Goal: Task Accomplishment & Management: Use online tool/utility

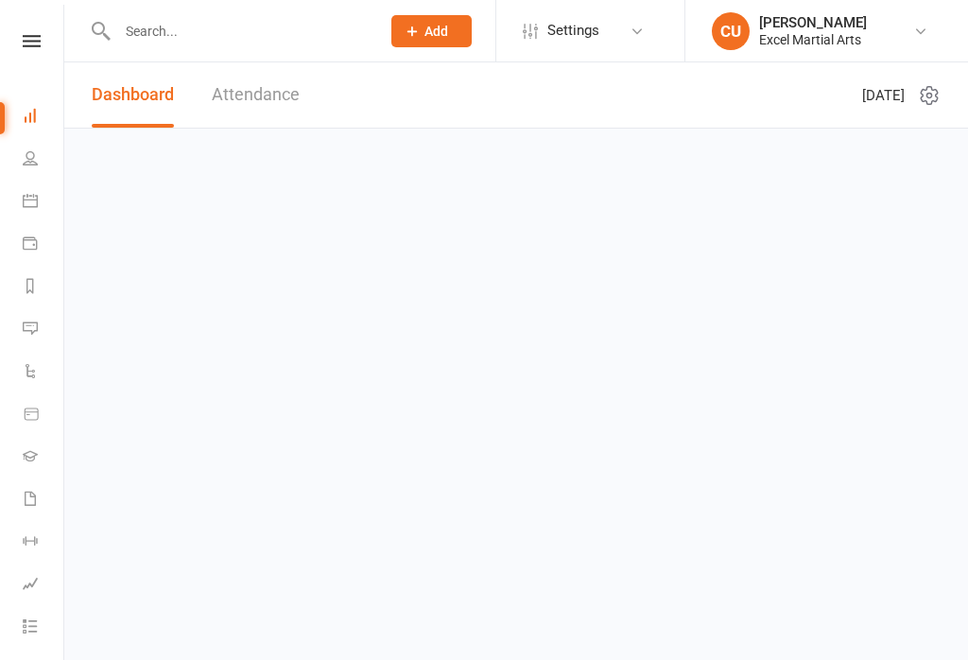
click at [23, 197] on icon at bounding box center [30, 200] width 15 height 15
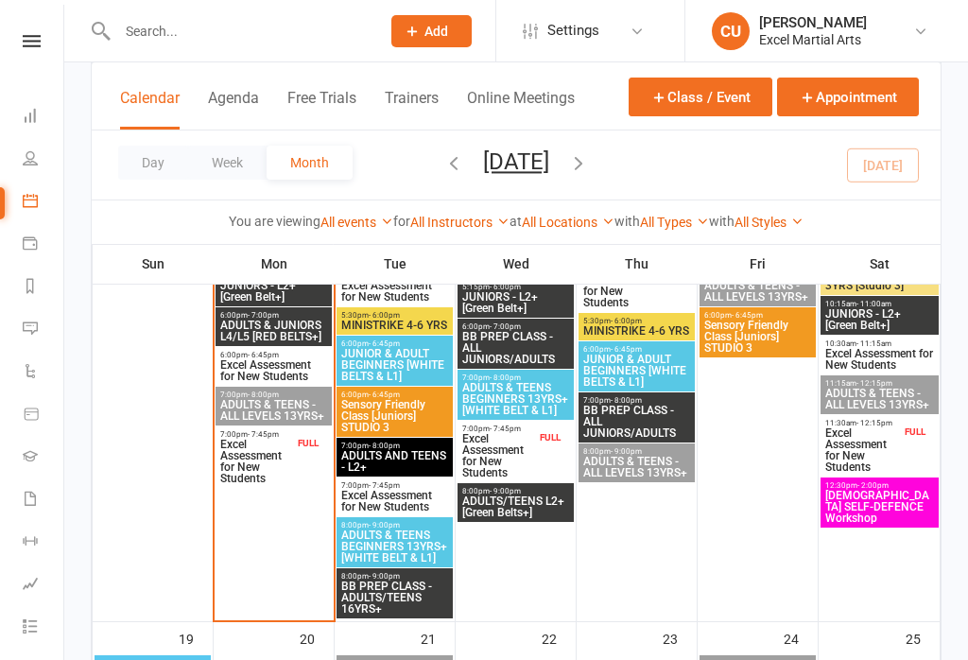
scroll to position [1365, 0]
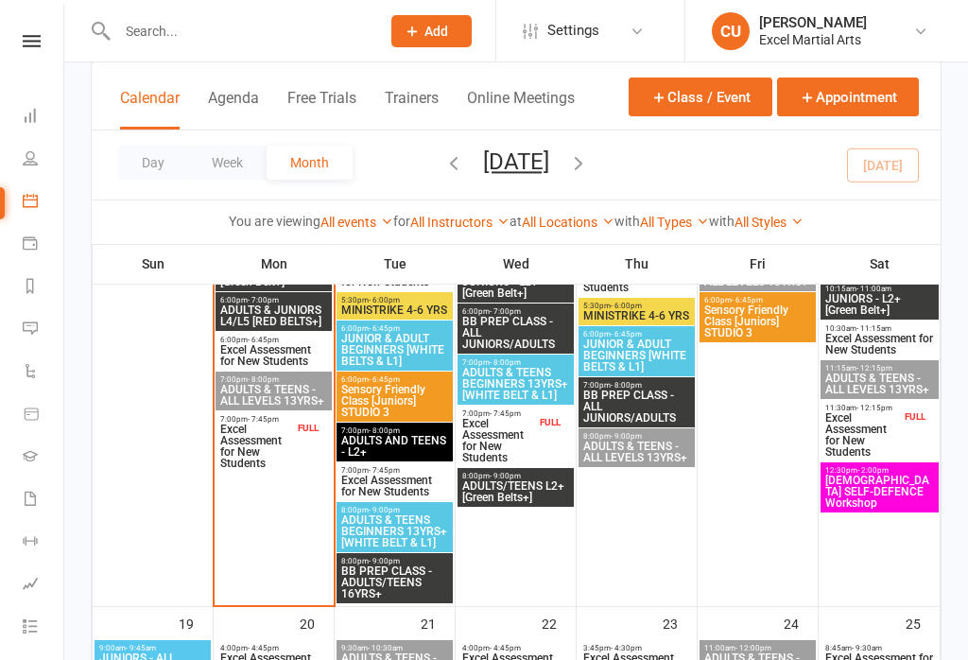
click at [266, 189] on span "JUNIOR BEGINNERS 7-12 YRS" at bounding box center [273, 196] width 109 height 23
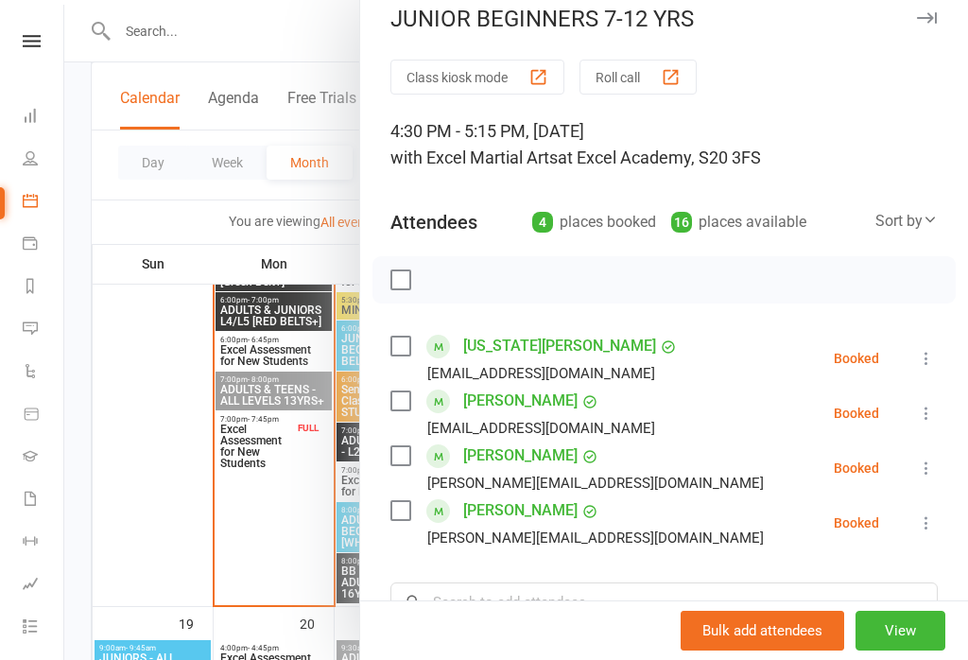
scroll to position [17, 0]
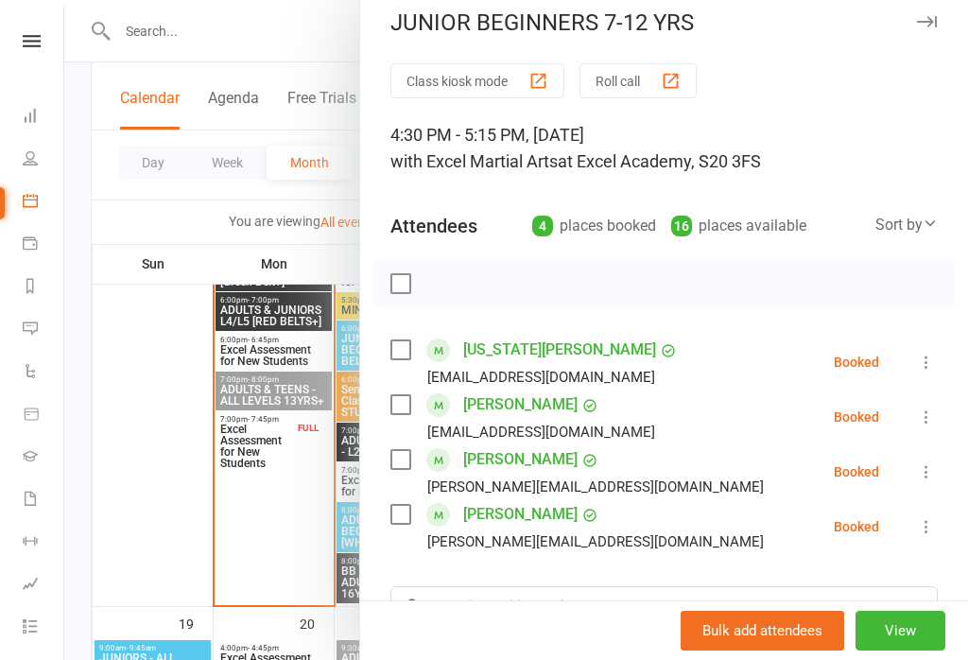
click at [423, 72] on button "Class kiosk mode" at bounding box center [477, 80] width 174 height 35
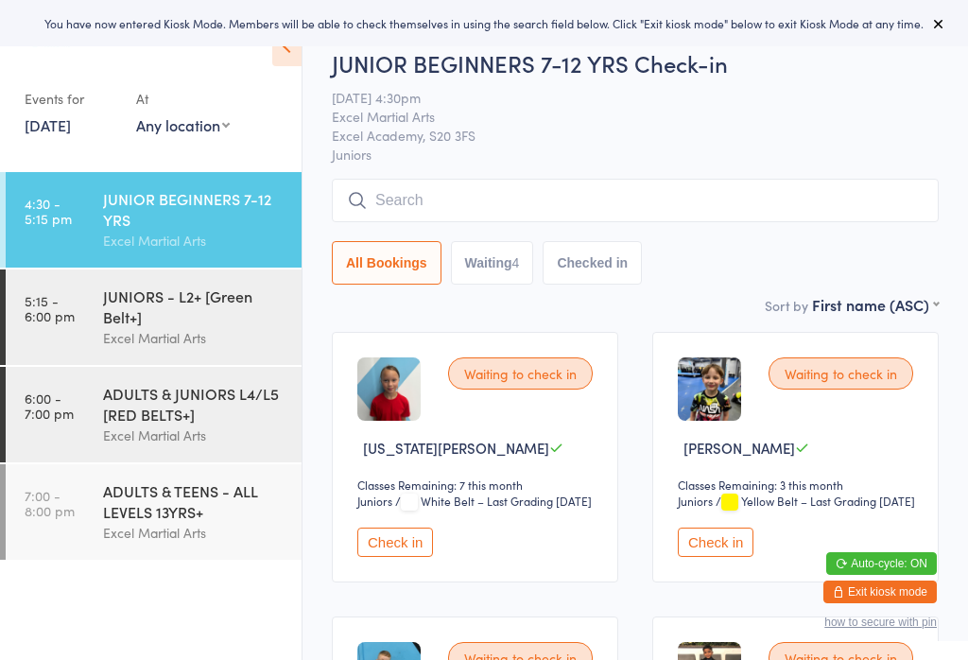
click at [487, 246] on button "Waiting 4" at bounding box center [492, 262] width 83 height 43
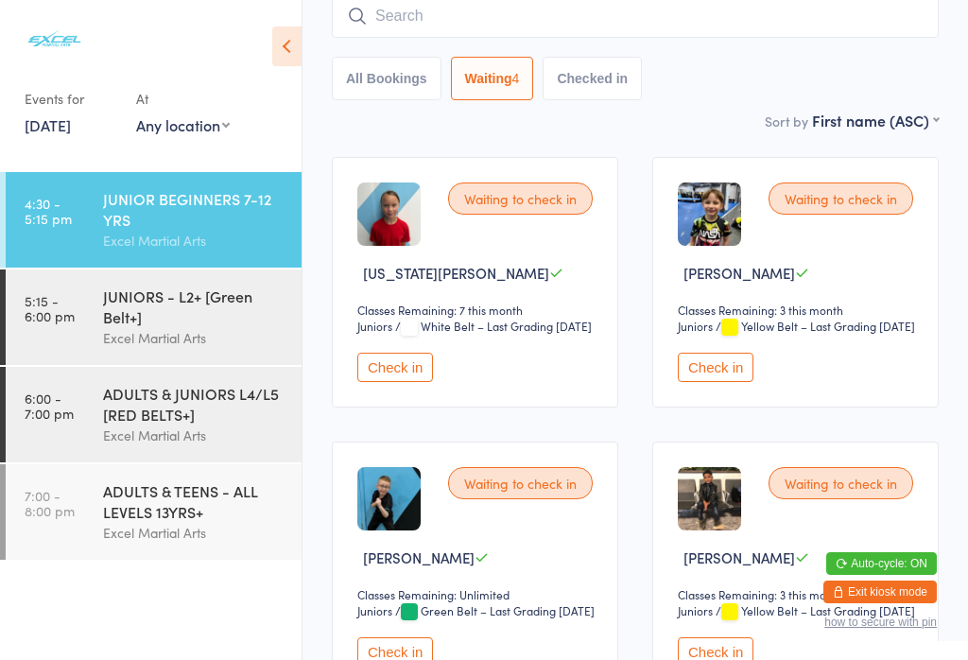
scroll to position [216, 0]
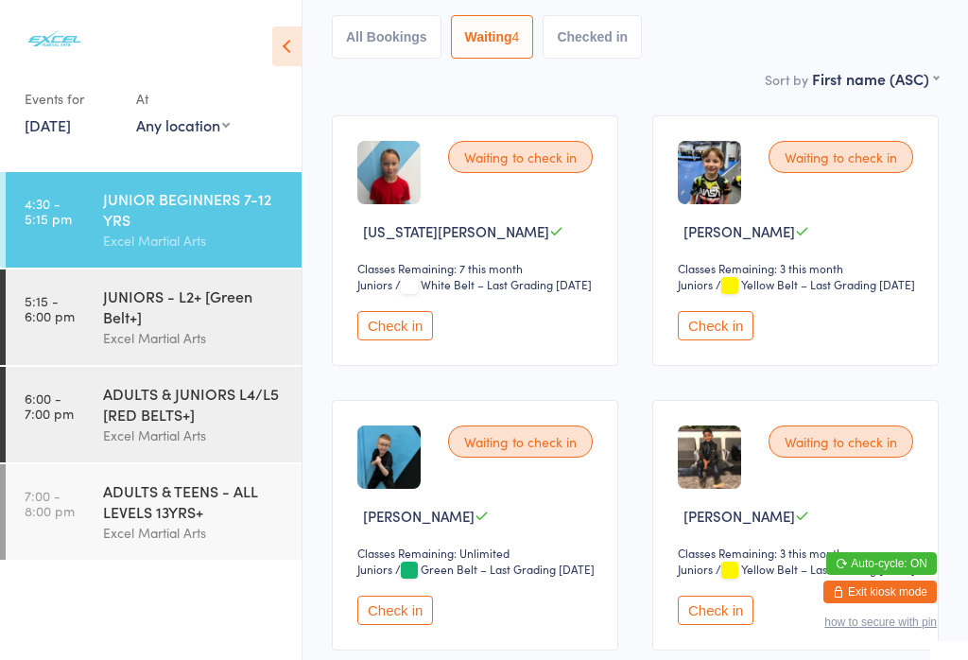
click at [385, 340] on button "Check in" at bounding box center [395, 325] width 76 height 29
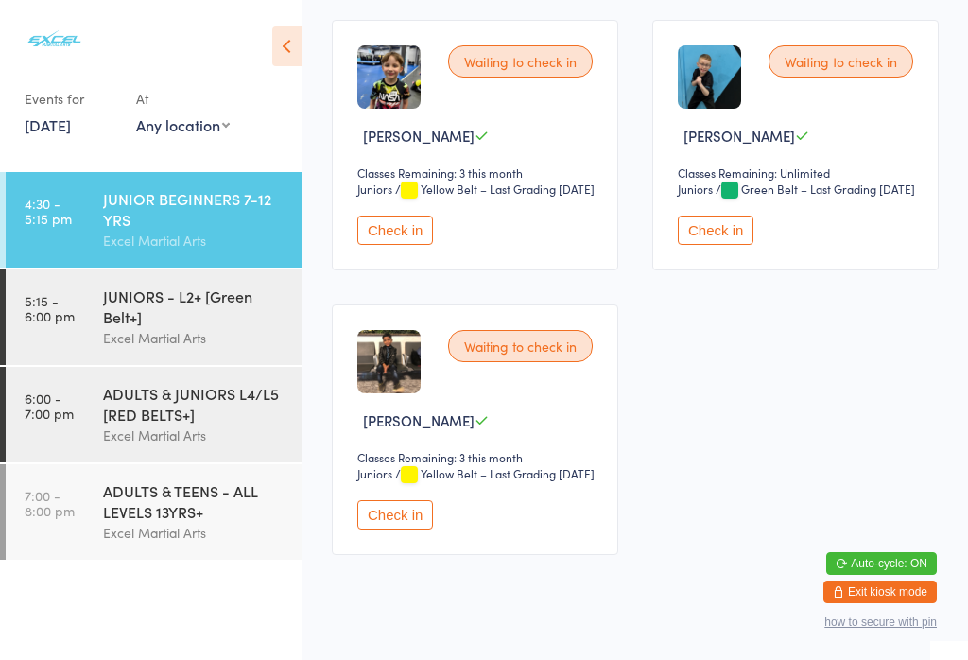
scroll to position [311, 0]
click at [402, 246] on button "Check in" at bounding box center [395, 230] width 76 height 29
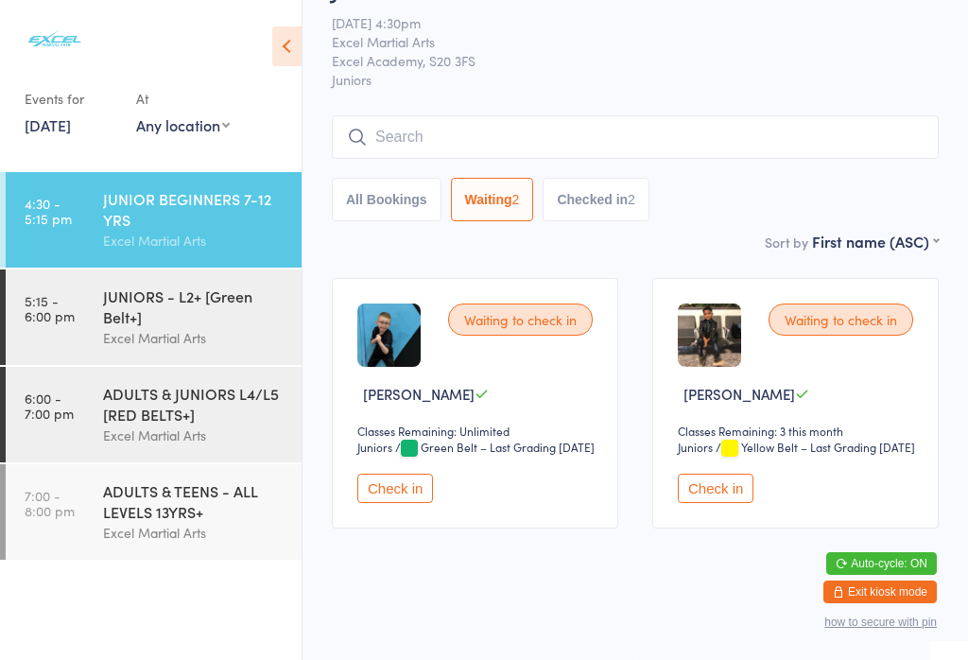
scroll to position [58, 0]
click at [734, 503] on button "Check in" at bounding box center [716, 487] width 76 height 29
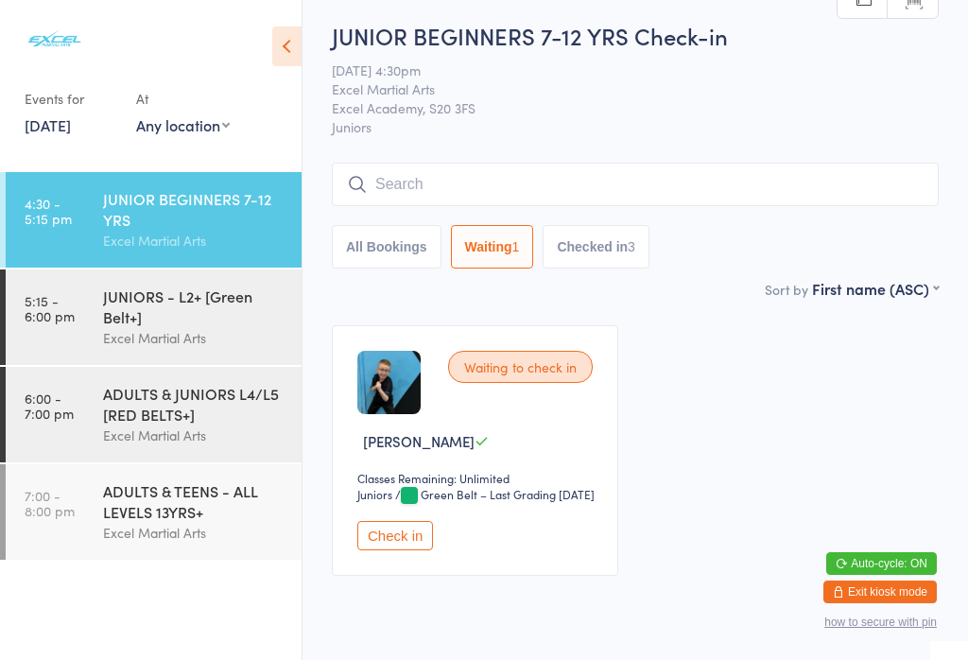
scroll to position [11, 0]
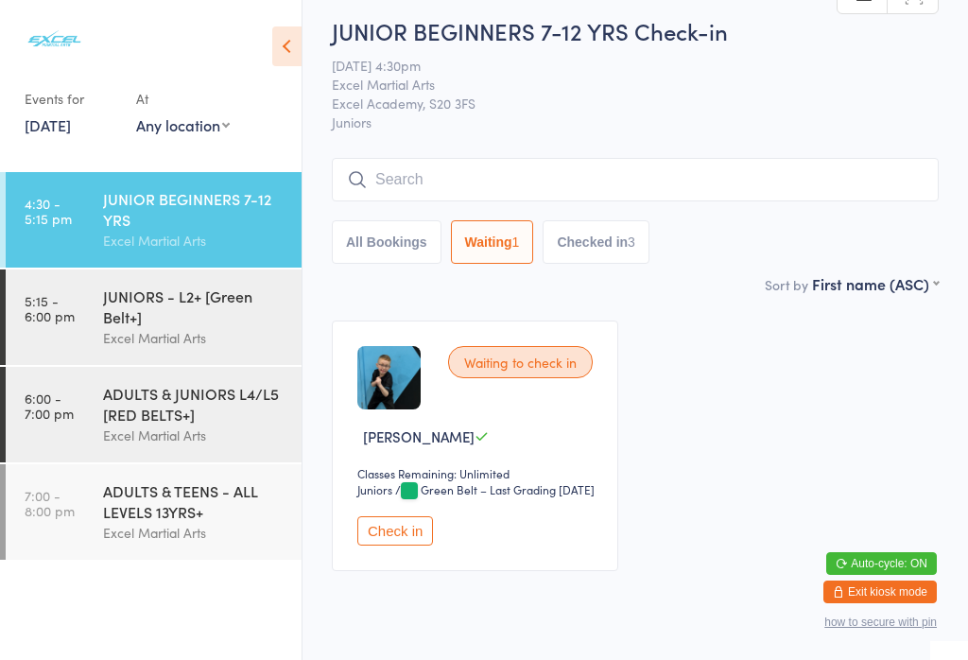
click at [401, 163] on input "search" at bounding box center [635, 179] width 607 height 43
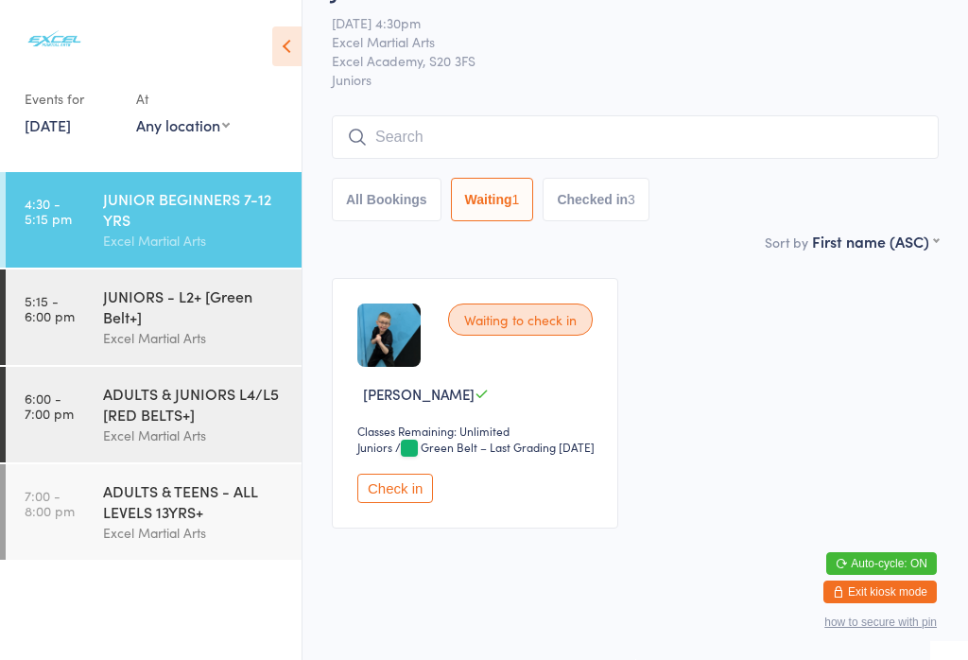
scroll to position [171, 0]
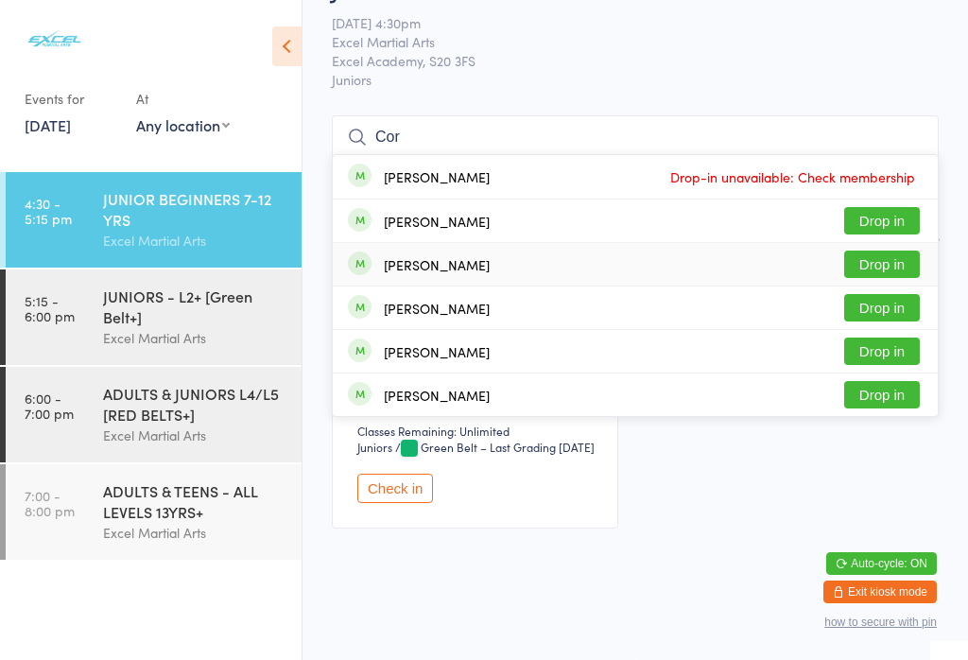
type input "Cor"
click at [915, 250] on button "Drop in" at bounding box center [882, 263] width 76 height 27
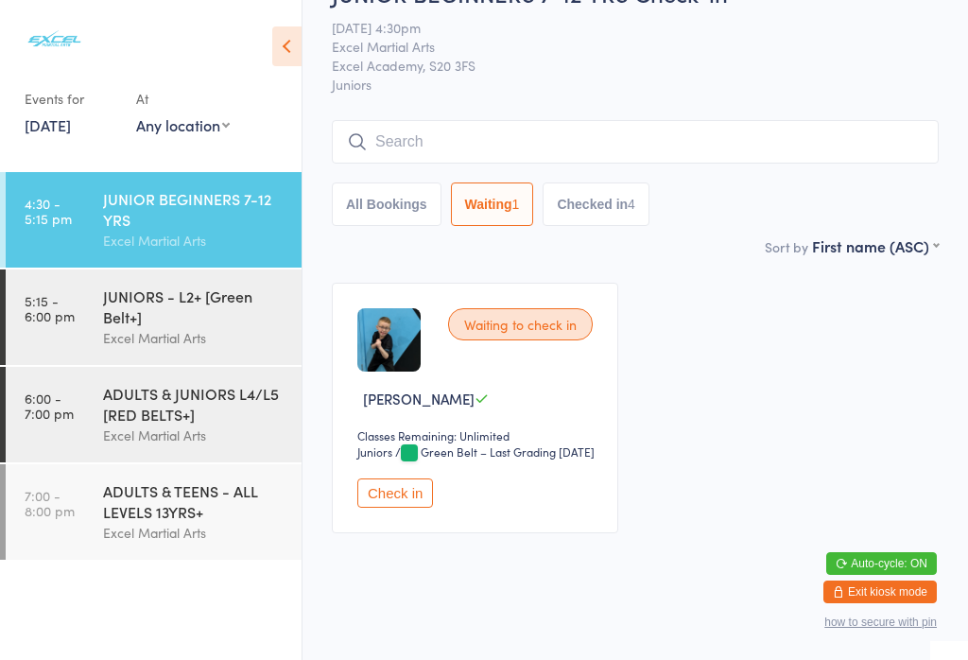
scroll to position [42, 0]
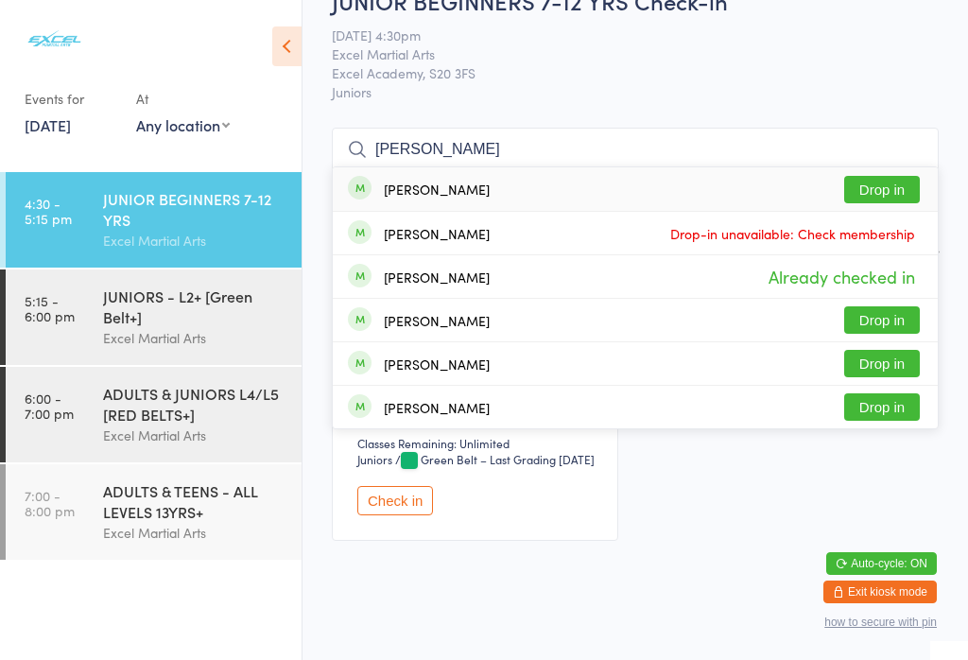
type input "Cora"
click at [906, 182] on button "Drop in" at bounding box center [882, 189] width 76 height 27
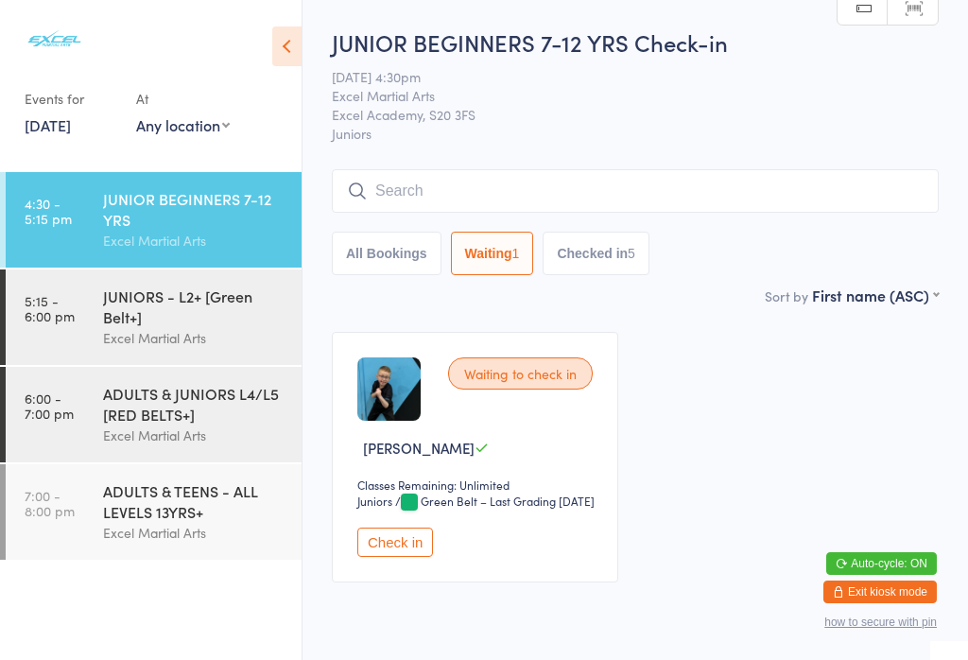
scroll to position [0, 0]
click at [187, 412] on div "ADULTS & JUNIORS L4/L5 [RED BELTS+]" at bounding box center [194, 404] width 182 height 42
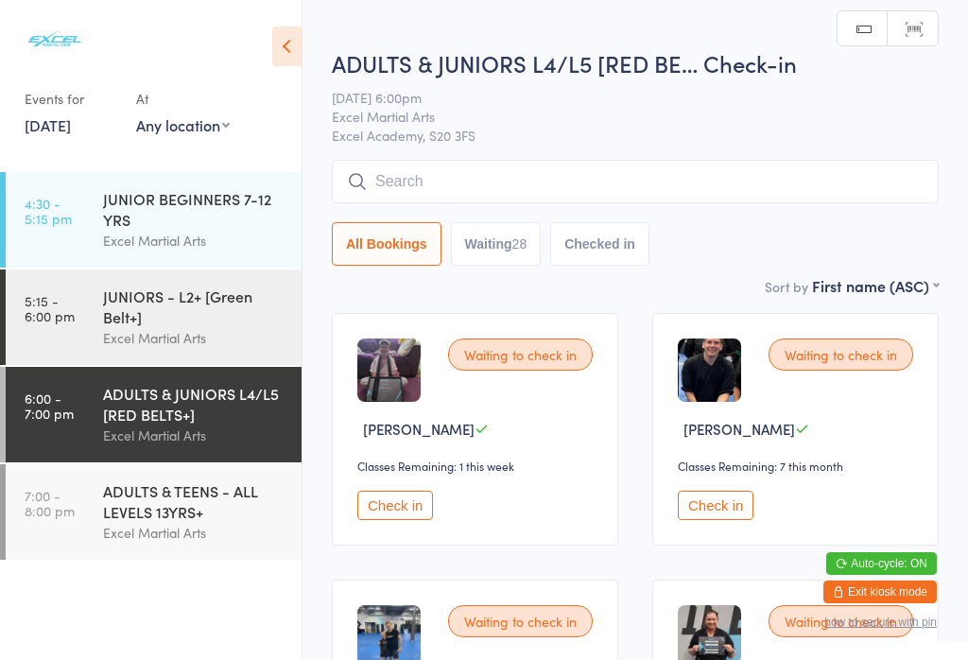
click at [164, 522] on div "ADULTS & TEENS - ALL LEVELS 13YRS+" at bounding box center [194, 501] width 182 height 42
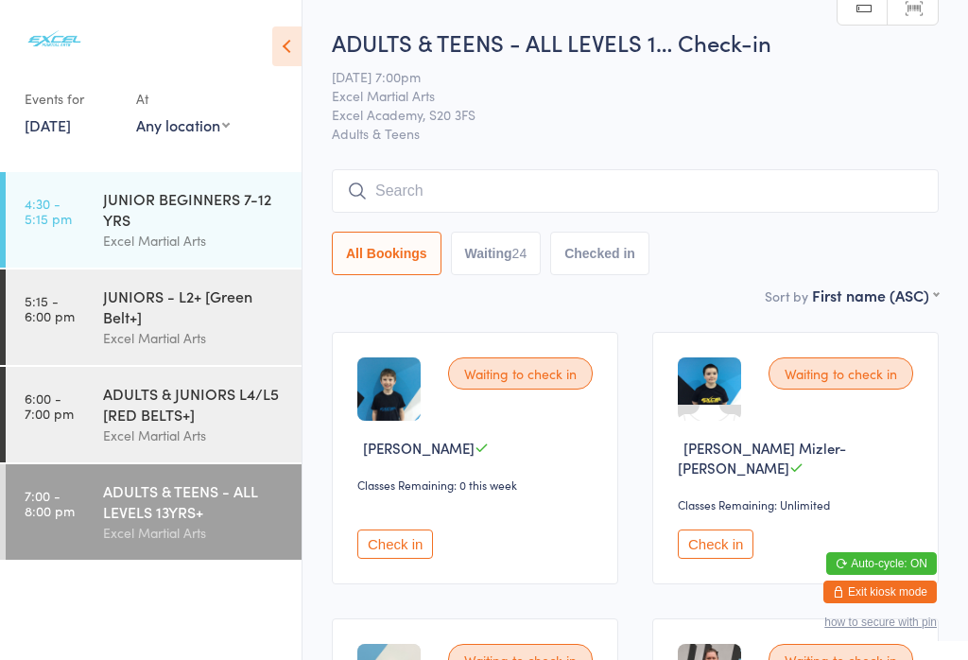
click at [157, 213] on div "JUNIOR BEGINNERS 7-12 YRS" at bounding box center [194, 209] width 182 height 42
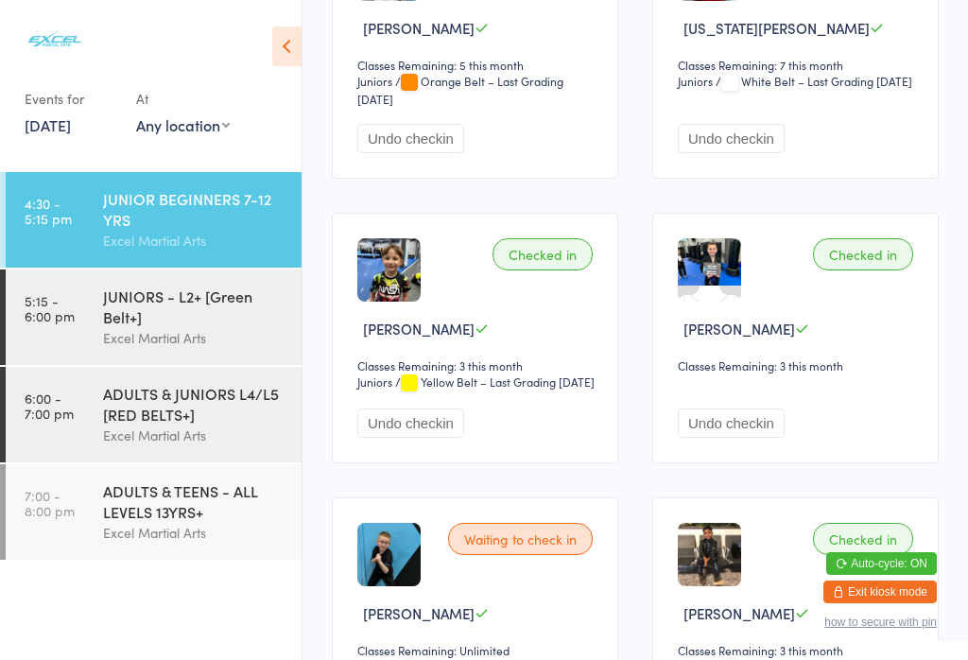
scroll to position [415, 0]
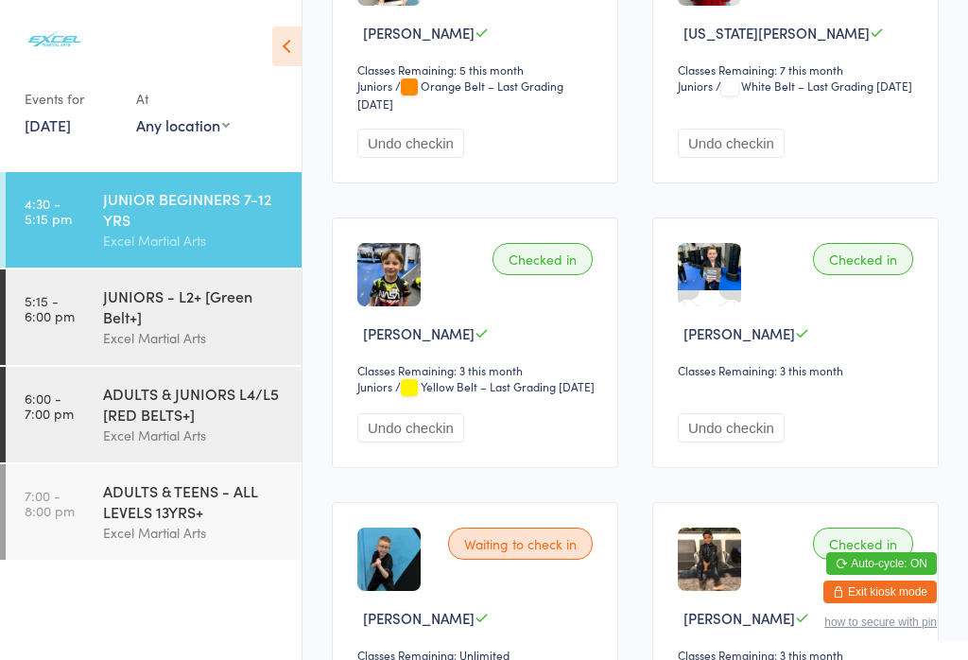
click at [184, 321] on div "JUNIORS - L2+ [Green Belt+]" at bounding box center [194, 306] width 182 height 42
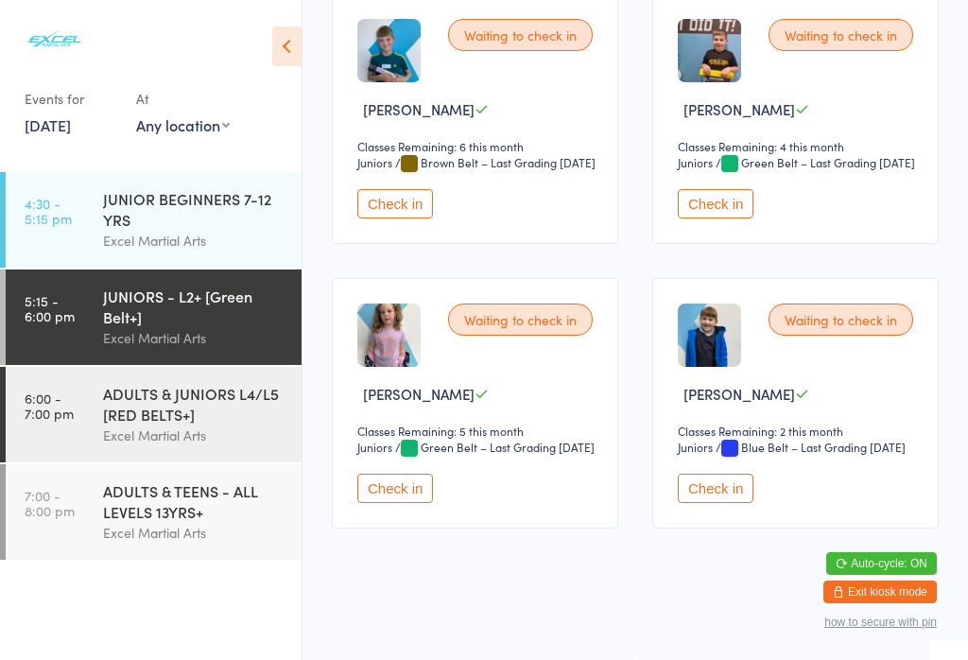
scroll to position [3129, 0]
click at [393, 503] on button "Check in" at bounding box center [395, 487] width 76 height 29
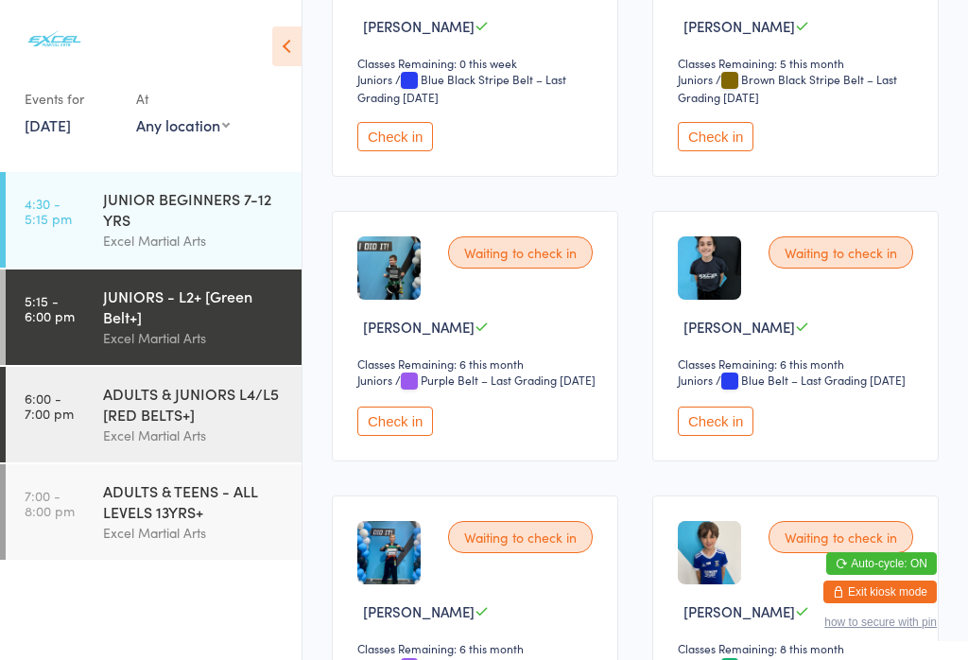
scroll to position [1872, 0]
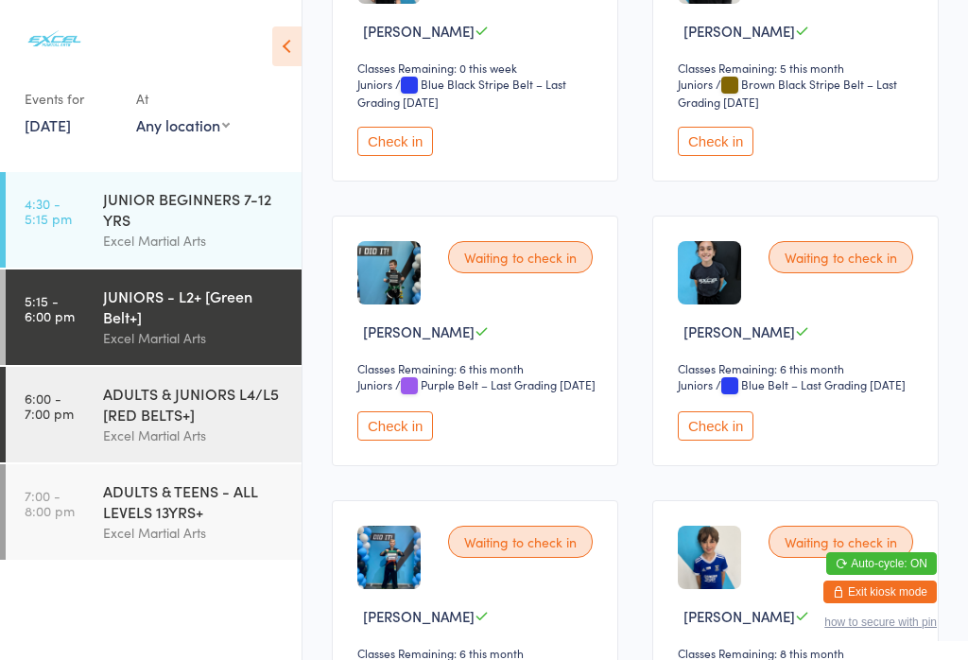
click at [411, 156] on button "Check in" at bounding box center [395, 141] width 76 height 29
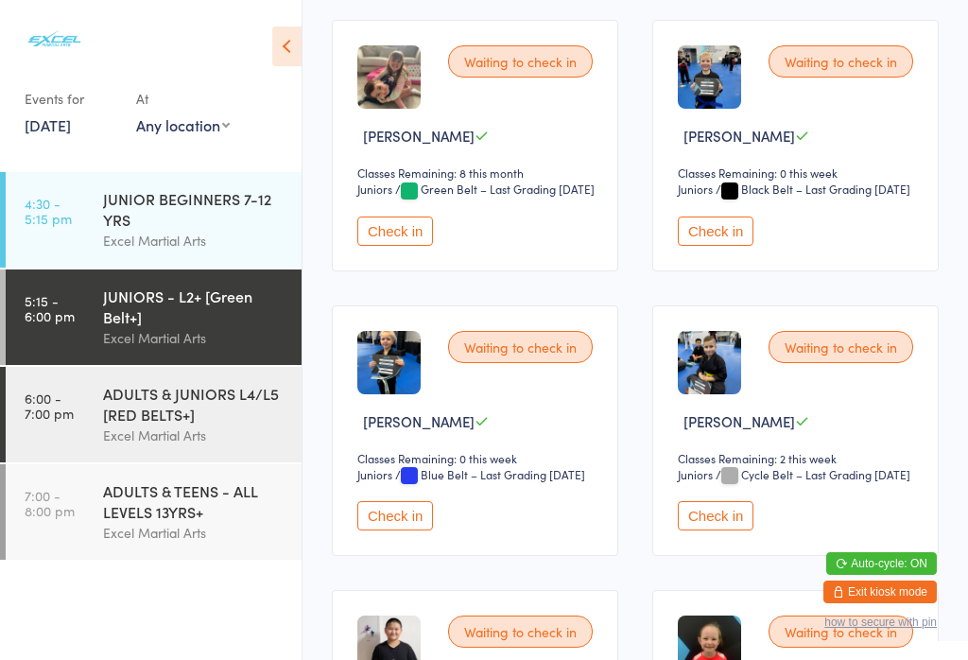
scroll to position [900, 0]
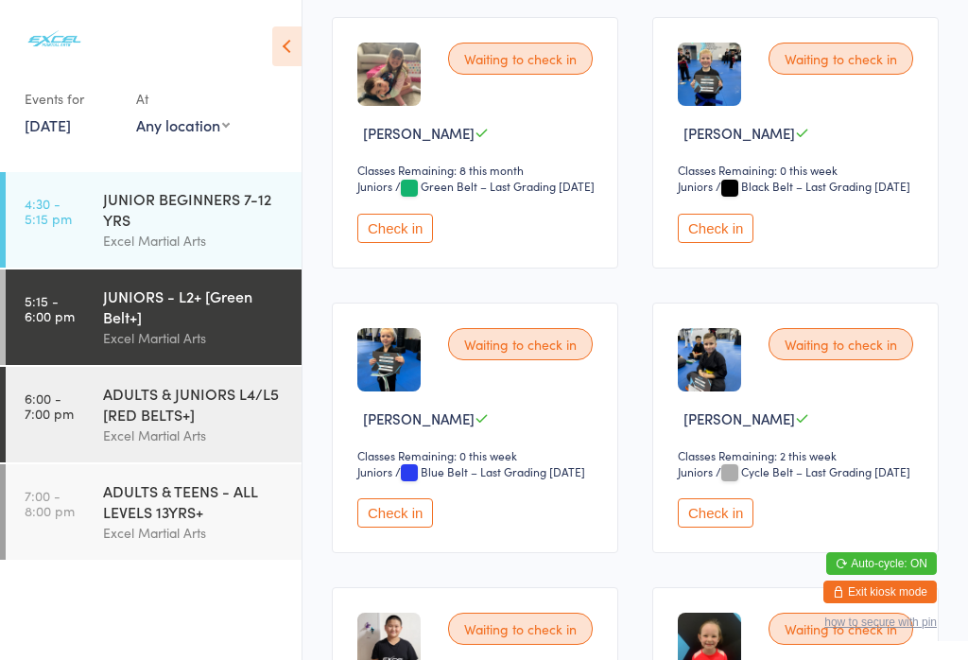
click at [715, 243] on button "Check in" at bounding box center [716, 228] width 76 height 29
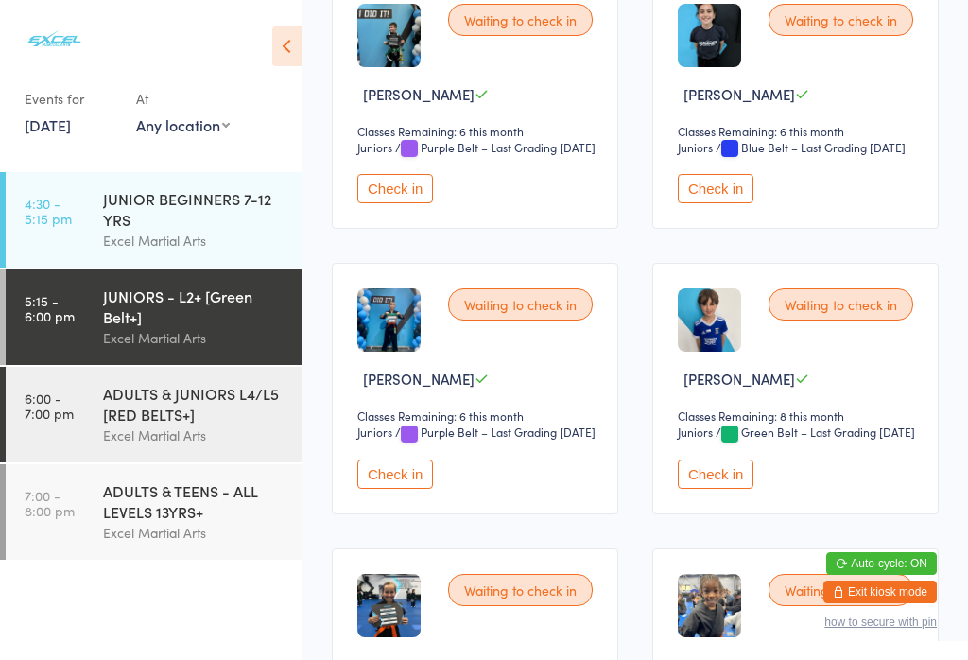
scroll to position [2107, 0]
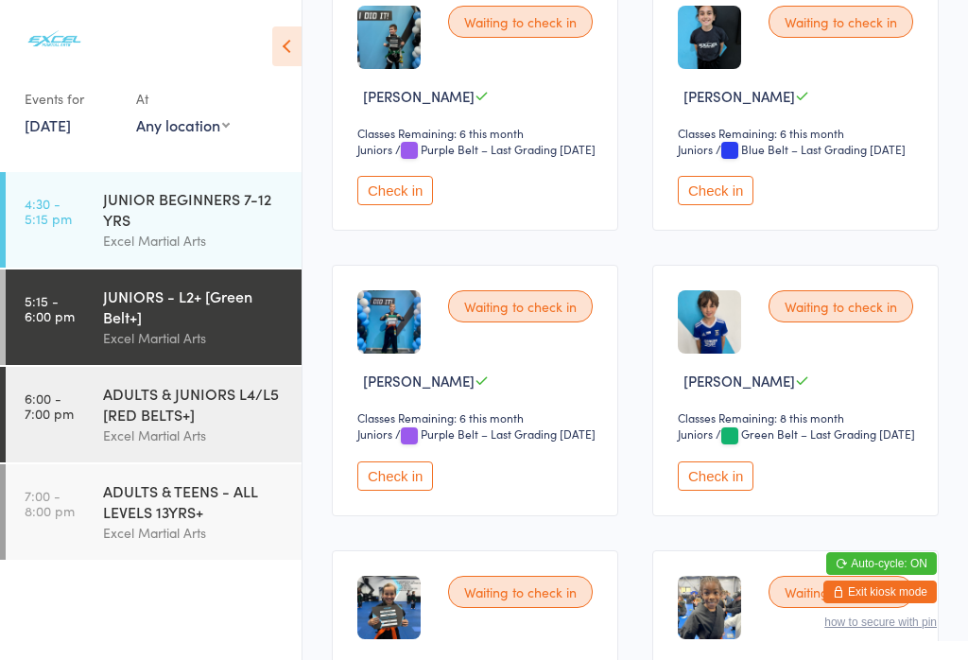
click at [420, 490] on button "Check in" at bounding box center [395, 475] width 76 height 29
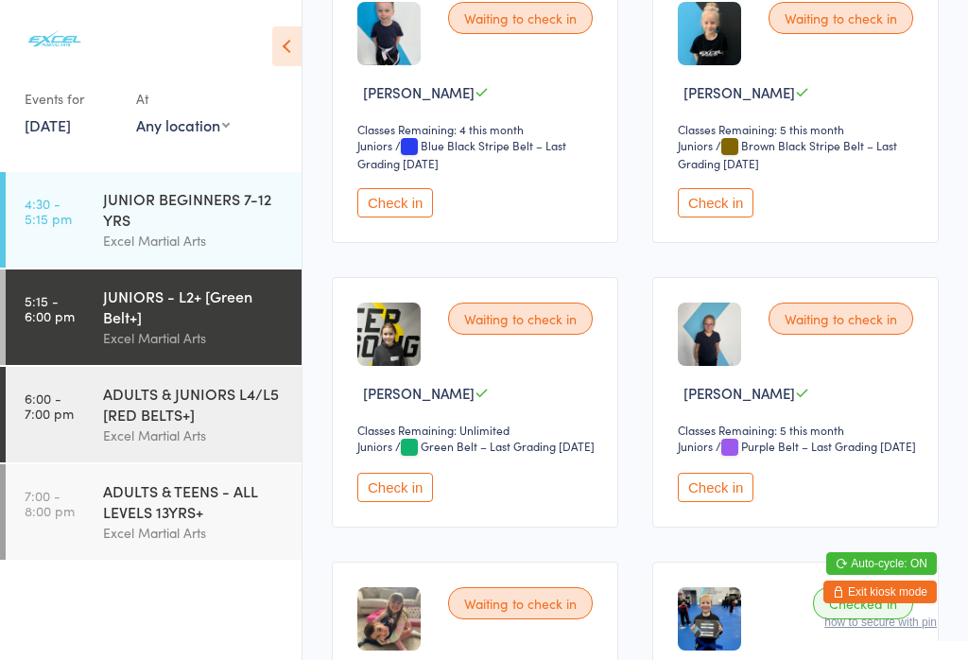
scroll to position [359, 0]
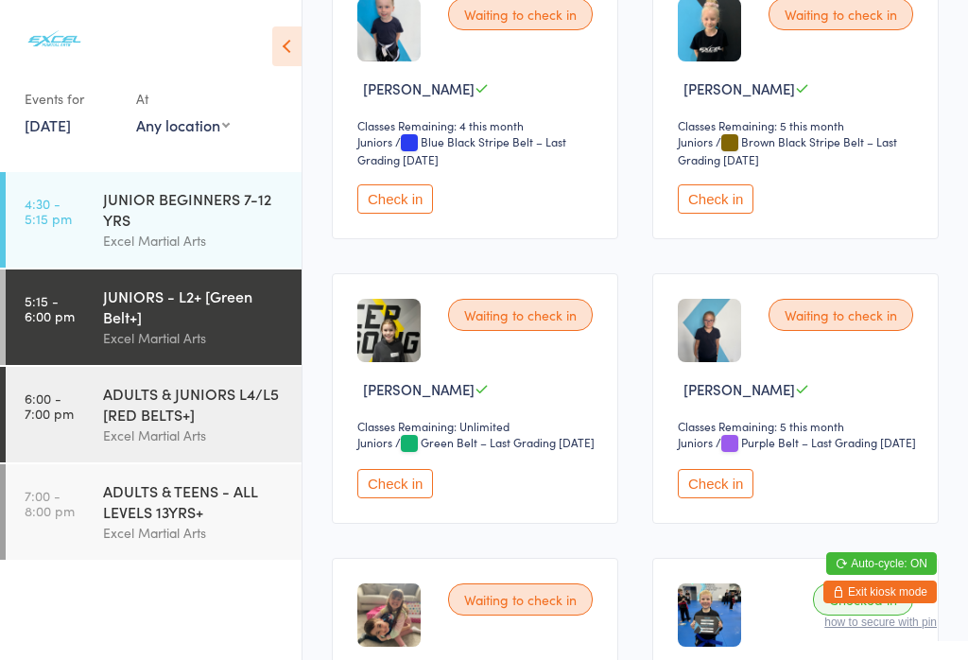
click at [387, 498] on button "Check in" at bounding box center [395, 483] width 76 height 29
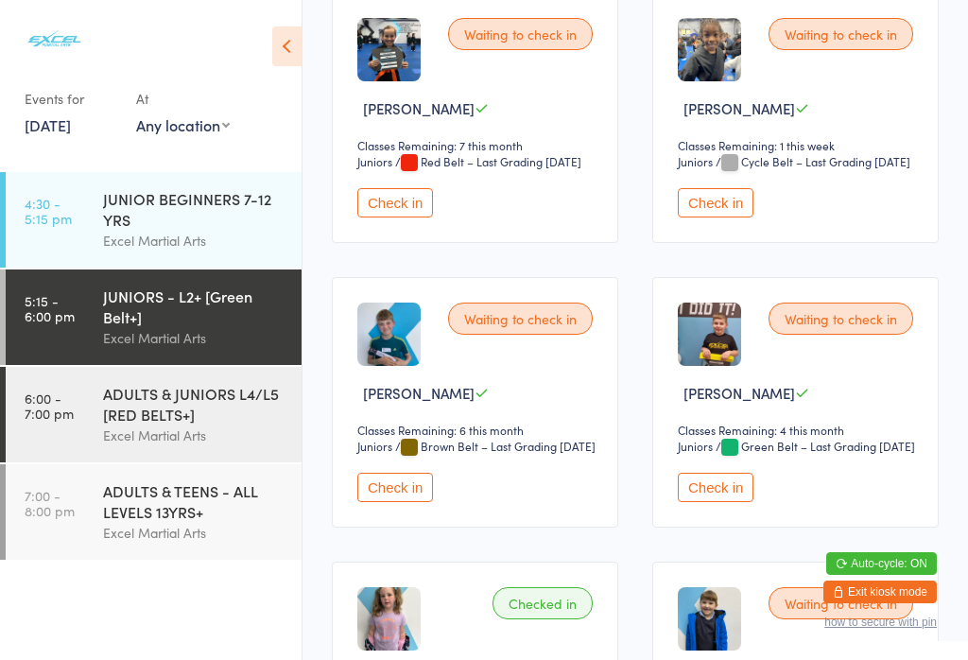
scroll to position [2678, 0]
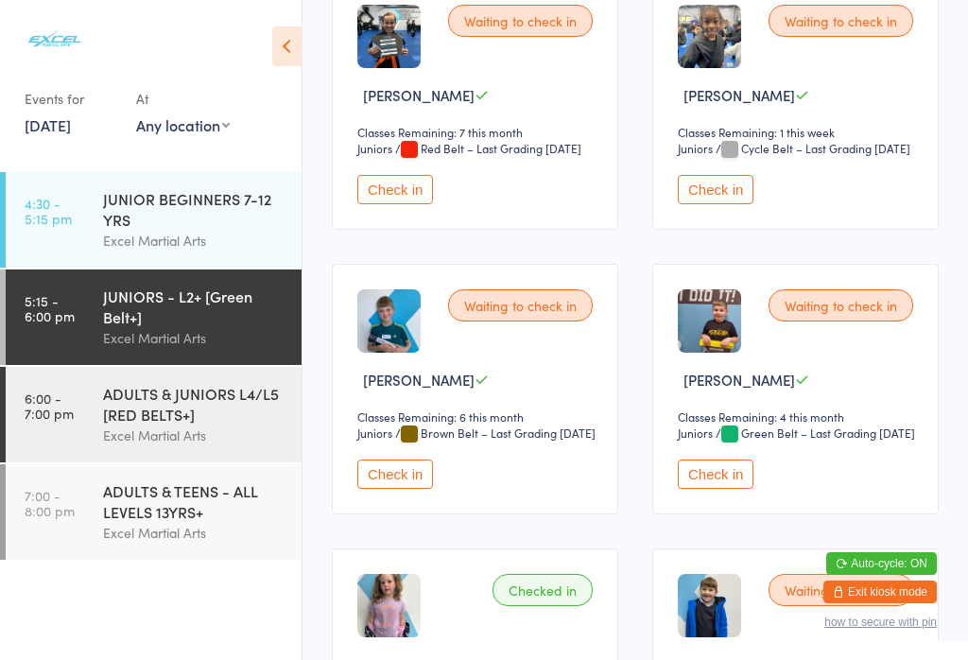
click at [403, 204] on button "Check in" at bounding box center [395, 189] width 76 height 29
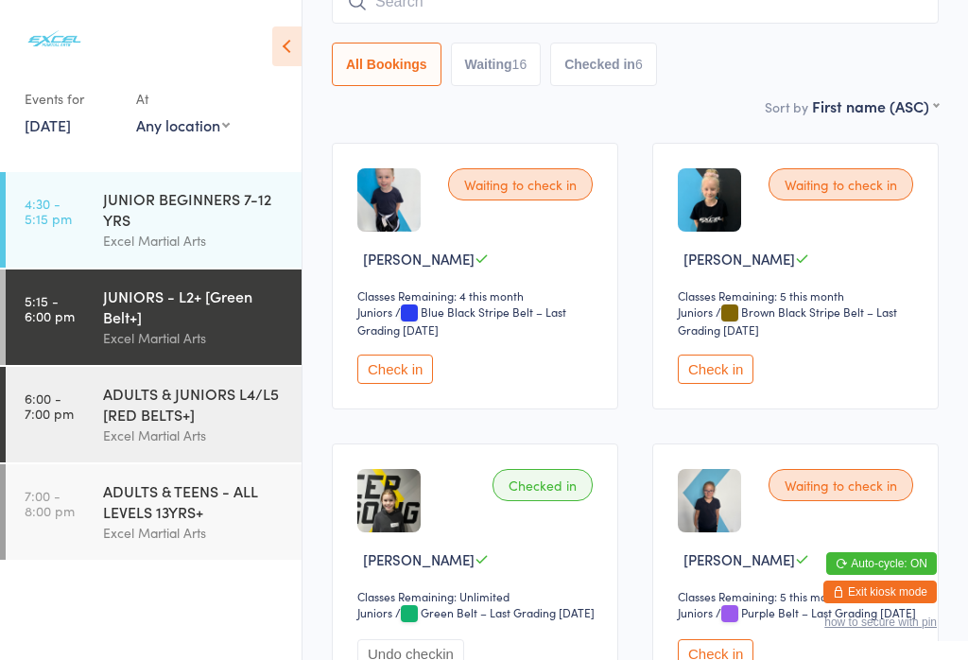
scroll to position [204, 0]
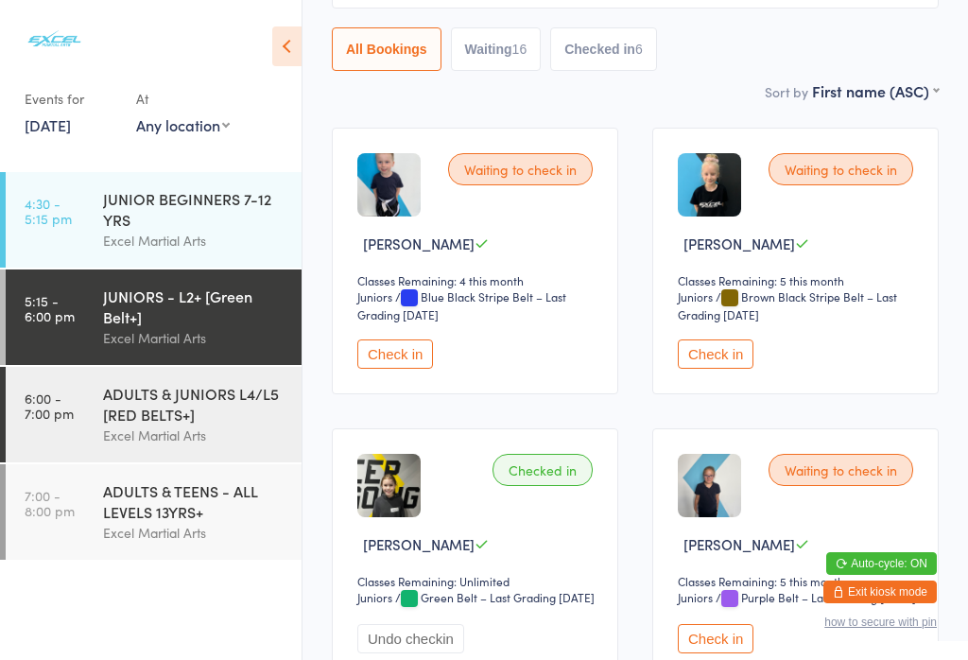
click at [409, 306] on select "Juniors" at bounding box center [387, 297] width 61 height 18
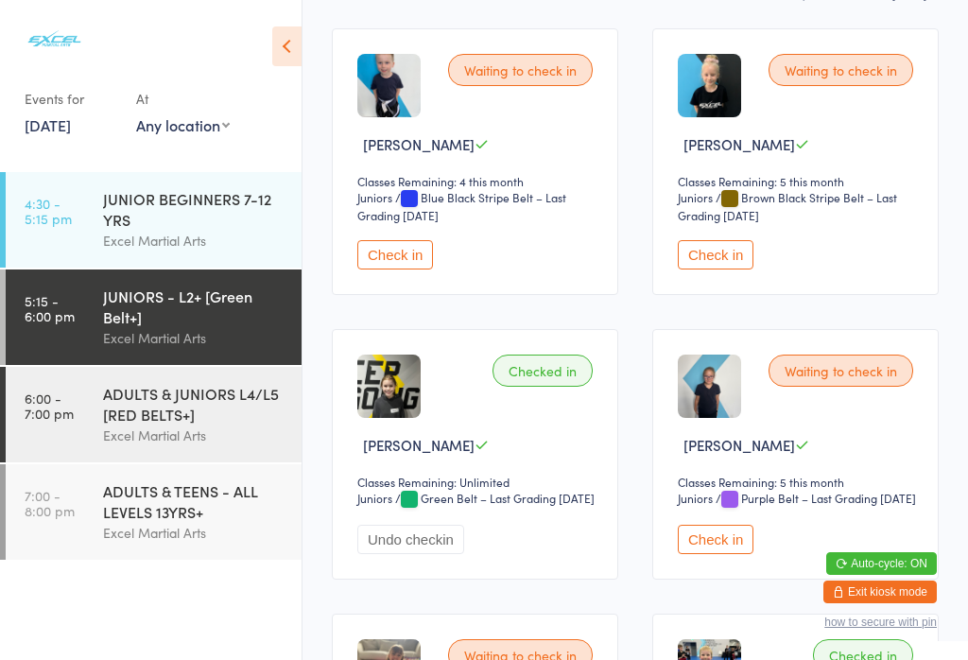
scroll to position [305, 0]
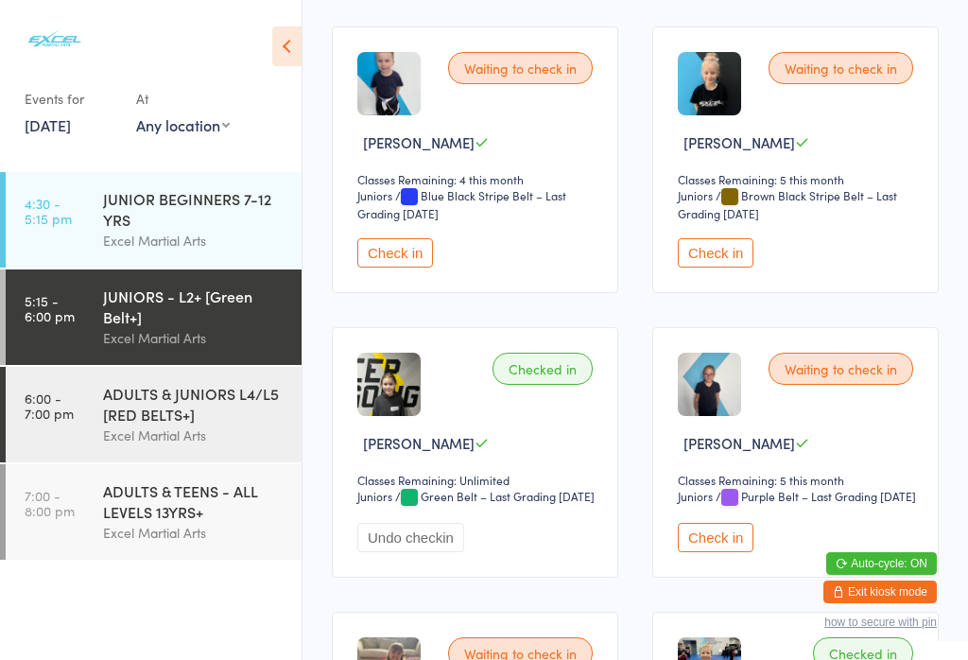
click at [413, 261] on button "Check in" at bounding box center [395, 252] width 76 height 29
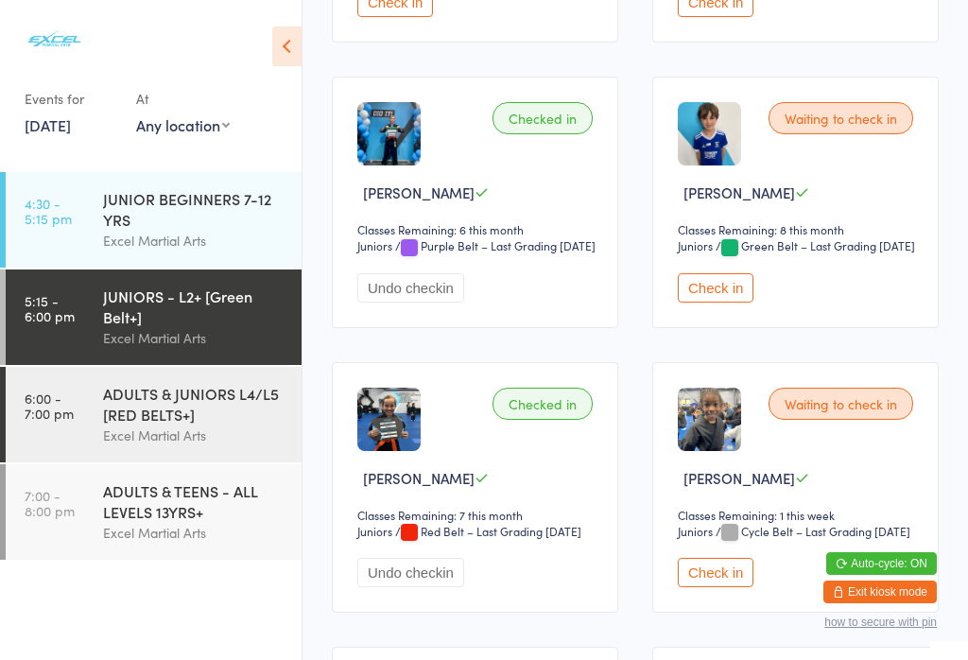
scroll to position [2285, 0]
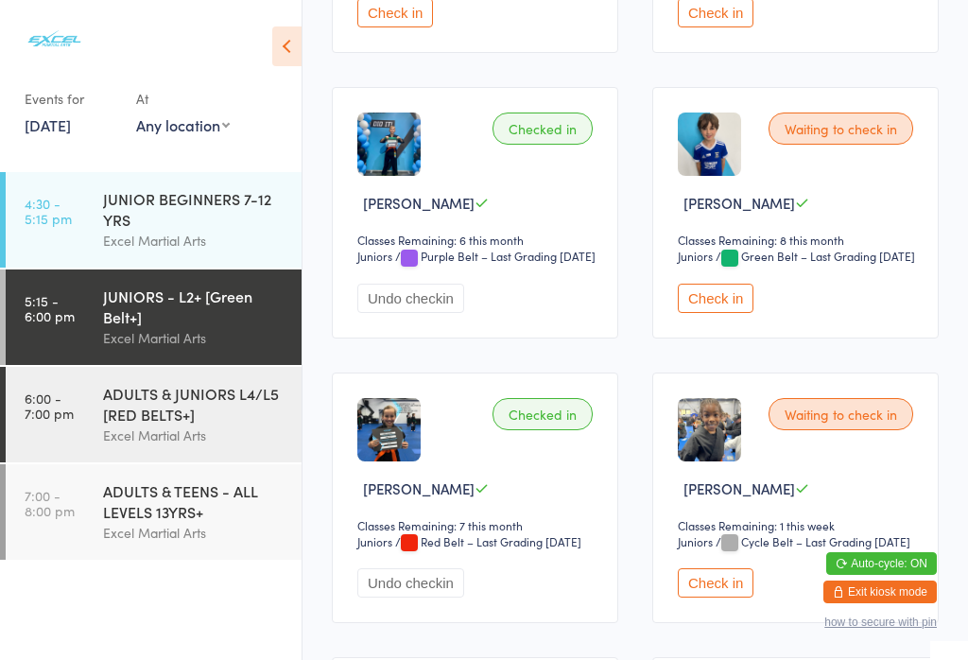
click at [248, 408] on div "ADULTS & JUNIORS L4/L5 [RED BELTS+]" at bounding box center [194, 404] width 182 height 42
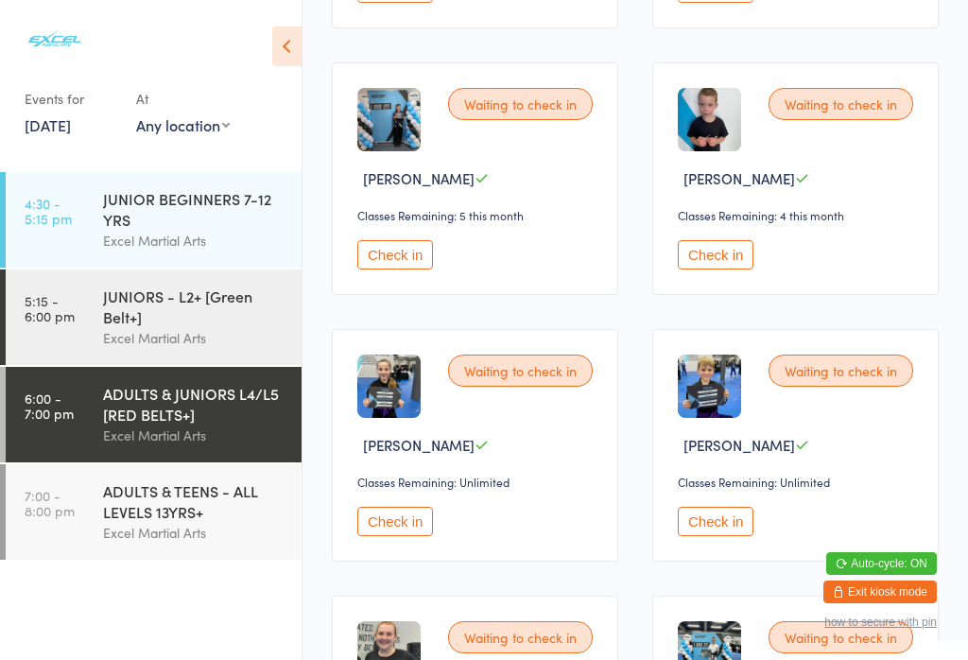
scroll to position [2920, 0]
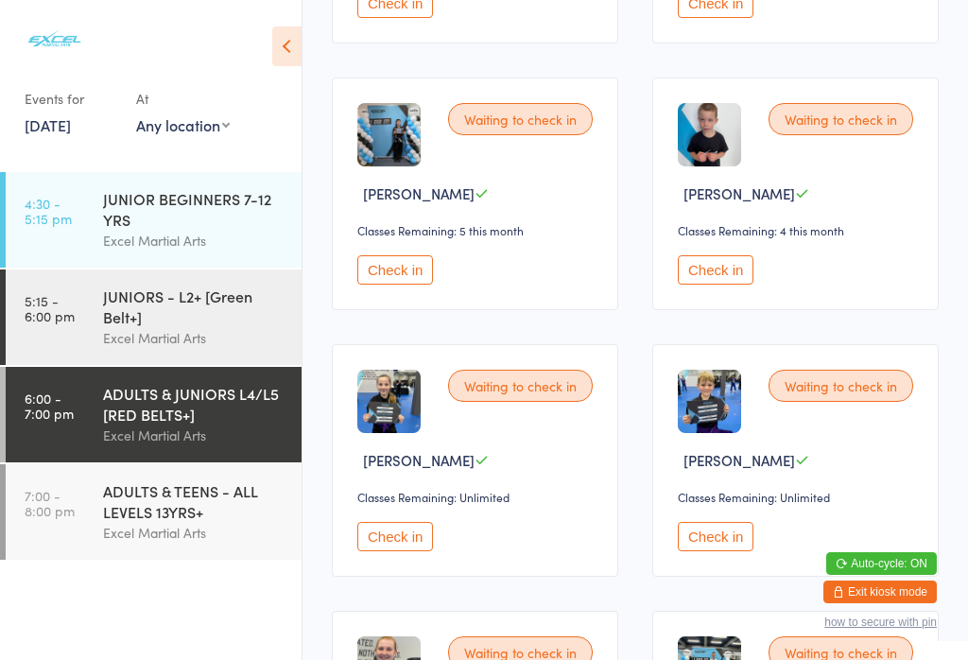
click at [747, 284] on button "Check in" at bounding box center [716, 269] width 76 height 29
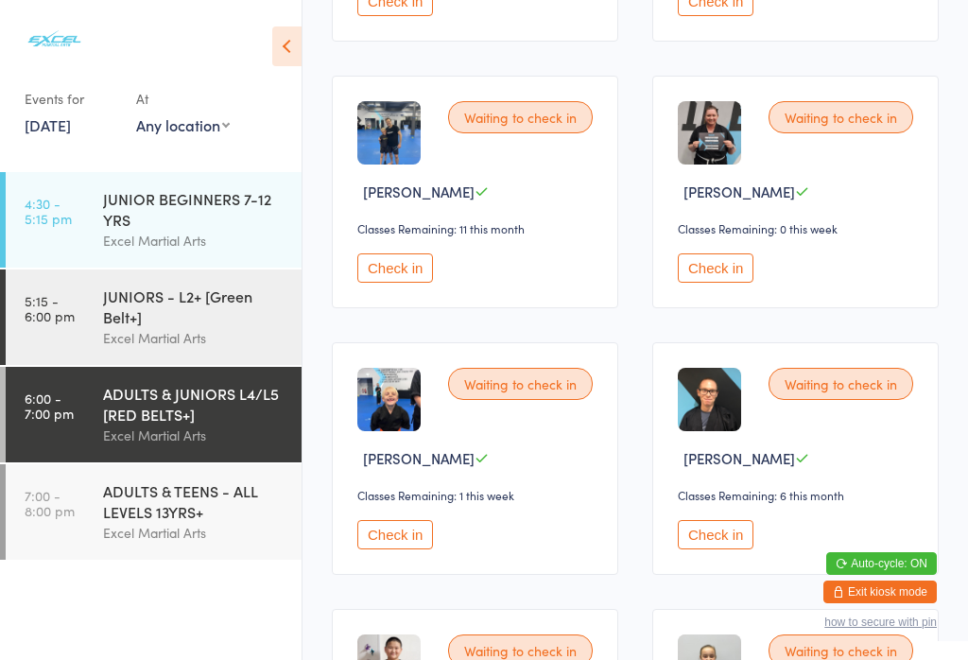
scroll to position [478, 0]
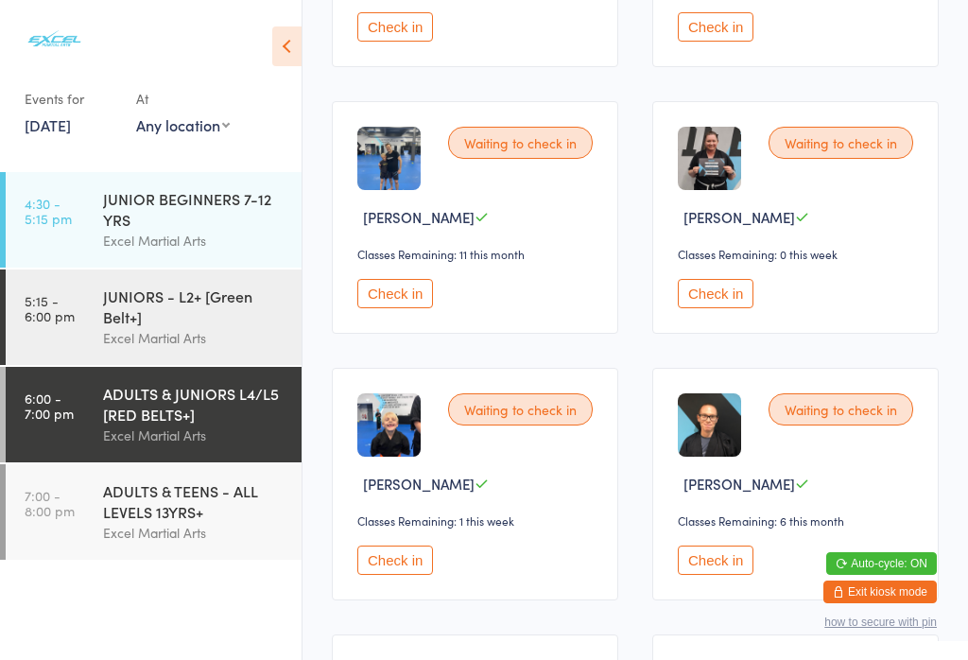
click at [170, 309] on div "JUNIORS - L2+ [Green Belt+]" at bounding box center [194, 306] width 182 height 42
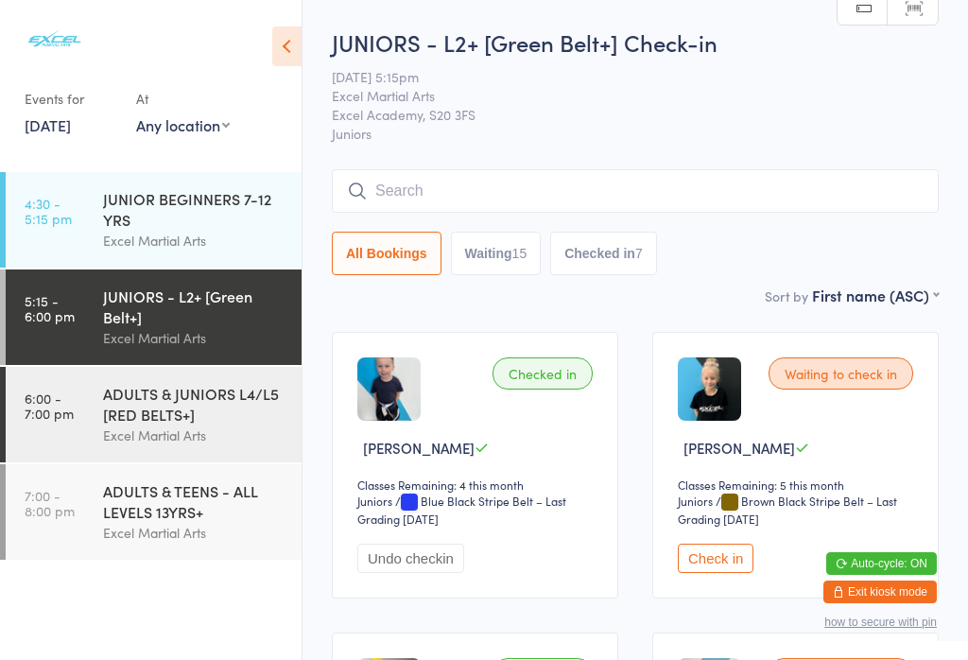
click at [642, 264] on button "Checked in 7" at bounding box center [603, 253] width 107 height 43
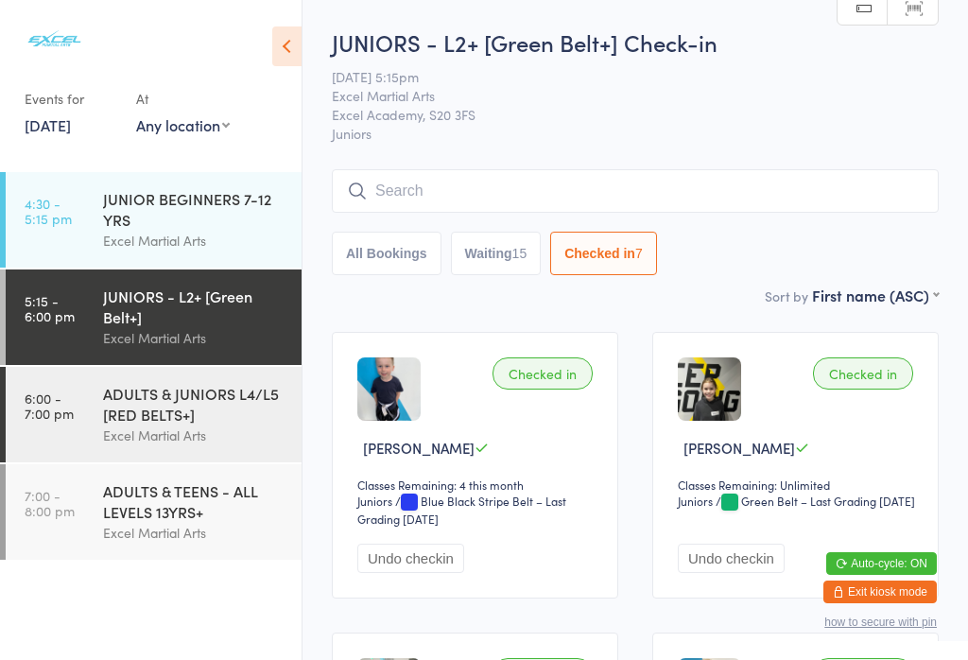
click at [511, 263] on button "Waiting 15" at bounding box center [496, 253] width 91 height 43
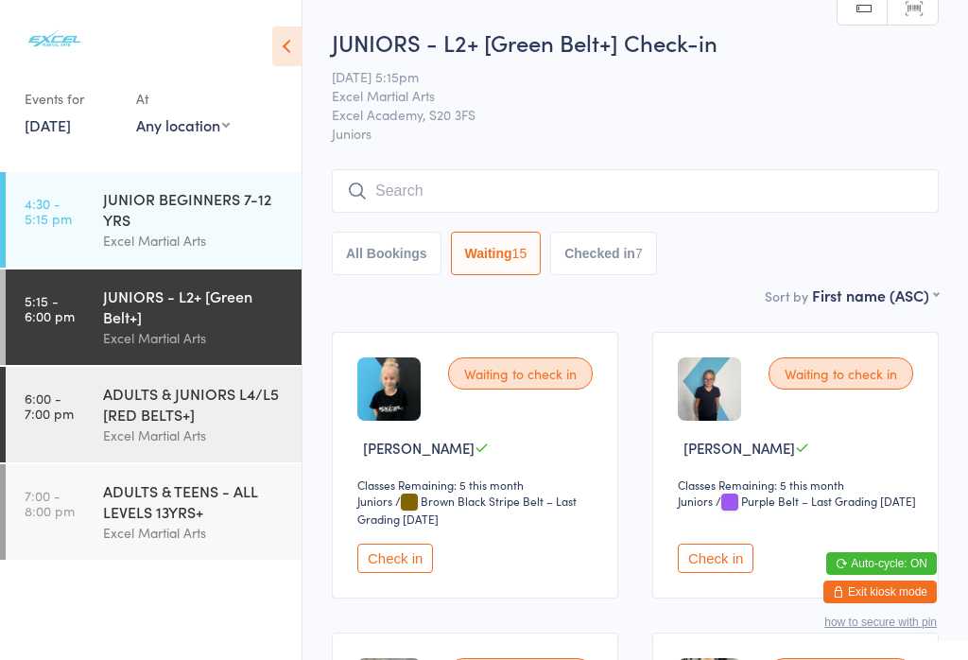
click at [744, 573] on button "Check in" at bounding box center [716, 557] width 76 height 29
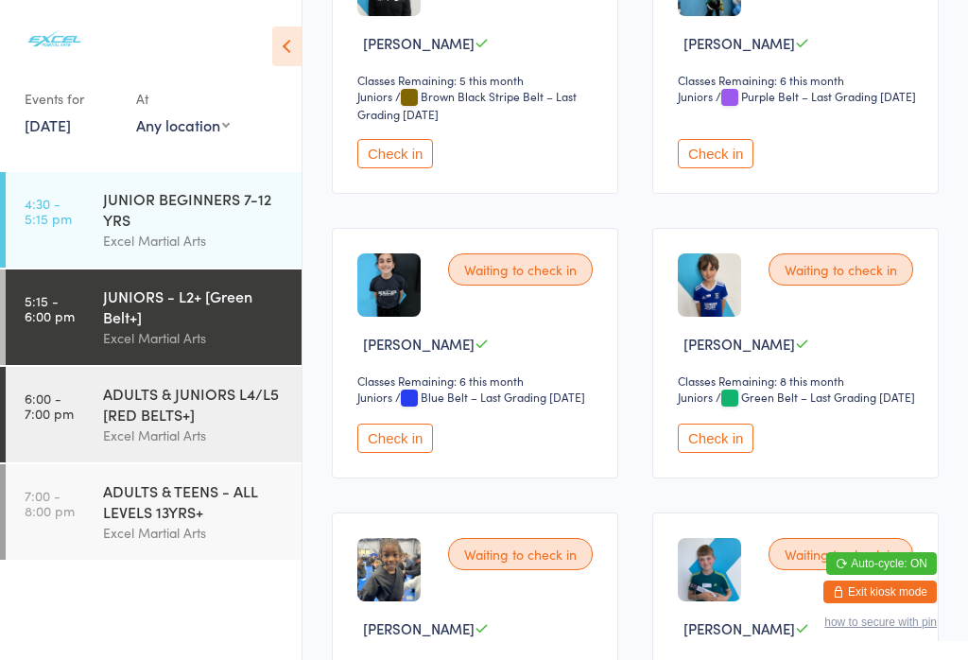
scroll to position [1271, 0]
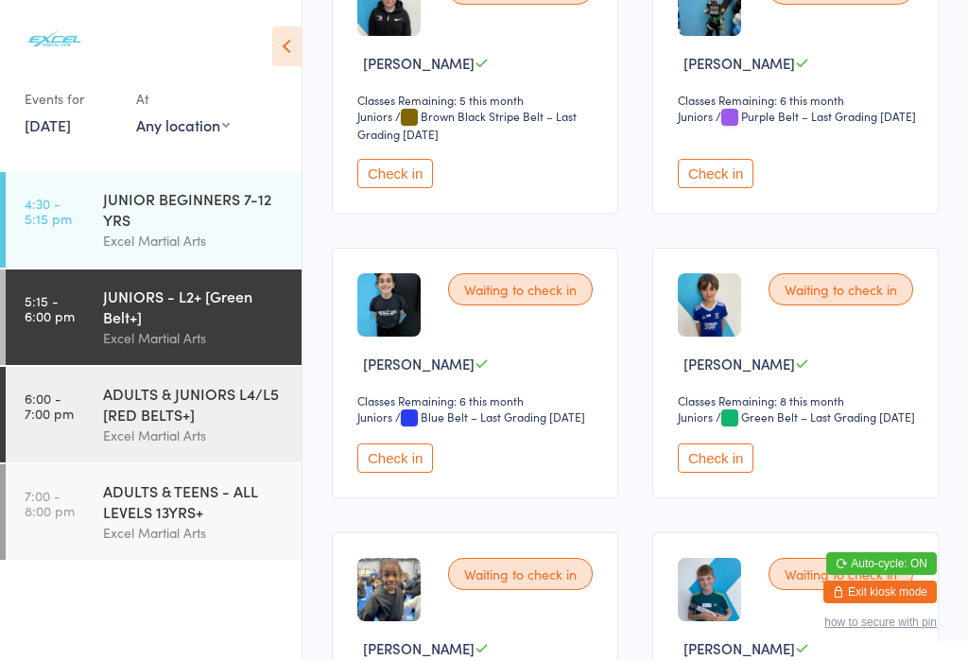
click at [386, 472] on button "Check in" at bounding box center [395, 457] width 76 height 29
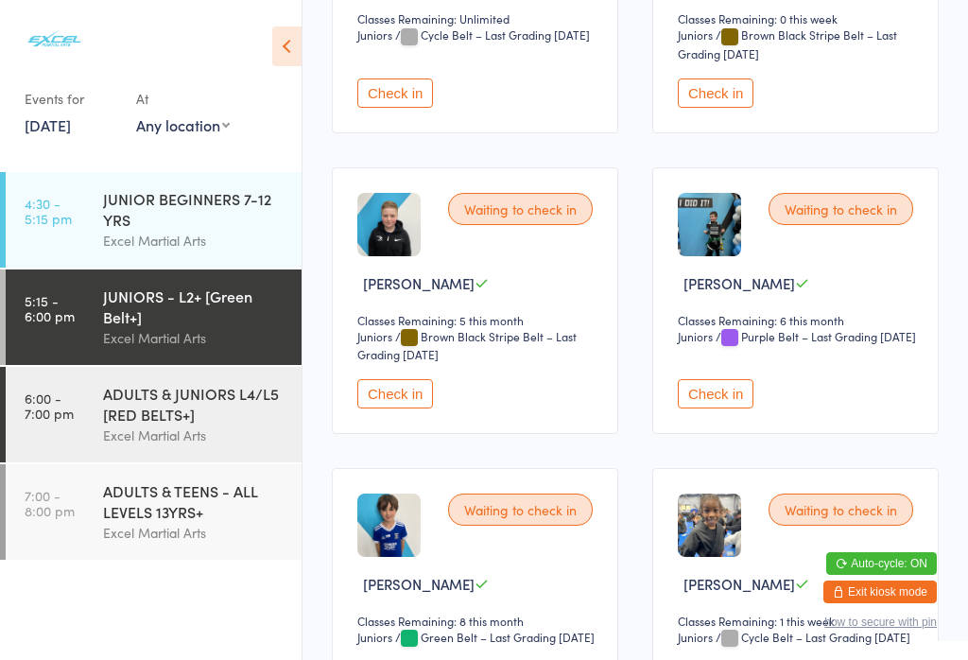
scroll to position [1068, 0]
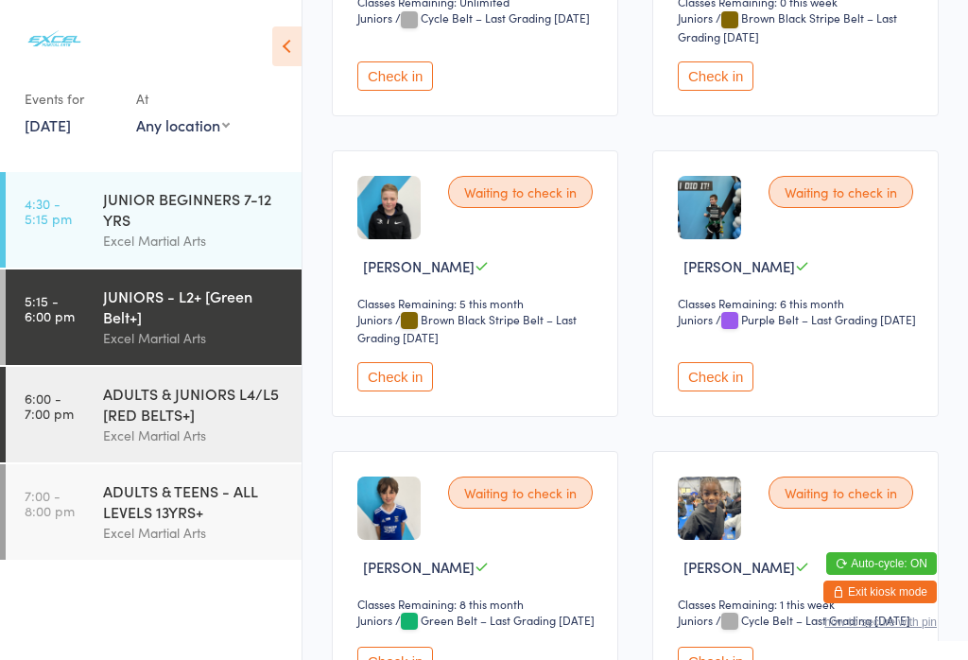
click at [373, 391] on button "Check in" at bounding box center [395, 376] width 76 height 29
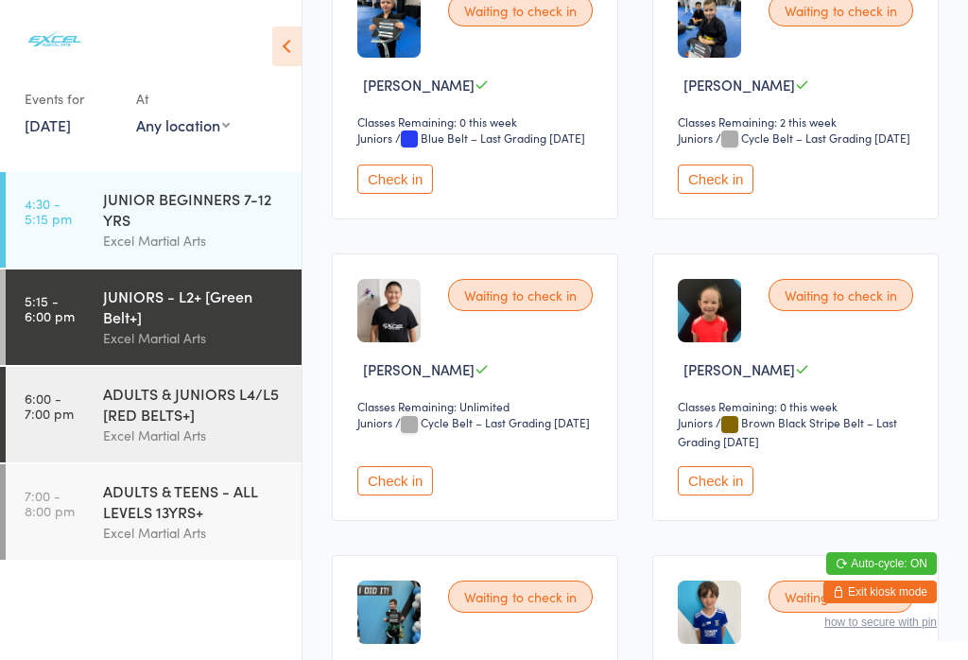
scroll to position [704, 0]
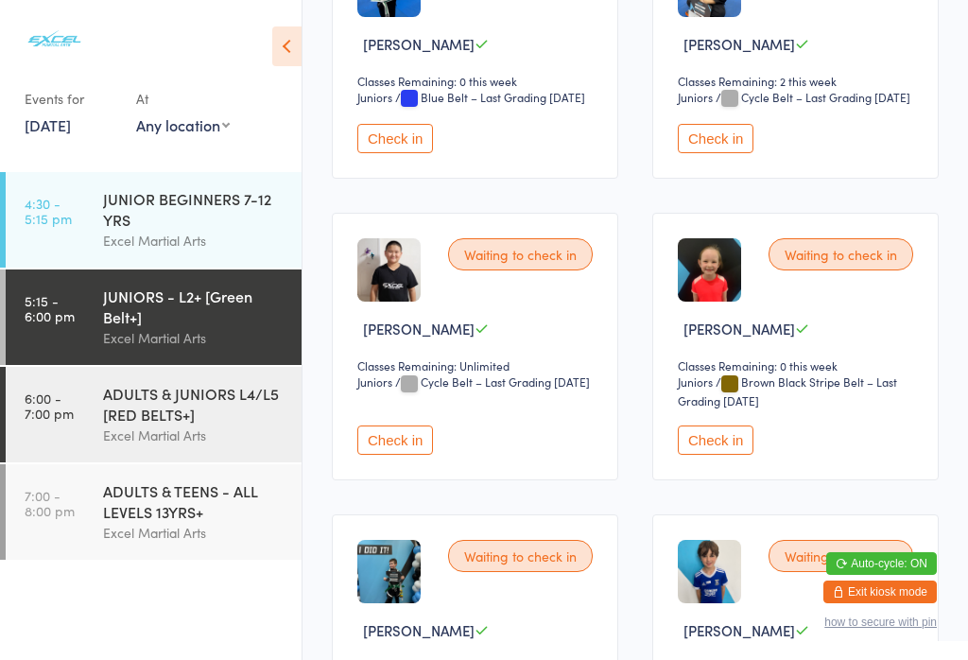
click at [379, 455] on button "Check in" at bounding box center [395, 439] width 76 height 29
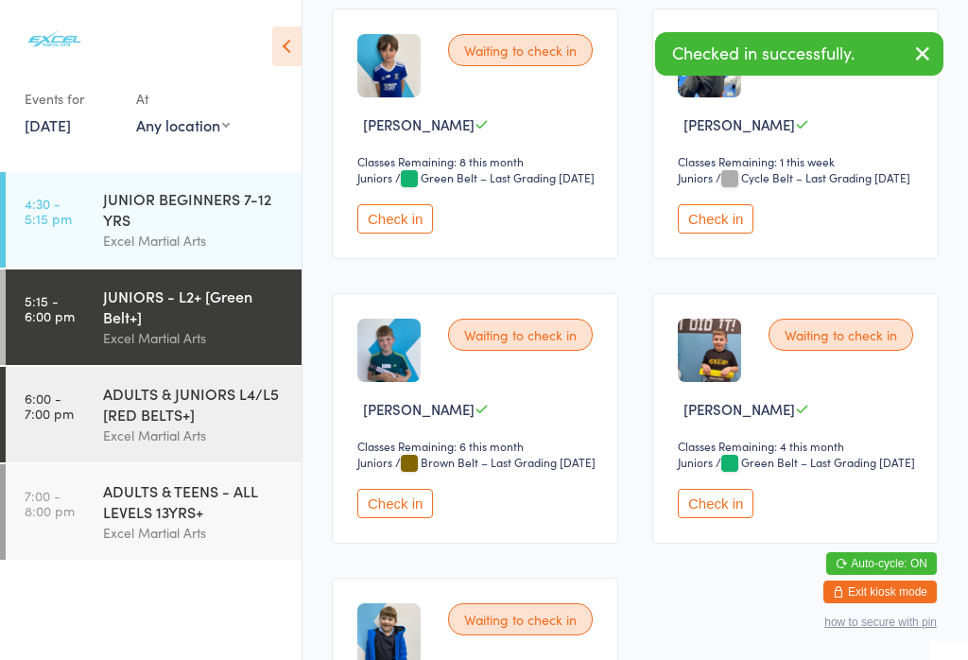
scroll to position [1209, 0]
click at [727, 234] on button "Check in" at bounding box center [716, 219] width 76 height 29
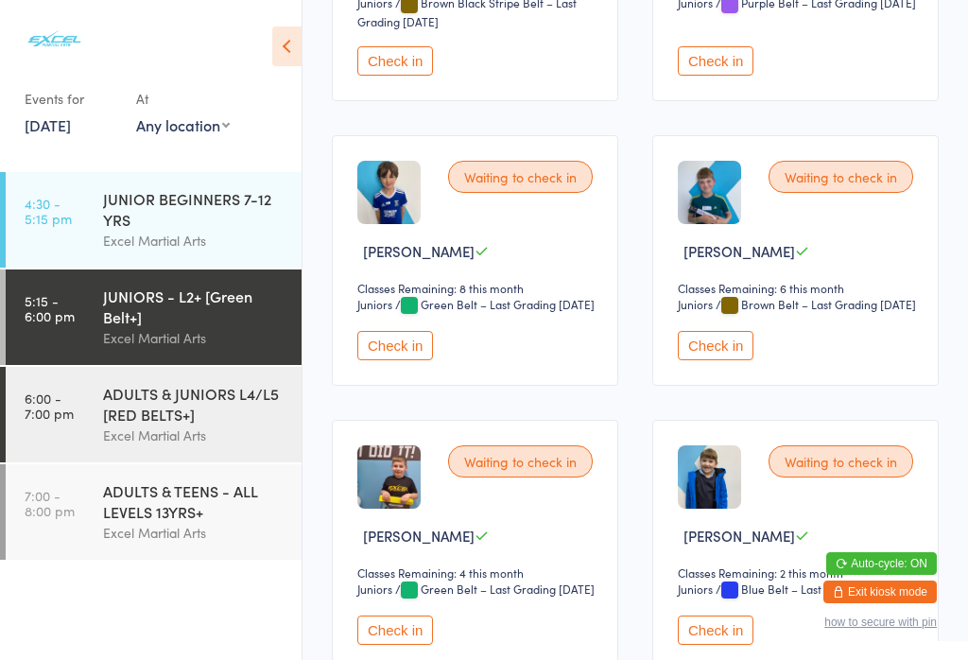
scroll to position [1074, 0]
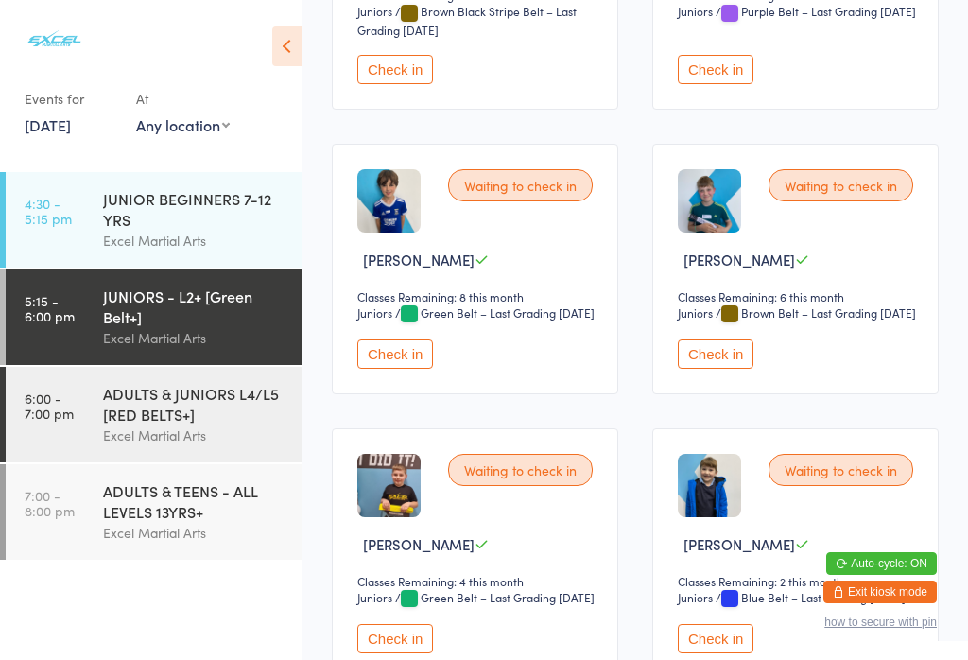
click at [704, 369] on button "Check in" at bounding box center [716, 353] width 76 height 29
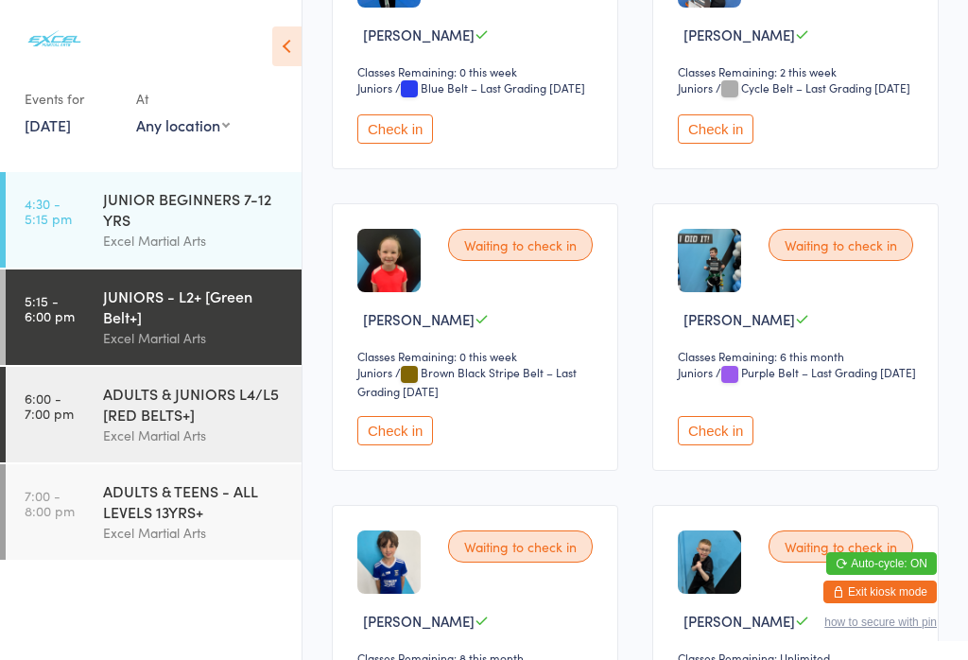
scroll to position [713, 0]
click at [391, 446] on button "Check in" at bounding box center [395, 431] width 76 height 29
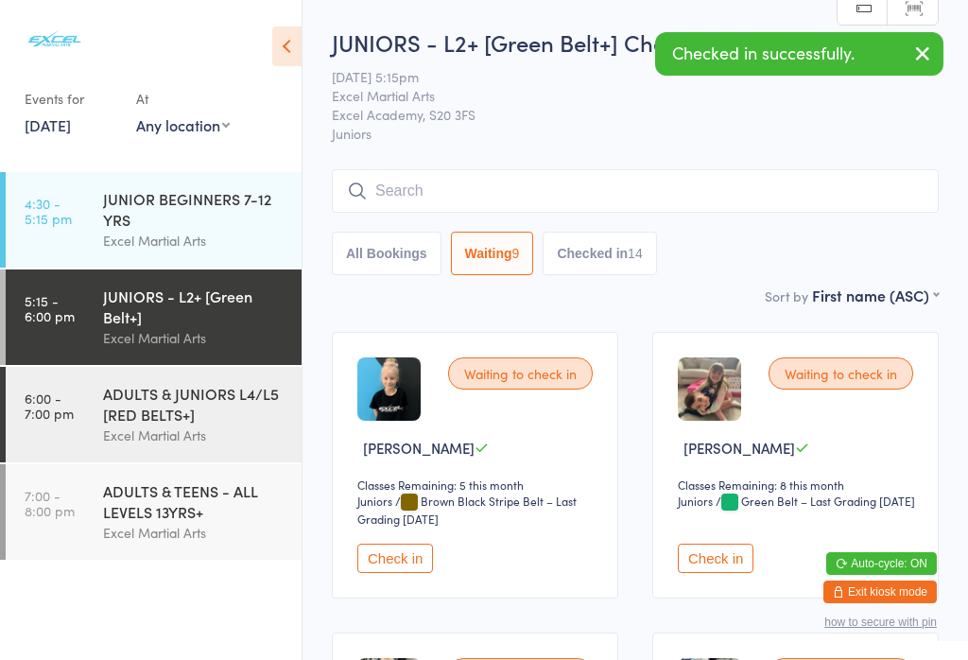
scroll to position [0, 0]
click at [394, 256] on button "All Bookings" at bounding box center [387, 253] width 110 height 43
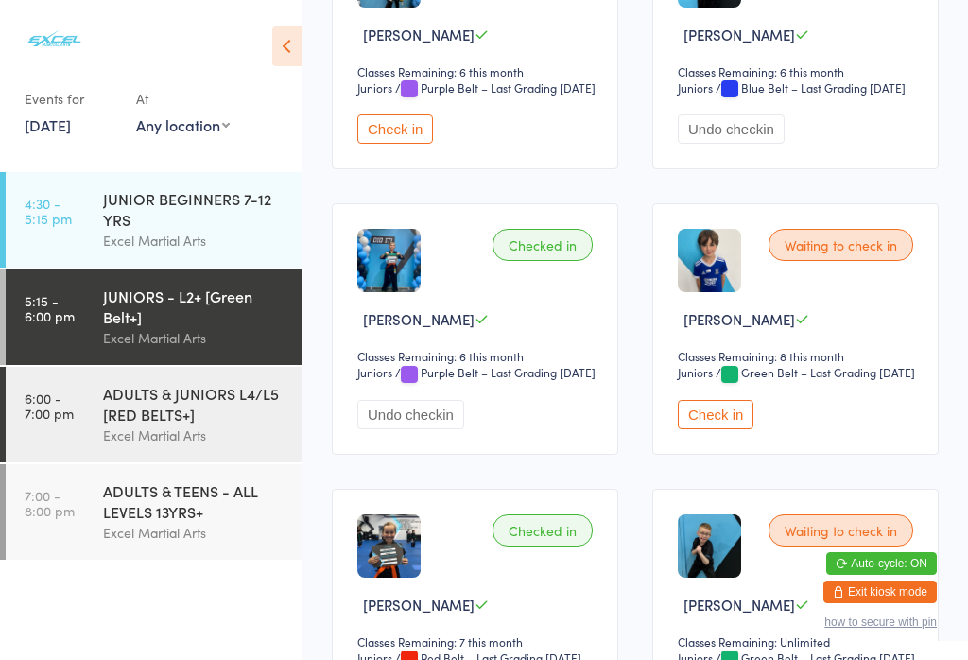
scroll to position [2172, 0]
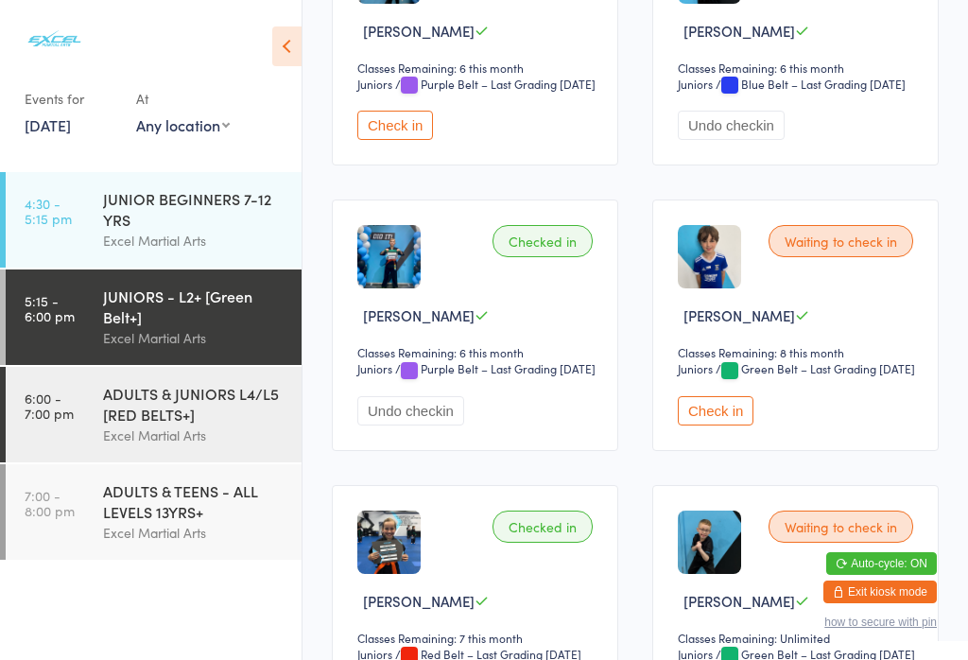
click at [716, 425] on button "Check in" at bounding box center [716, 410] width 76 height 29
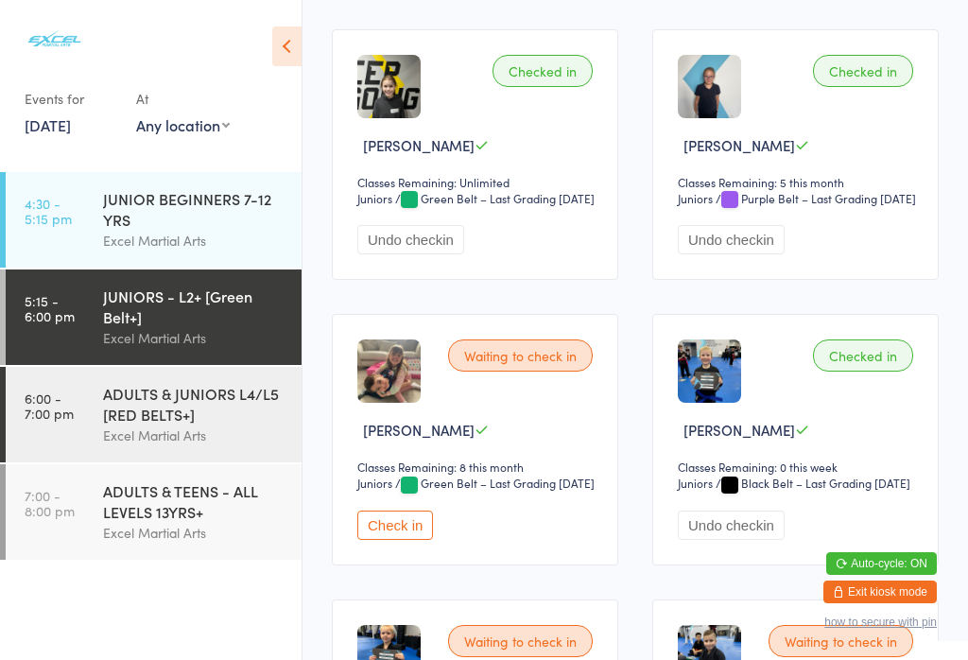
scroll to position [601, 0]
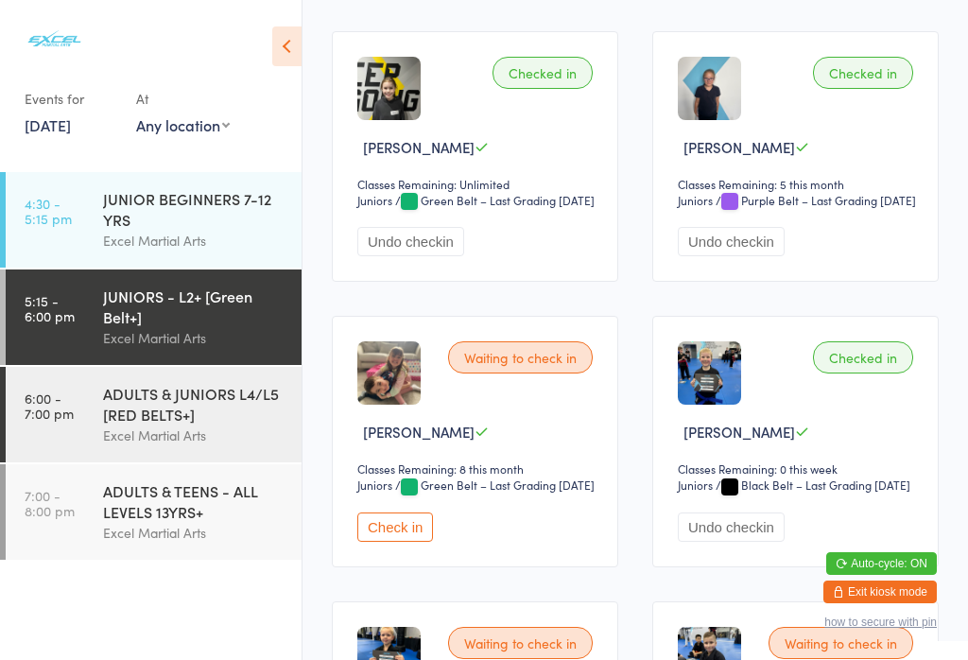
click at [403, 541] on button "Check in" at bounding box center [395, 526] width 76 height 29
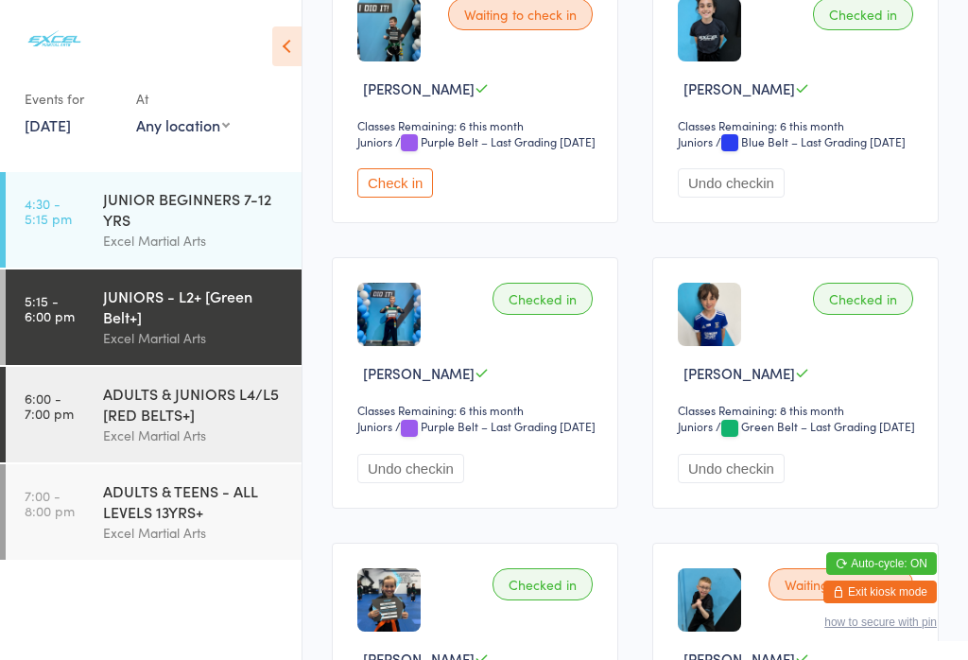
scroll to position [2113, 0]
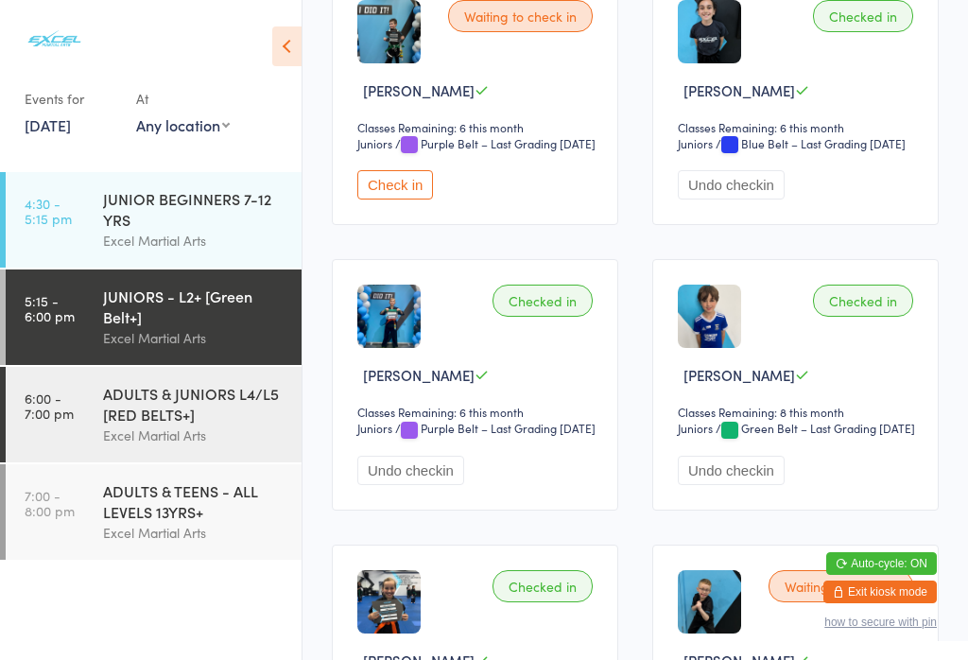
click at [400, 199] on button "Check in" at bounding box center [395, 184] width 76 height 29
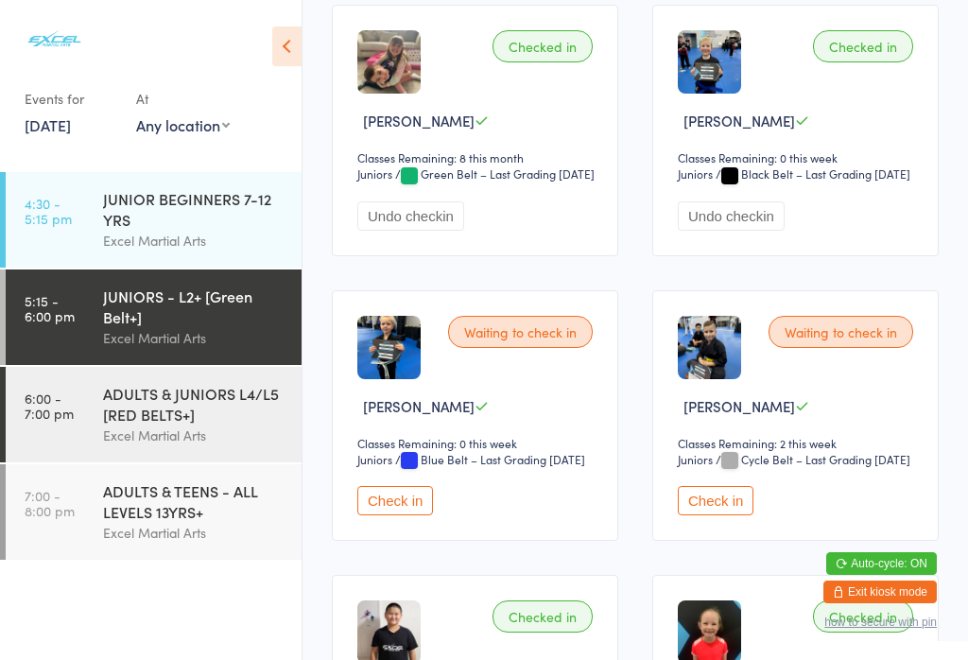
scroll to position [945, 0]
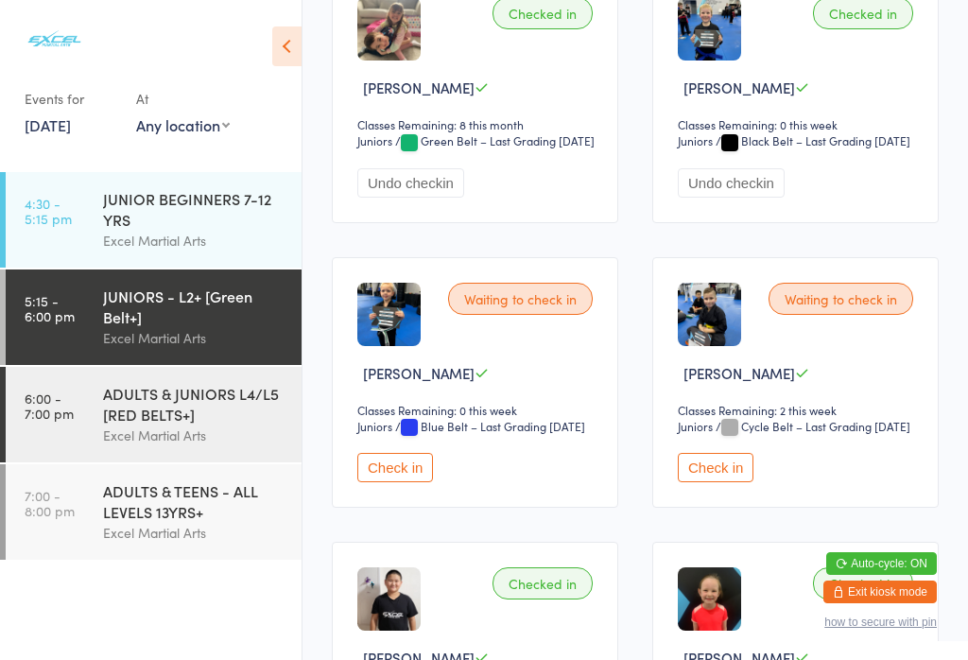
click at [403, 482] on button "Check in" at bounding box center [395, 467] width 76 height 29
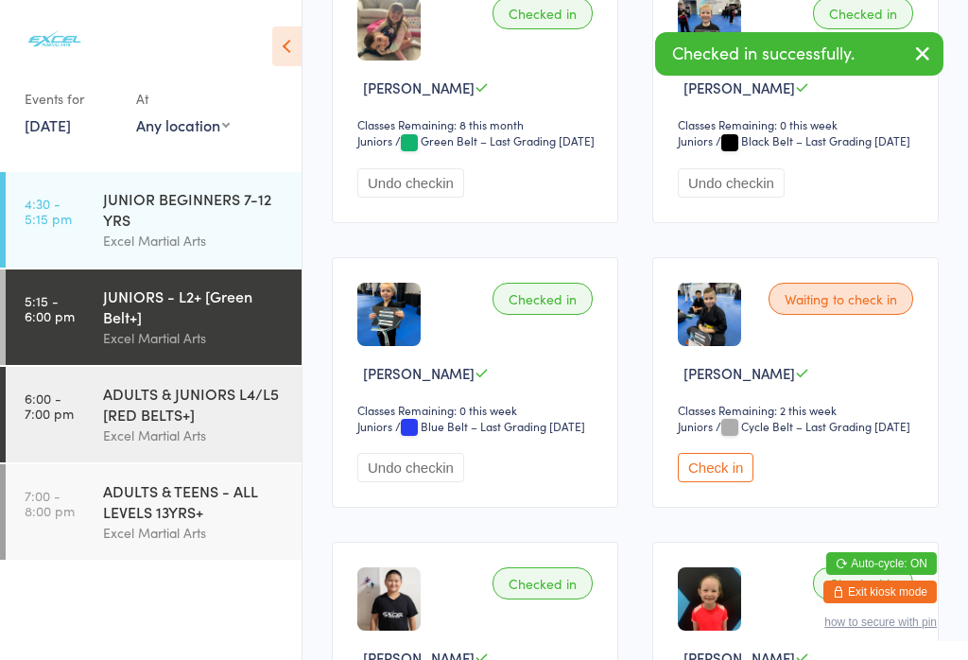
click at [163, 440] on div "Excel Martial Arts" at bounding box center [194, 435] width 182 height 22
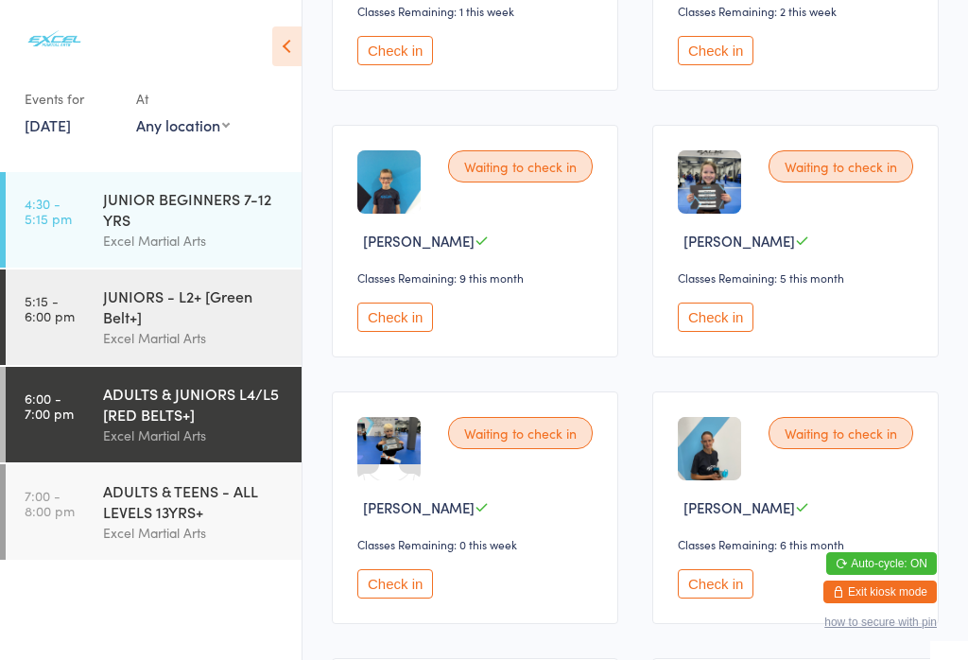
scroll to position [1803, 0]
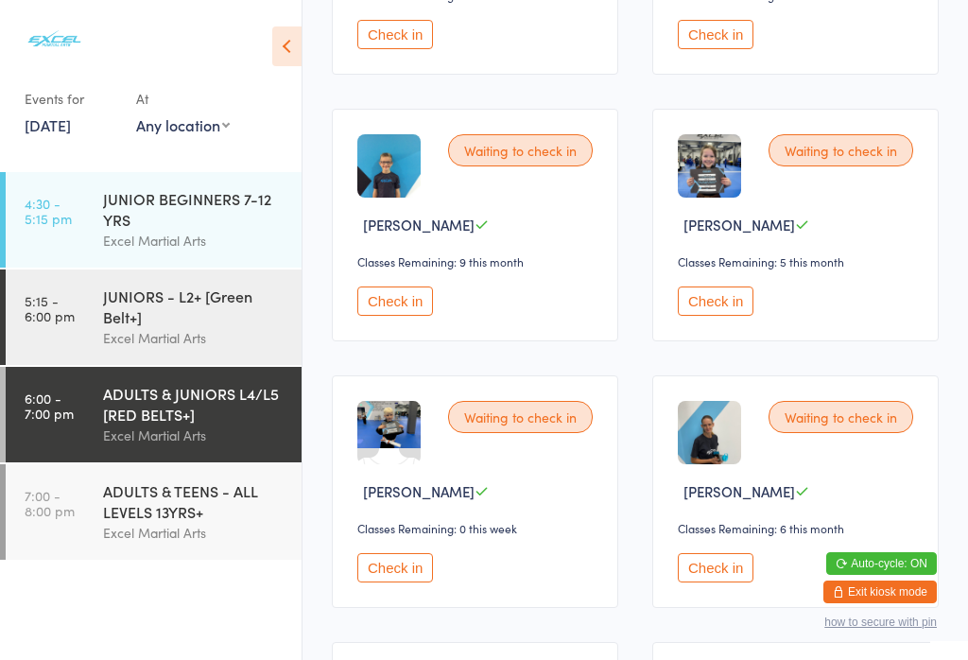
click at [418, 316] on button "Check in" at bounding box center [395, 300] width 76 height 29
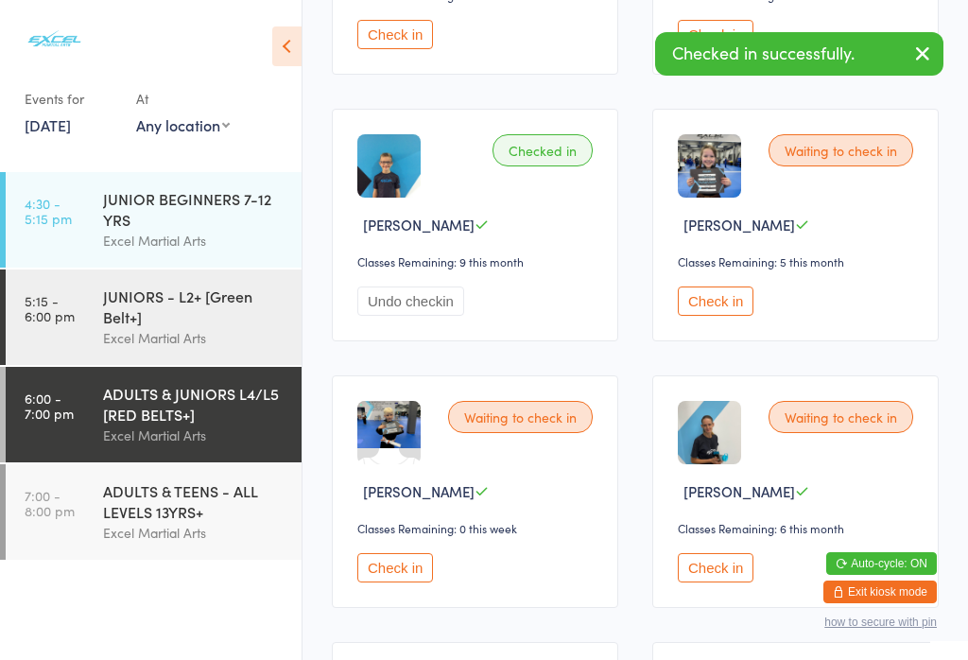
click at [233, 314] on div "JUNIORS - L2+ [Green Belt+]" at bounding box center [194, 306] width 182 height 42
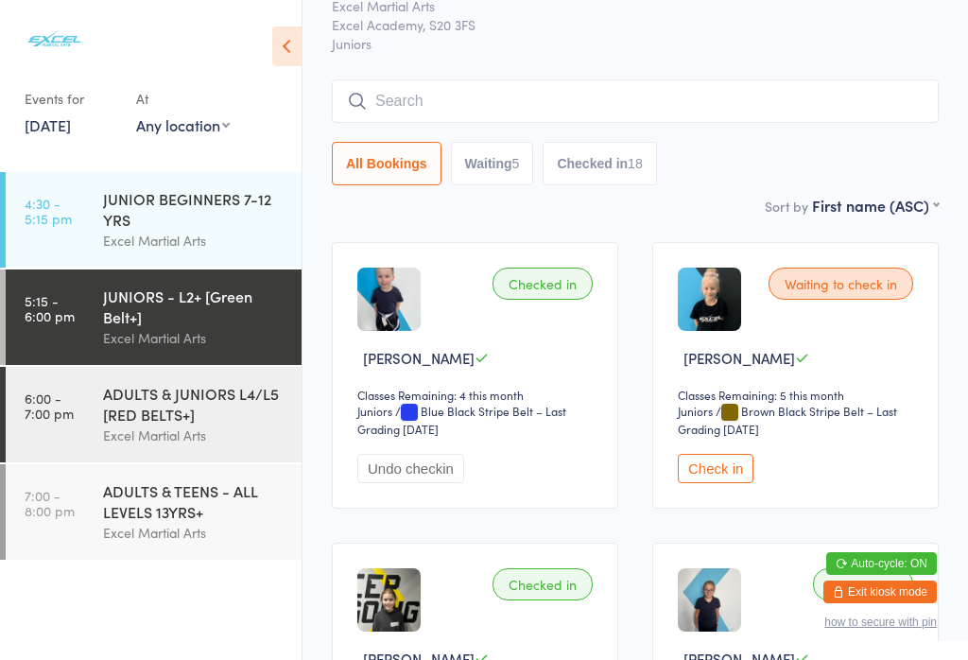
scroll to position [56, 0]
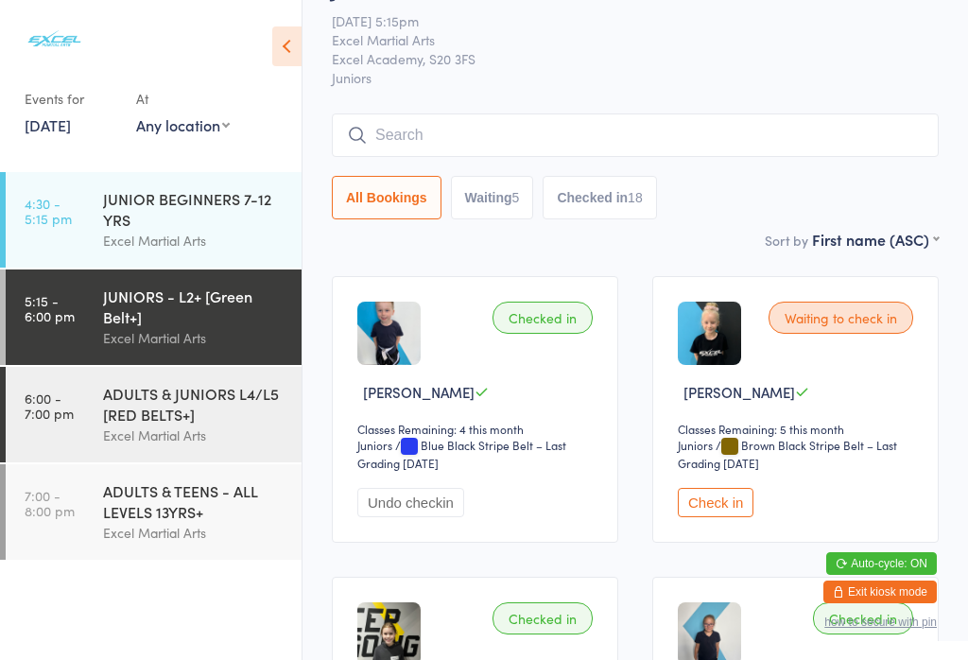
click at [488, 205] on button "Waiting 5" at bounding box center [492, 197] width 83 height 43
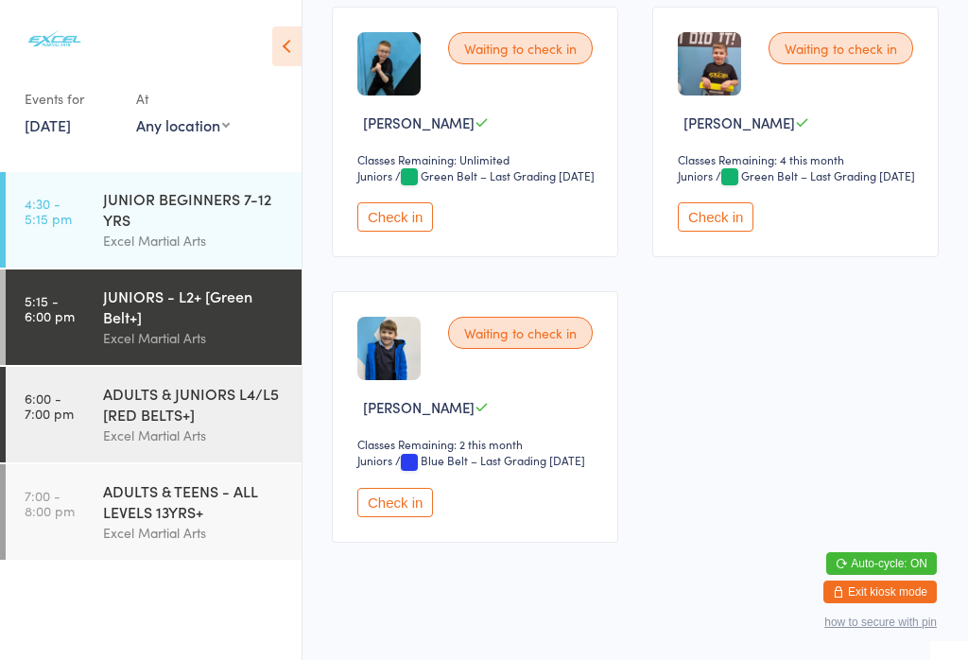
scroll to position [625, 0]
click at [391, 232] on button "Check in" at bounding box center [395, 217] width 76 height 29
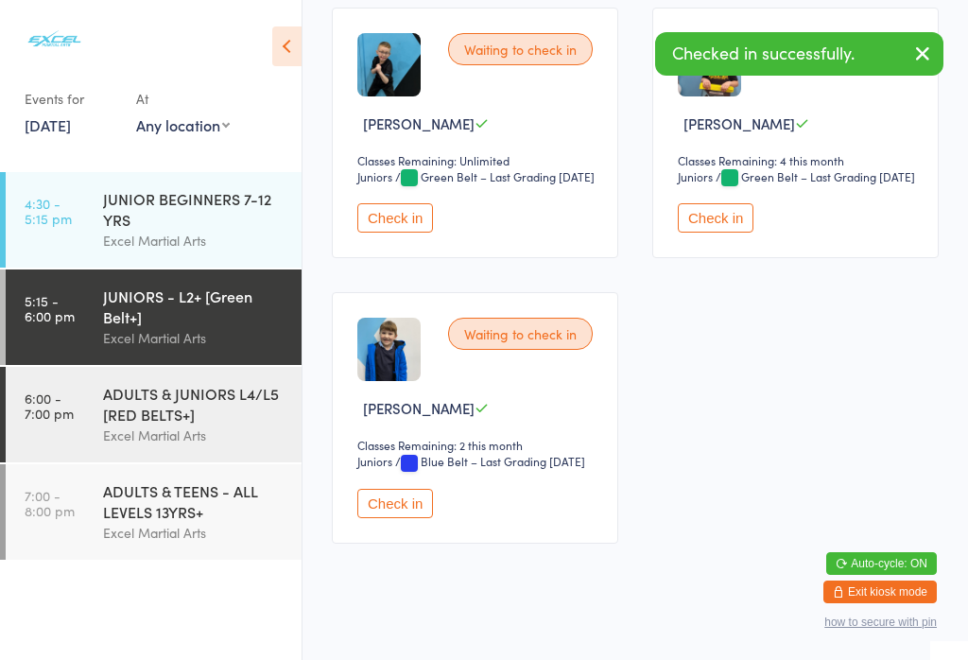
scroll to position [365, 0]
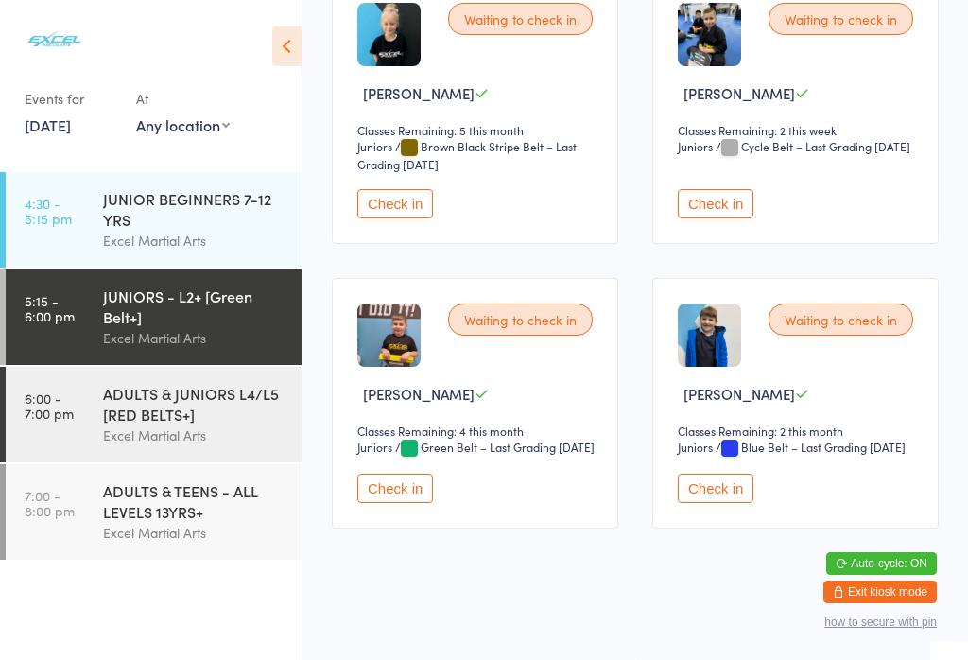
click at [237, 411] on div "ADULTS & JUNIORS L4/L5 [RED BELTS+]" at bounding box center [194, 404] width 182 height 42
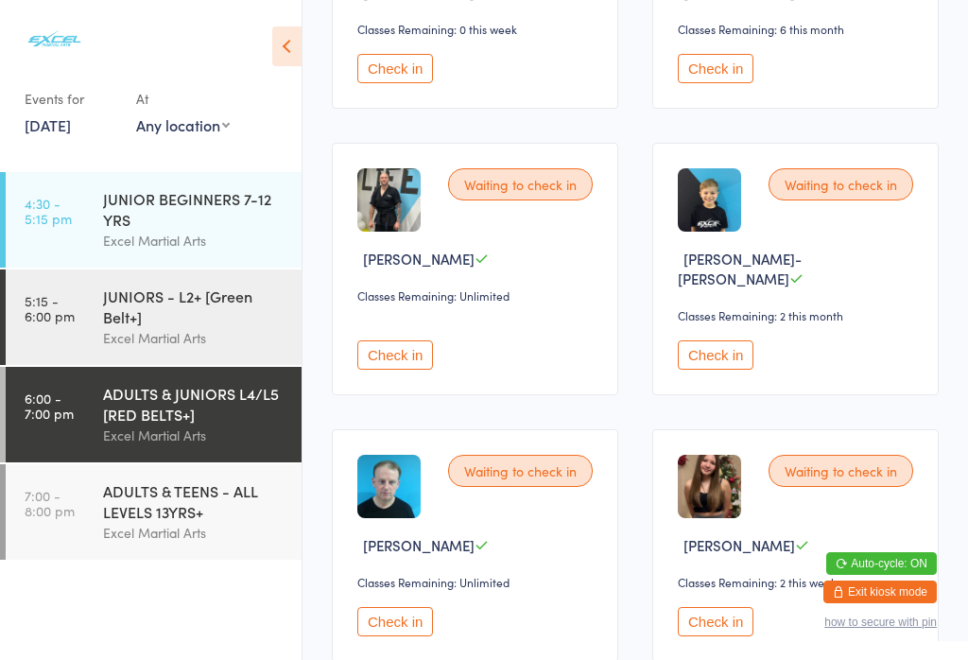
scroll to position [2301, 0]
click at [167, 424] on div "ADULTS & JUNIORS L4/L5 [RED BELTS+]" at bounding box center [194, 404] width 182 height 42
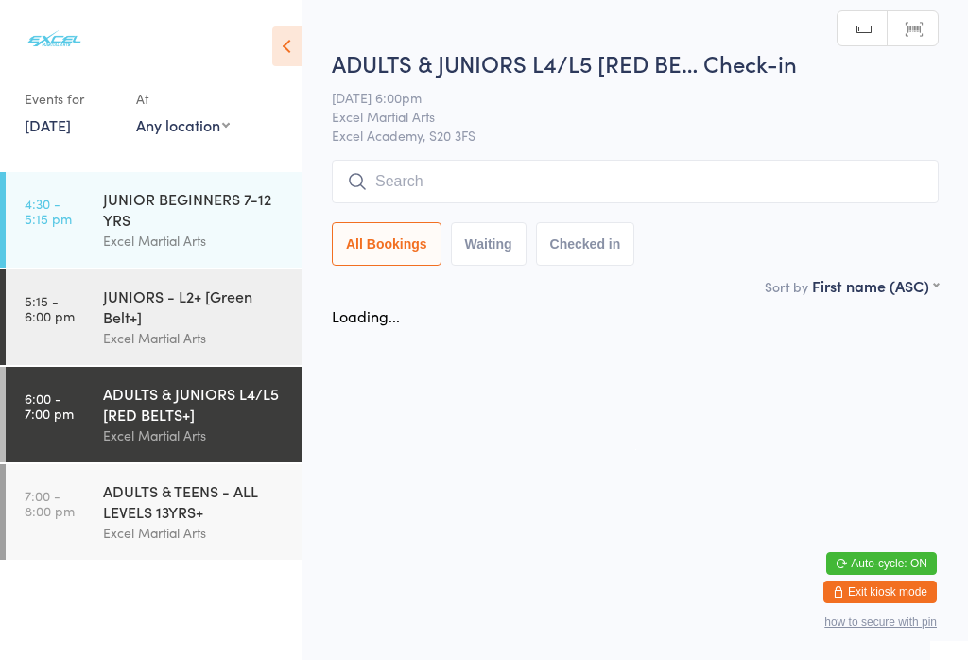
click at [155, 436] on html "You have now entered Kiosk Mode. Members will be able to check themselves in us…" at bounding box center [484, 330] width 968 height 660
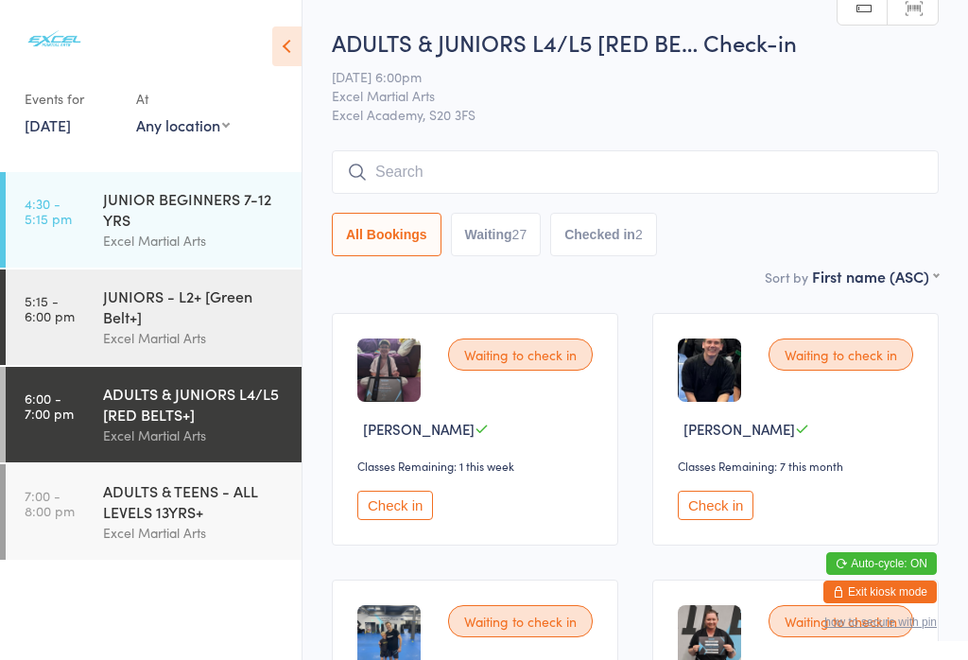
click at [243, 411] on div "ADULTS & JUNIORS L4/L5 [RED BELTS+]" at bounding box center [194, 404] width 182 height 42
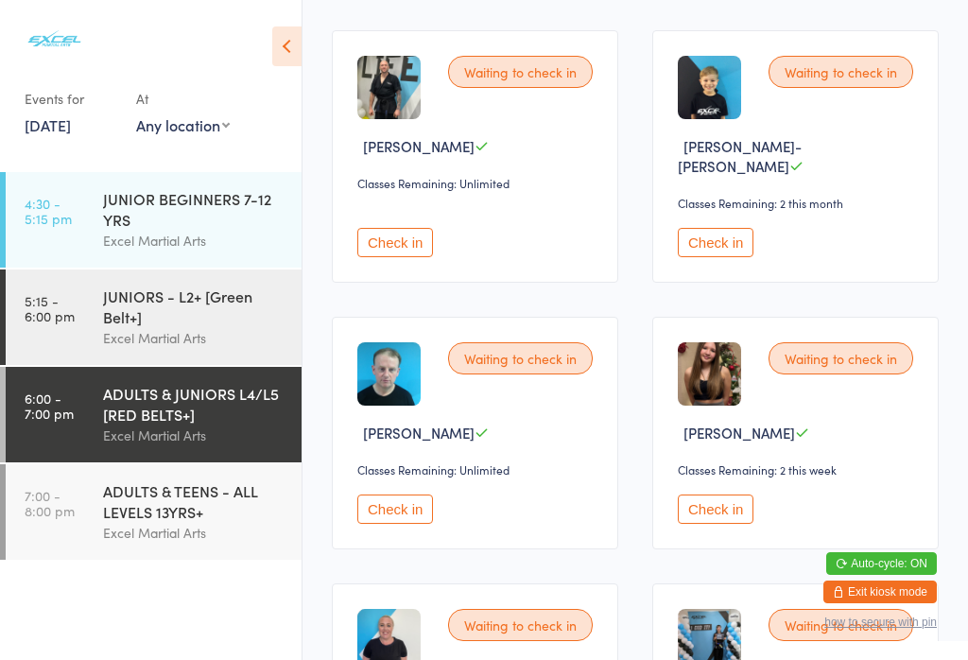
scroll to position [2433, 0]
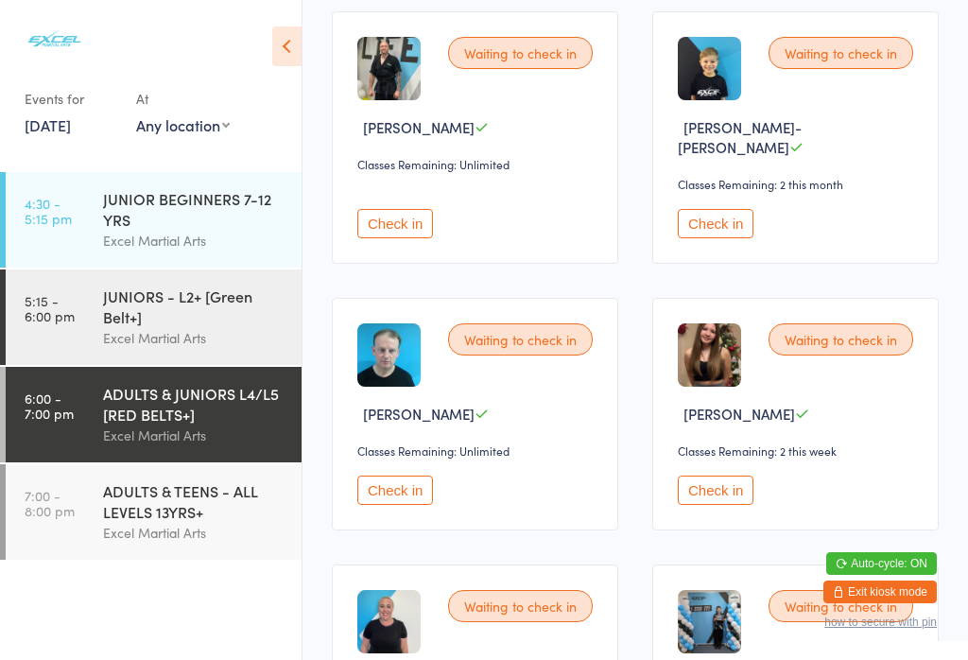
click at [405, 505] on button "Check in" at bounding box center [395, 489] width 76 height 29
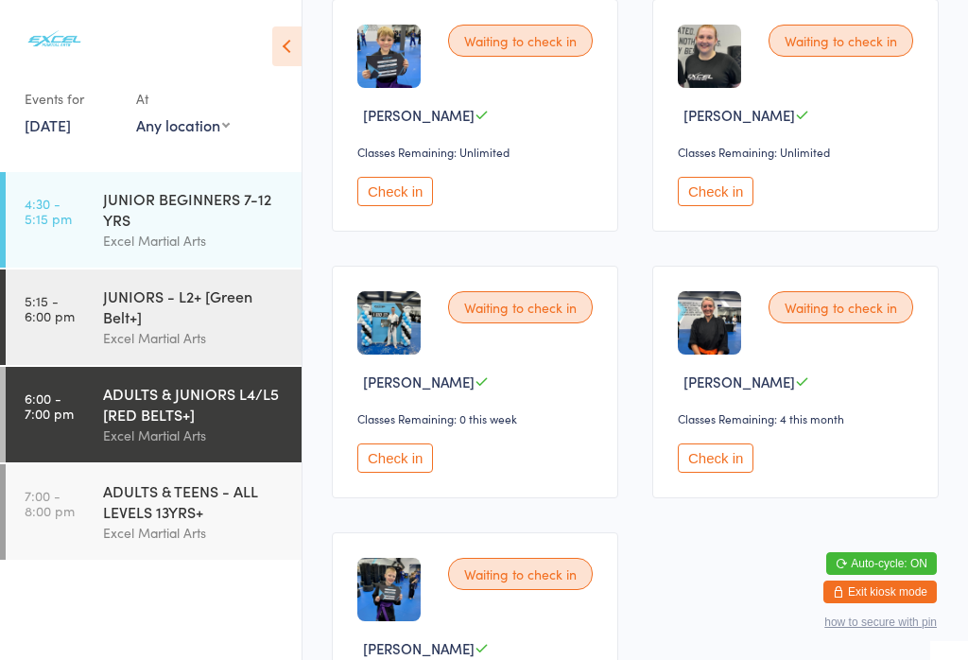
scroll to position [3530, 0]
click at [174, 512] on div "ADULTS & TEENS - ALL LEVELS 13YRS+" at bounding box center [194, 501] width 182 height 42
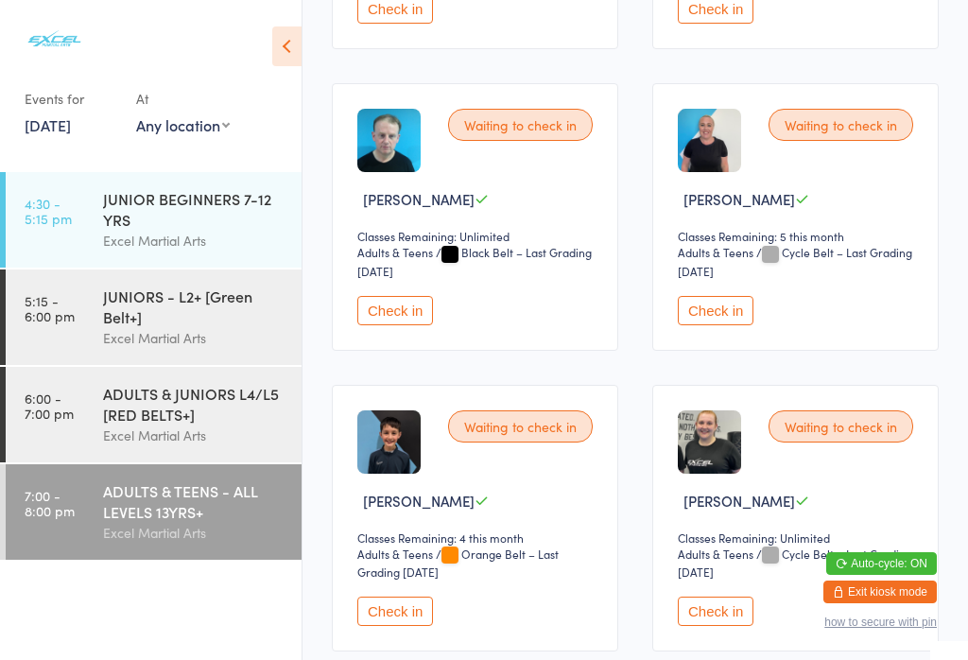
scroll to position [2641, 0]
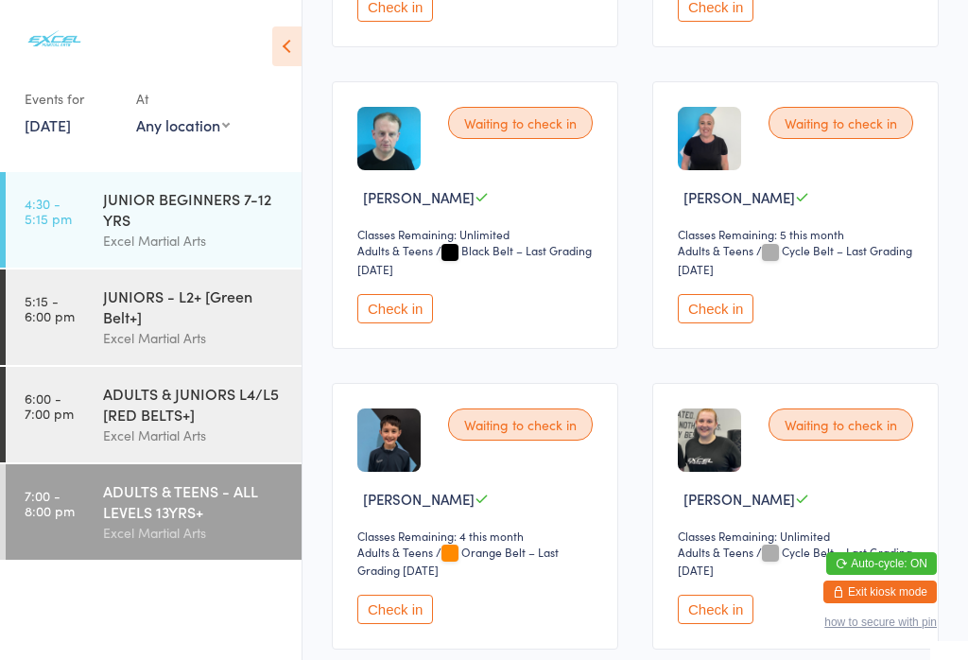
click at [406, 323] on button "Check in" at bounding box center [395, 308] width 76 height 29
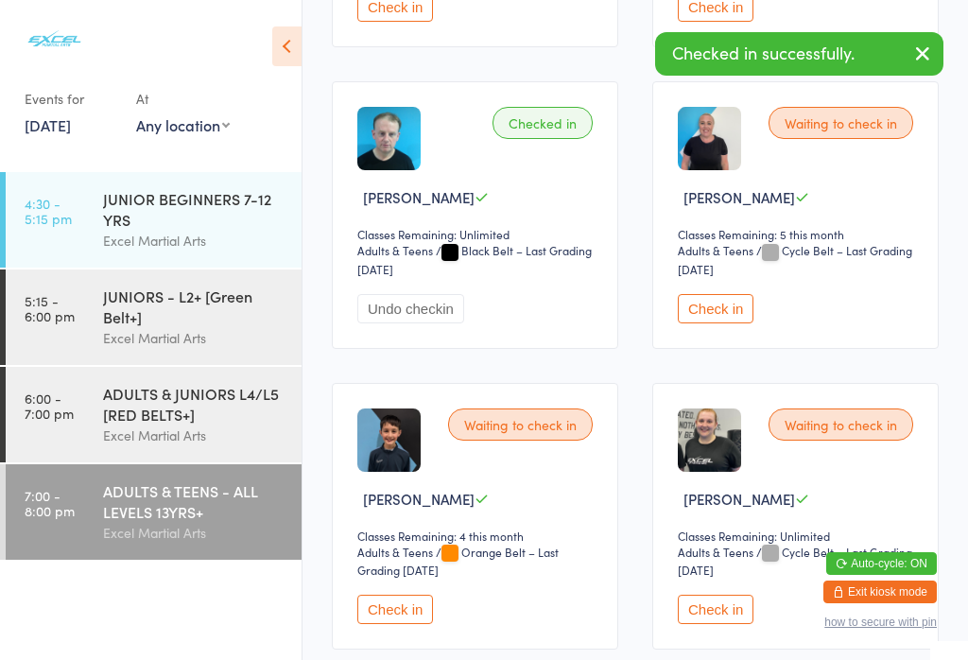
click at [190, 412] on div "ADULTS & JUNIORS L4/L5 [RED BELTS+]" at bounding box center [194, 404] width 182 height 42
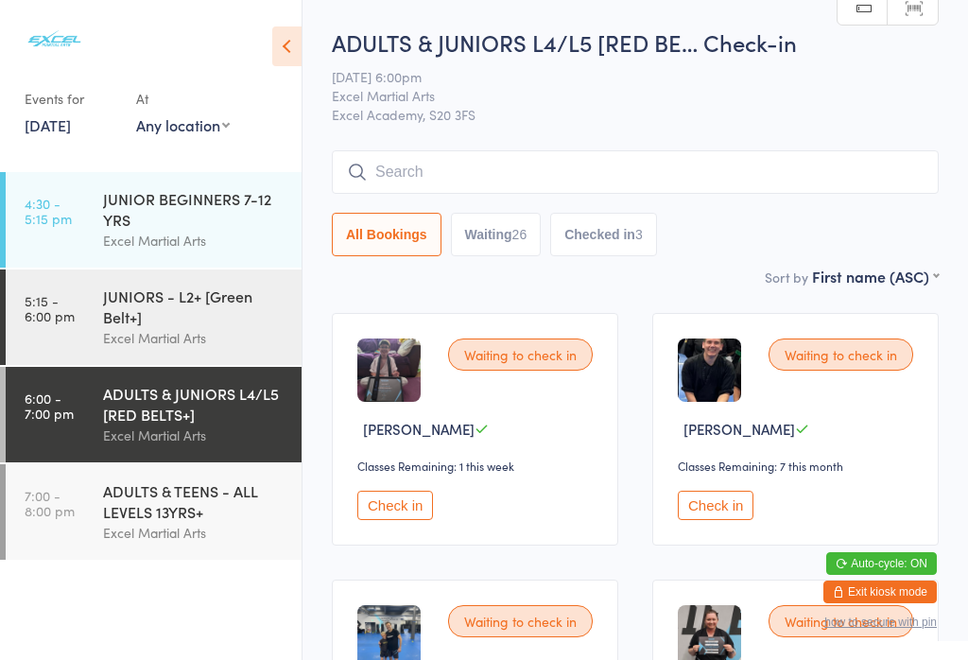
click at [174, 522] on div "ADULTS & TEENS - ALL LEVELS 13YRS+" at bounding box center [194, 501] width 182 height 42
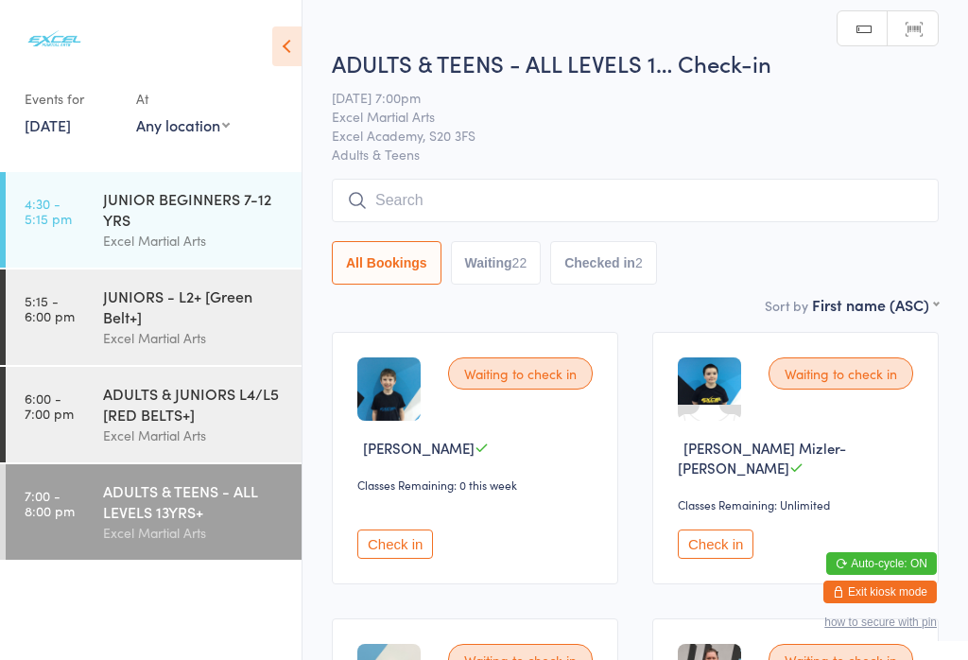
click at [207, 424] on div "ADULTS & JUNIORS L4/L5 [RED BELTS+]" at bounding box center [194, 404] width 182 height 42
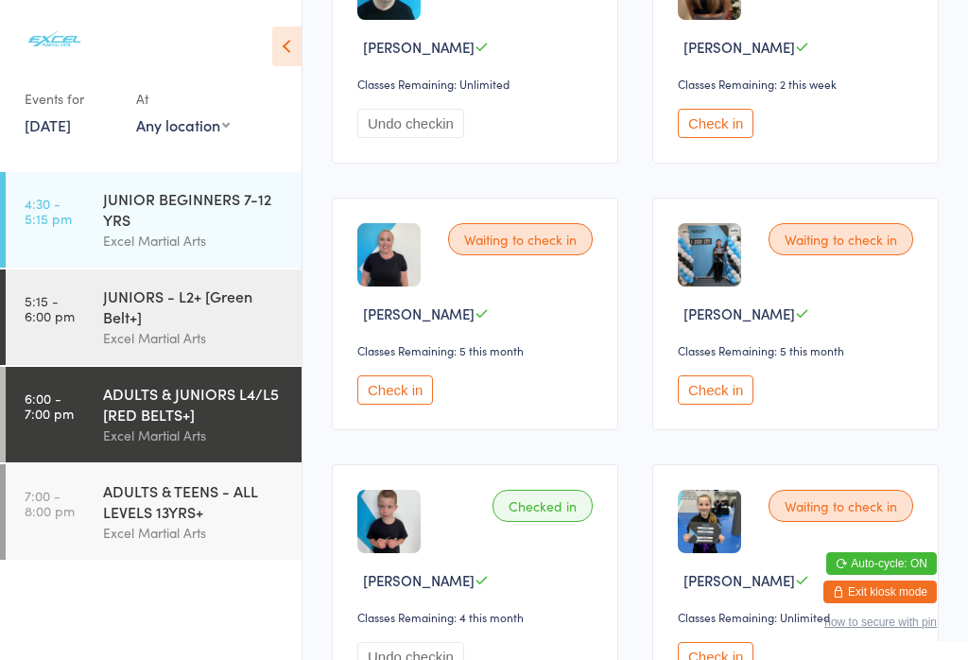
scroll to position [2798, 0]
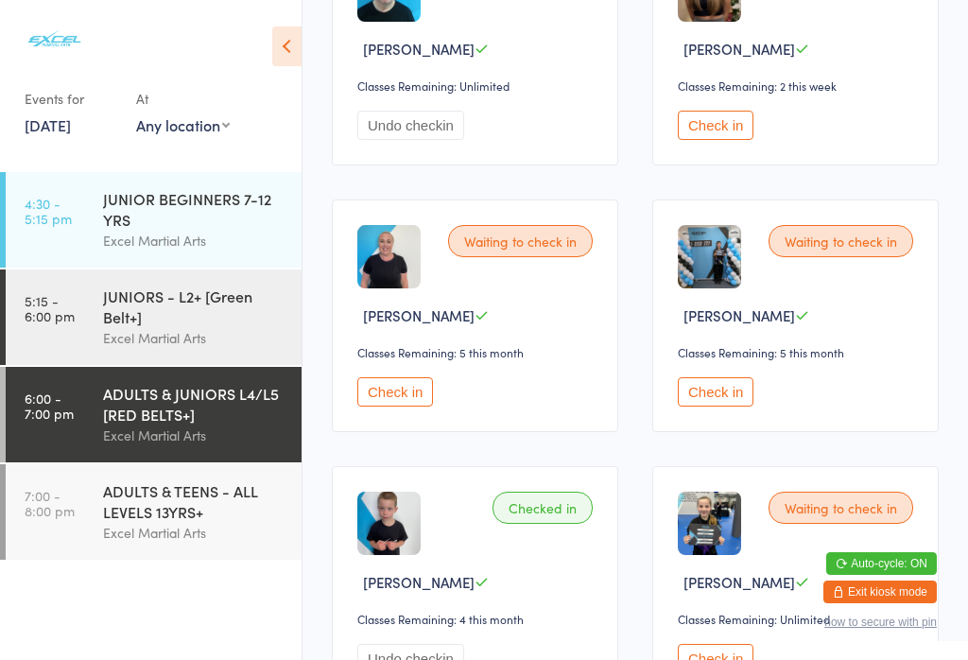
click at [392, 406] on button "Check in" at bounding box center [395, 391] width 76 height 29
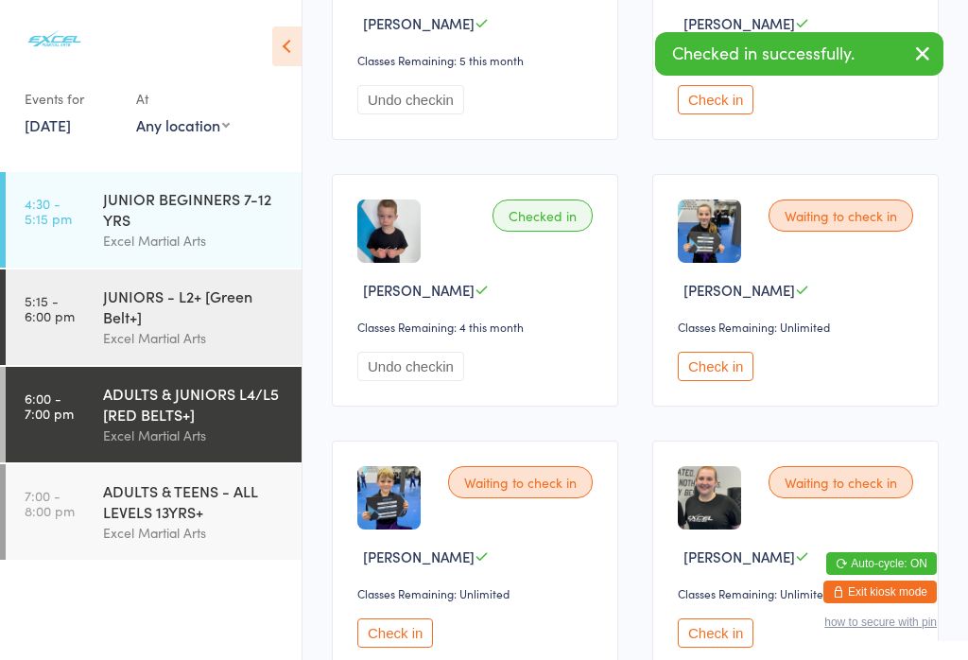
scroll to position [3089, 0]
click at [183, 510] on div "ADULTS & TEENS - ALL LEVELS 13YRS+" at bounding box center [194, 501] width 182 height 42
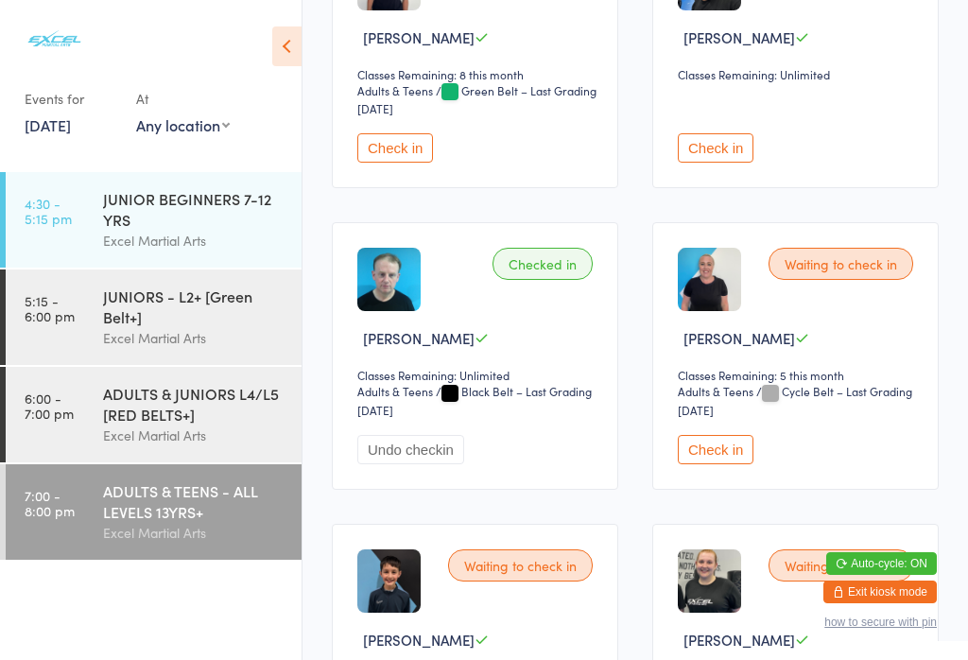
scroll to position [2501, 0]
click at [724, 463] on button "Check in" at bounding box center [716, 448] width 76 height 29
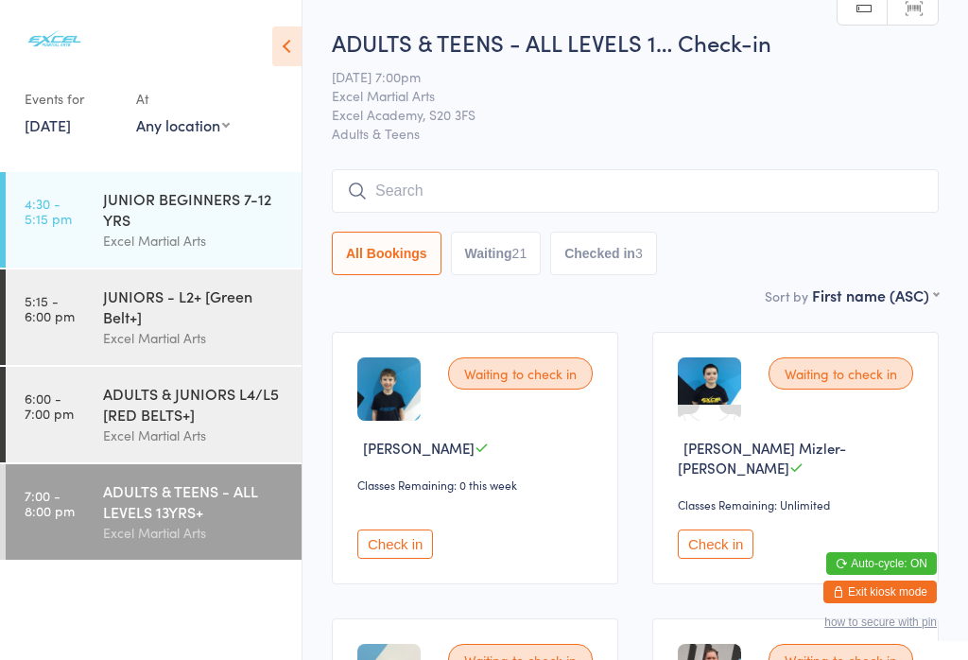
scroll to position [0, 0]
click at [91, 405] on link "6:00 - 7:00 pm ADULTS & JUNIORS L4/L5 [RED BELTS+] Excel Martial Arts" at bounding box center [154, 414] width 296 height 95
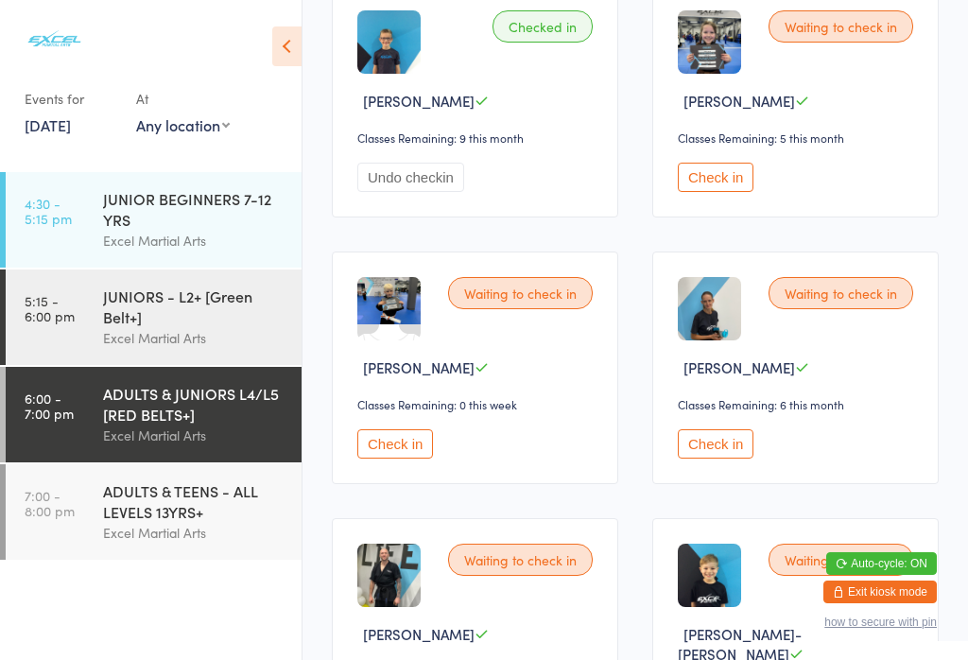
scroll to position [1968, 0]
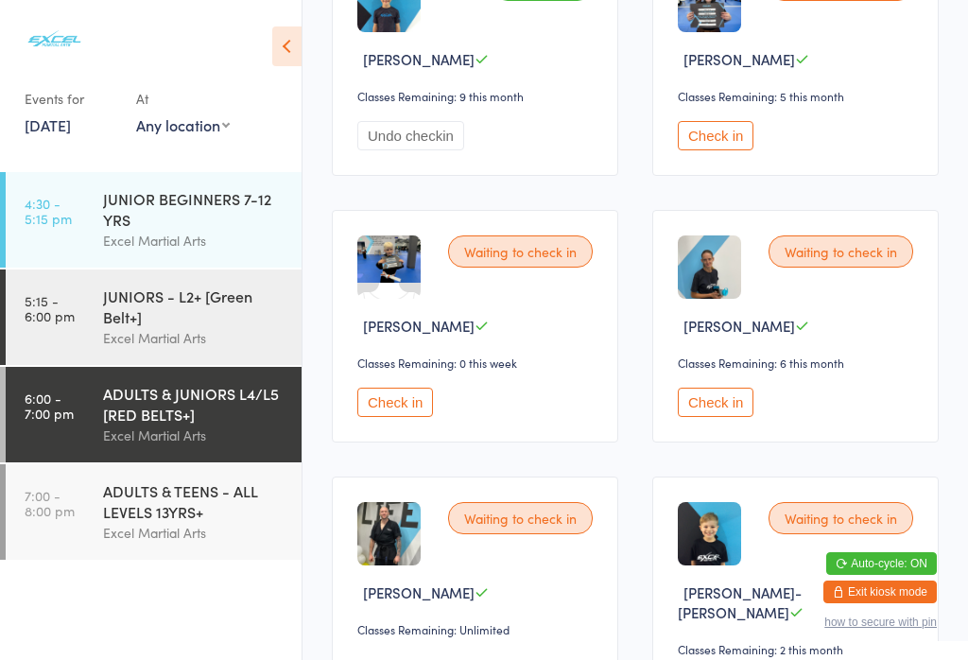
click at [380, 417] on button "Check in" at bounding box center [395, 401] width 76 height 29
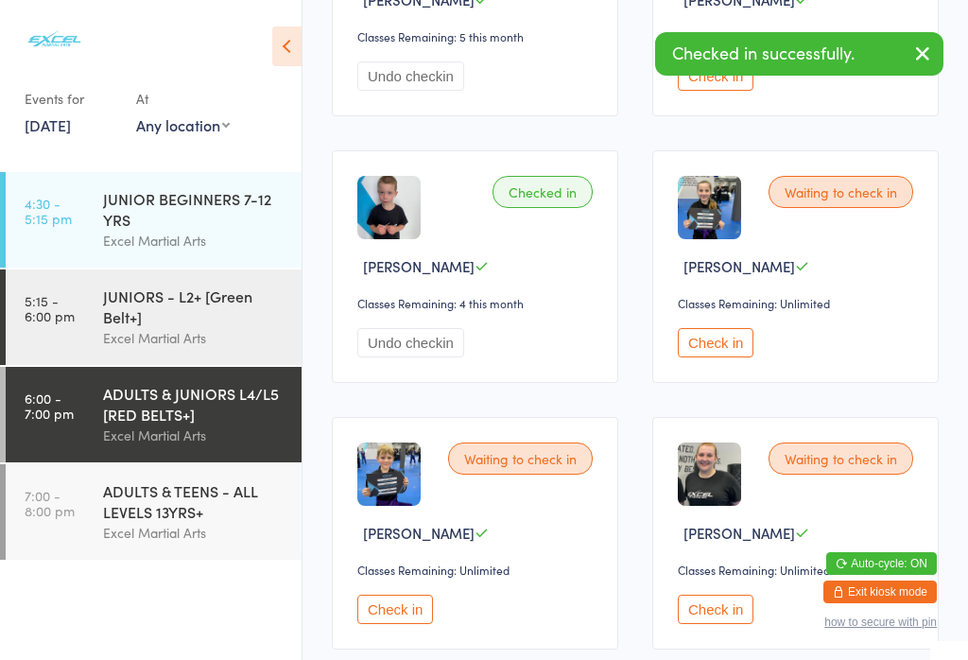
scroll to position [3113, 0]
click at [699, 358] on button "Check in" at bounding box center [716, 343] width 76 height 29
click at [91, 552] on link "7:00 - 8:00 pm ADULTS & TEENS - ALL LEVELS 13YRS+ Excel Martial Arts" at bounding box center [154, 511] width 296 height 95
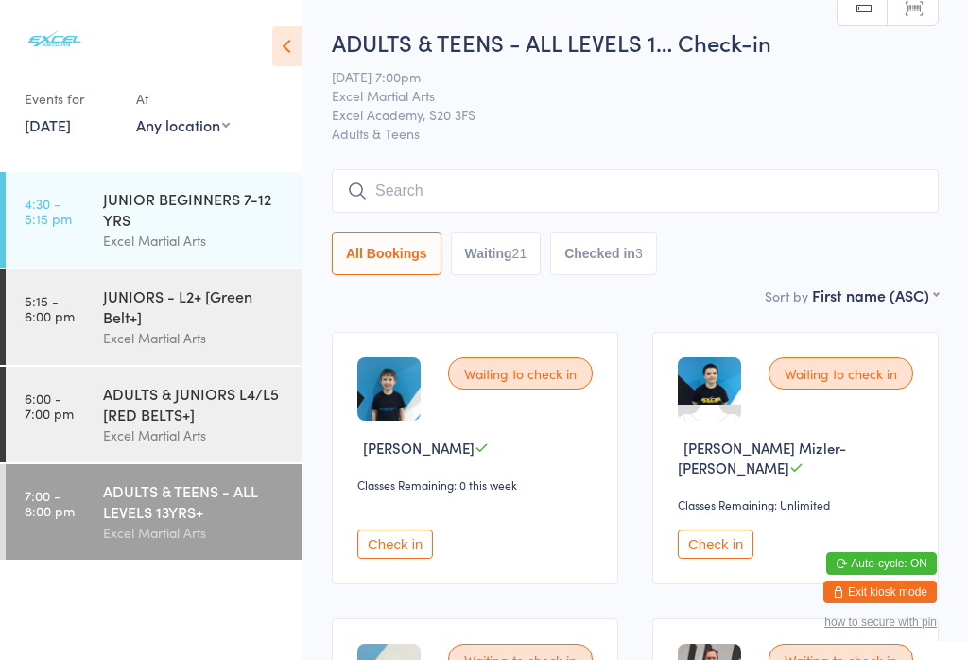
click at [163, 415] on div "ADULTS & JUNIORS L4/L5 [RED BELTS+]" at bounding box center [194, 404] width 182 height 42
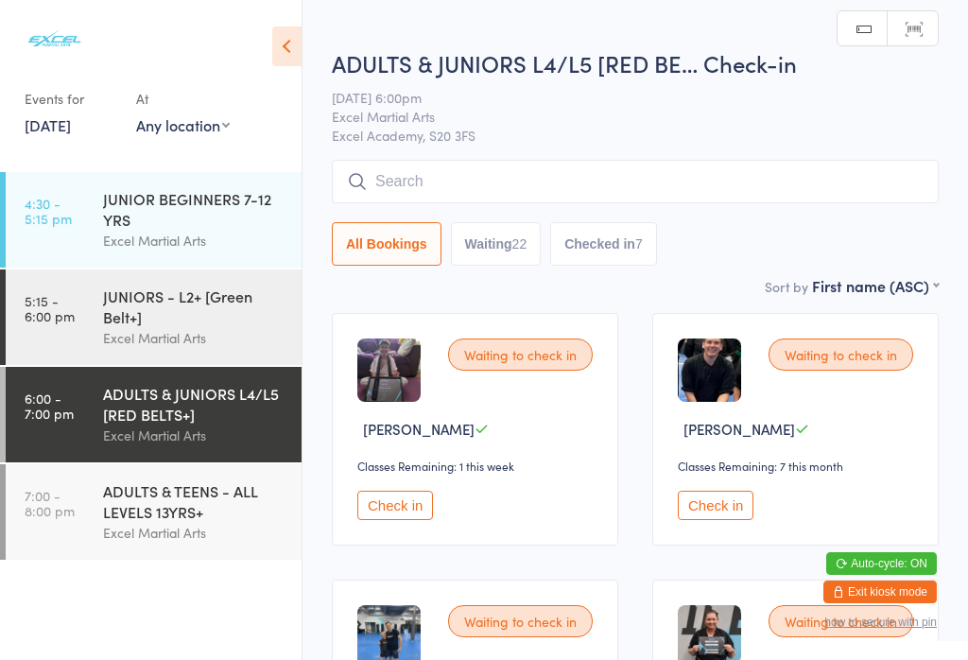
click at [142, 521] on div "ADULTS & TEENS - ALL LEVELS 13YRS+" at bounding box center [194, 501] width 182 height 42
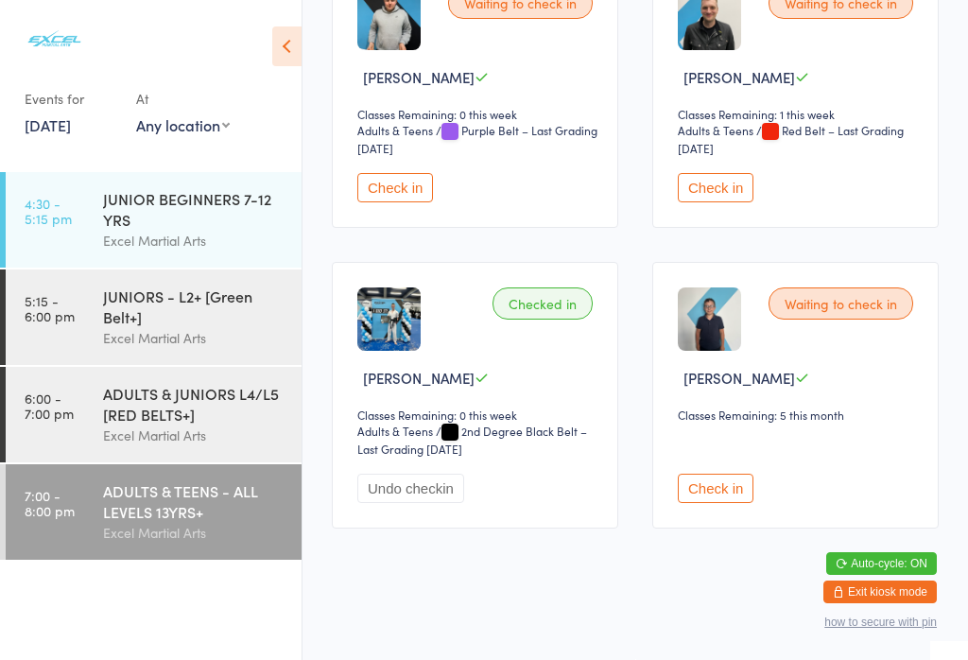
scroll to position [3403, 0]
click at [140, 415] on div "ADULTS & JUNIORS L4/L5 [RED BELTS+]" at bounding box center [194, 404] width 182 height 42
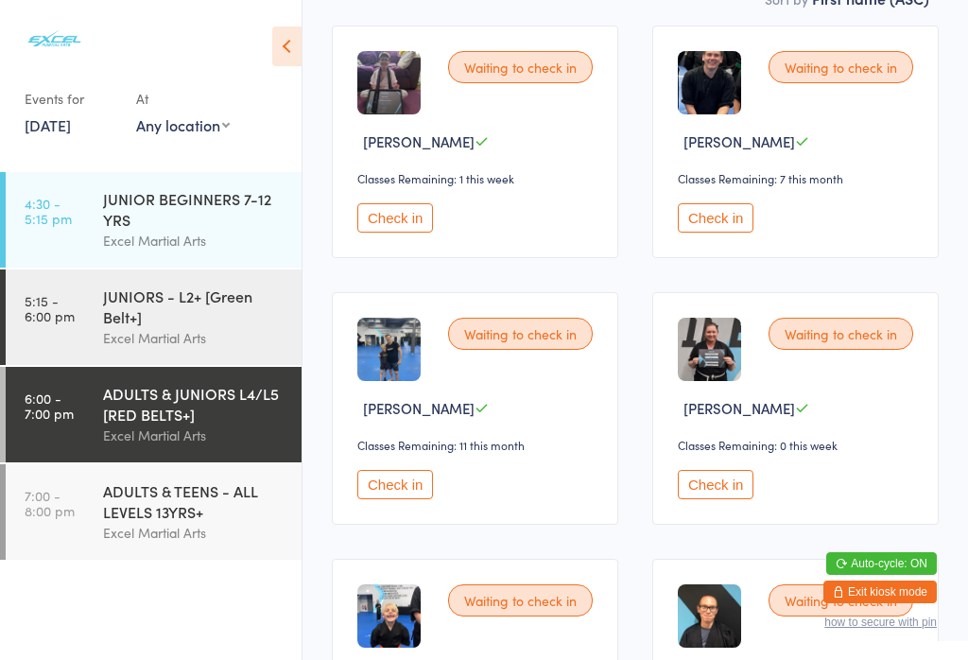
scroll to position [292, 0]
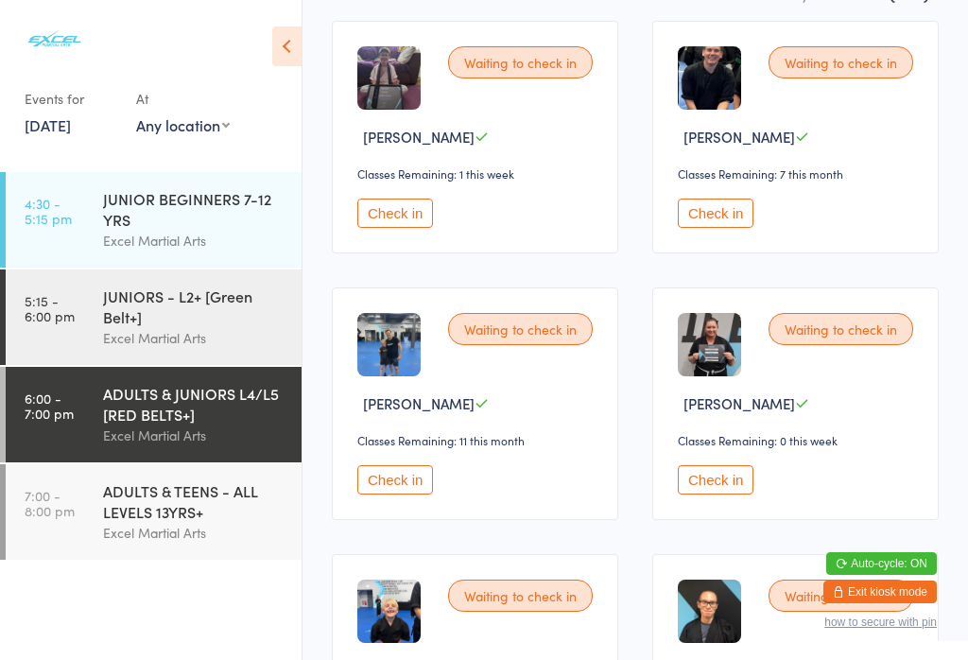
click at [389, 489] on button "Check in" at bounding box center [395, 479] width 76 height 29
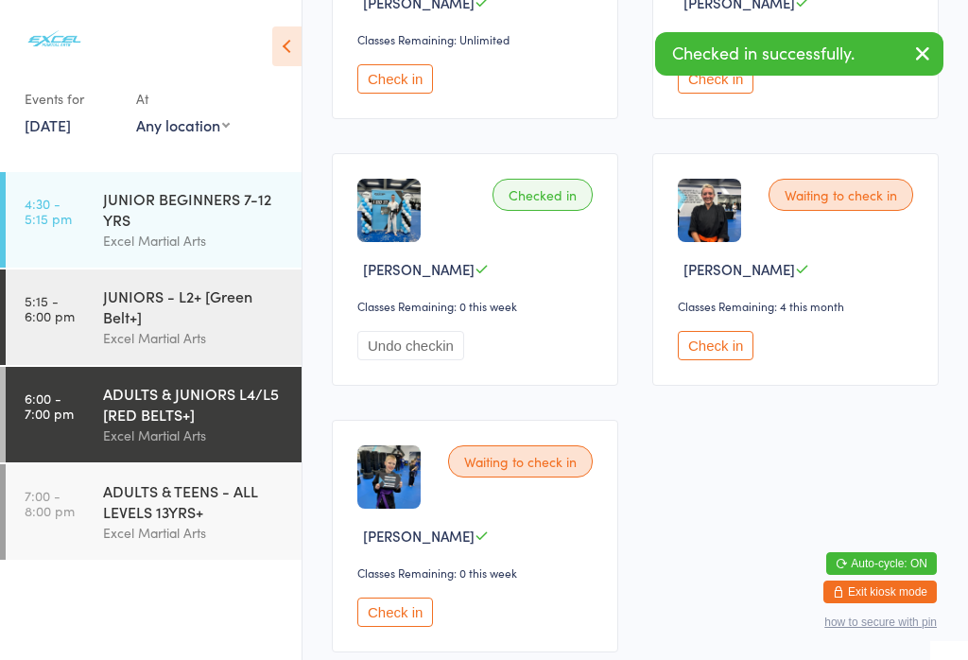
scroll to position [3645, 0]
click at [699, 359] on button "Check in" at bounding box center [716, 344] width 76 height 29
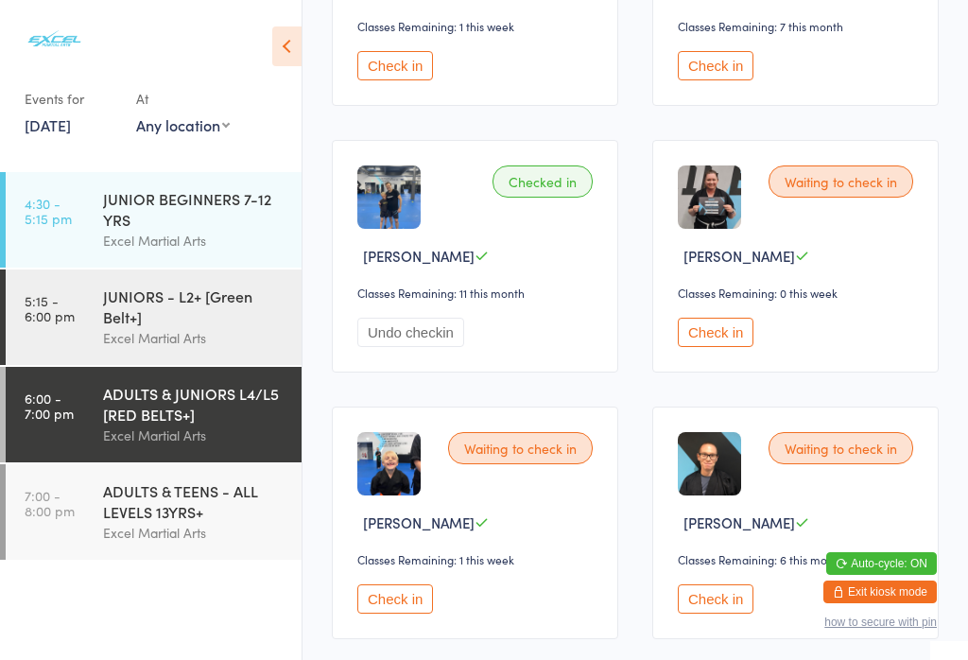
scroll to position [440, 0]
click at [718, 337] on button "Check in" at bounding box center [716, 331] width 76 height 29
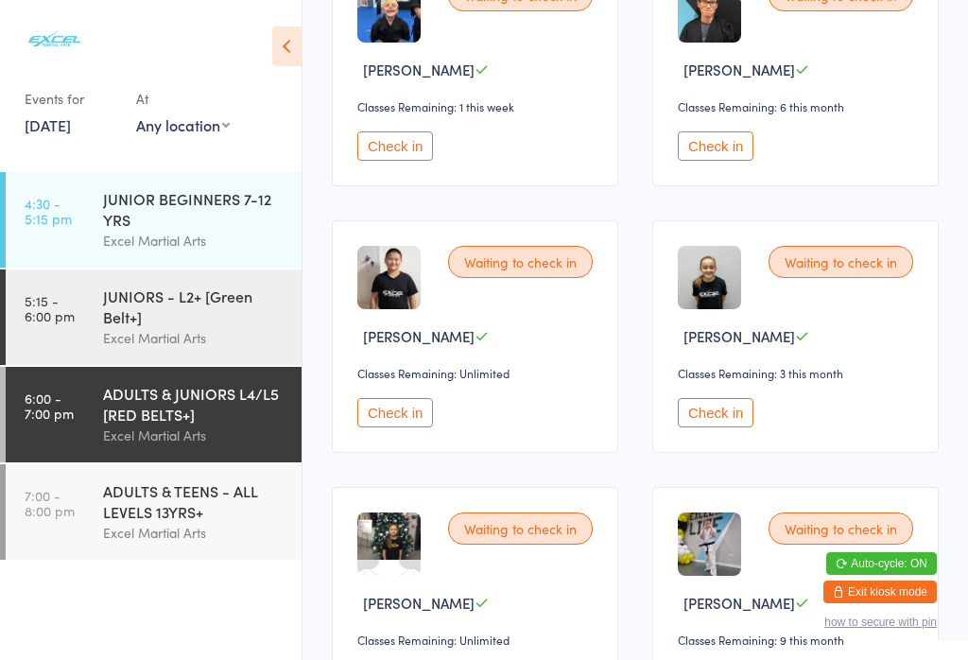
scroll to position [893, 0]
click at [180, 522] on div "ADULTS & TEENS - ALL LEVELS 13YRS+" at bounding box center [194, 501] width 182 height 42
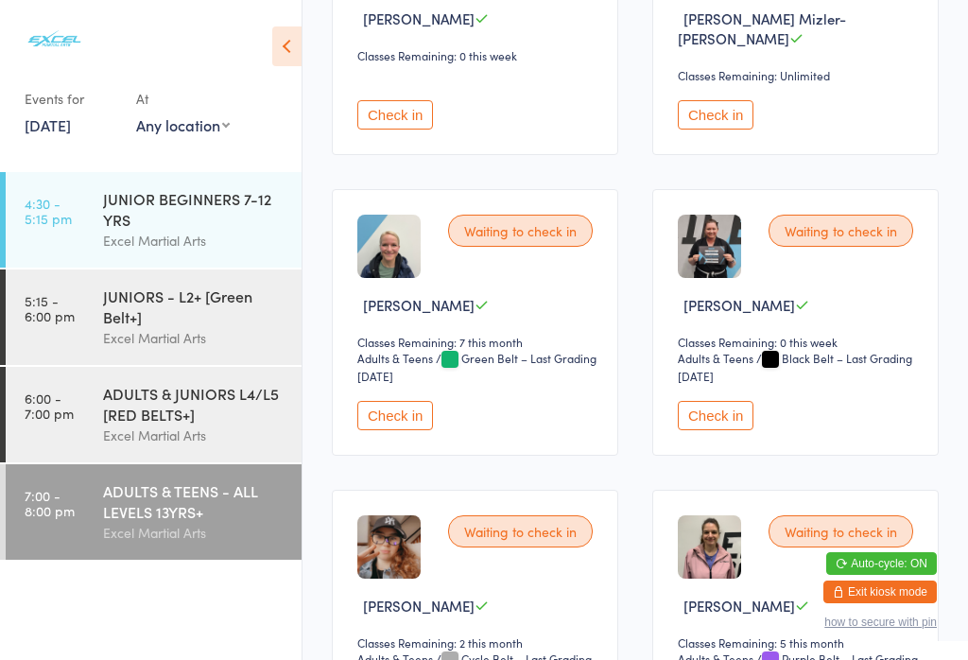
scroll to position [428, 0]
click at [736, 415] on button "Check in" at bounding box center [716, 416] width 76 height 29
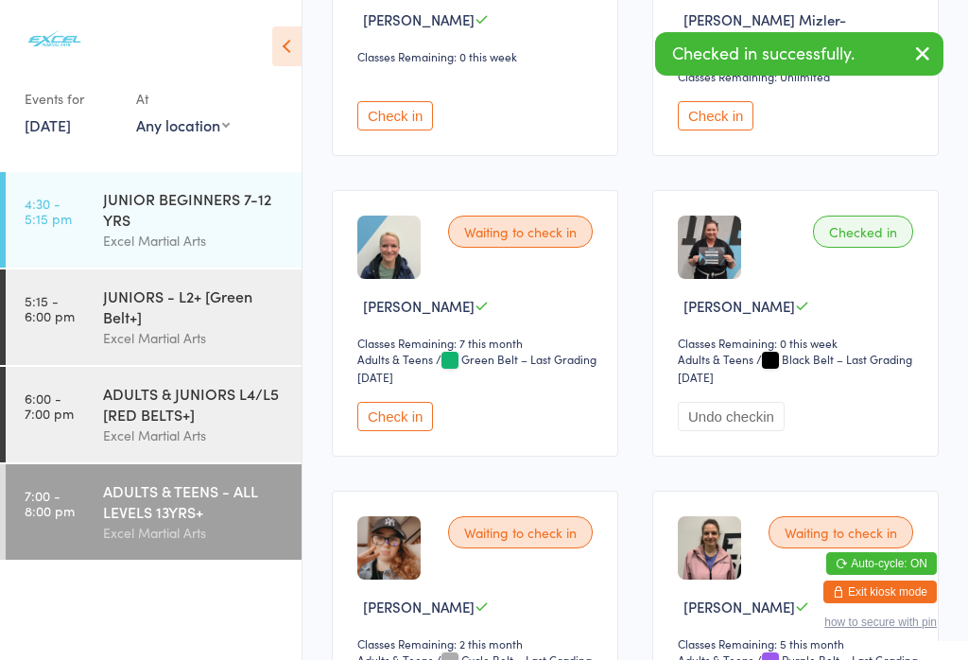
click at [221, 412] on div "ADULTS & JUNIORS L4/L5 [RED BELTS+]" at bounding box center [194, 404] width 182 height 42
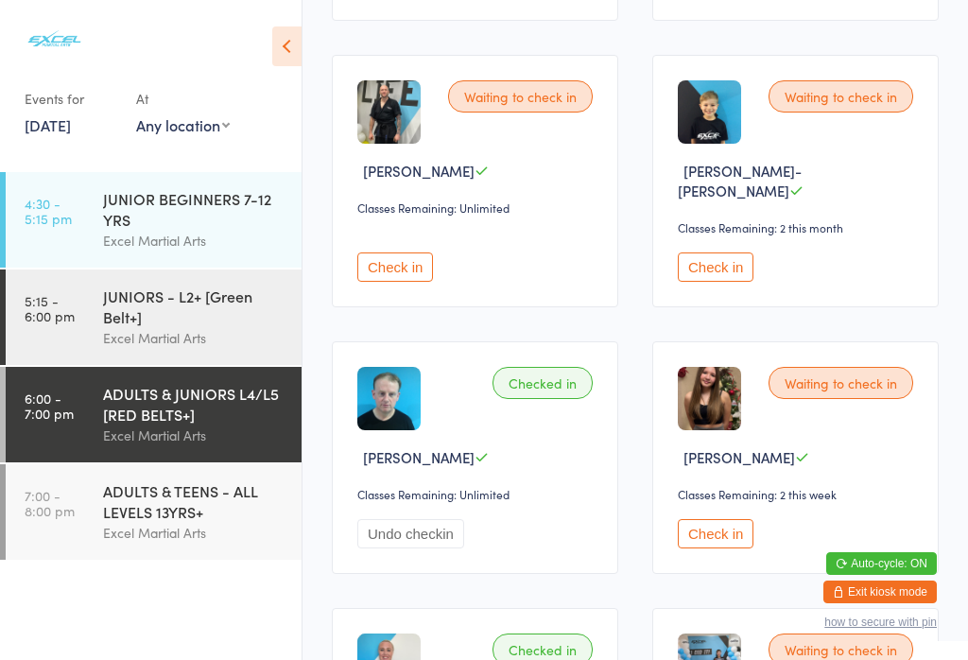
scroll to position [2392, 0]
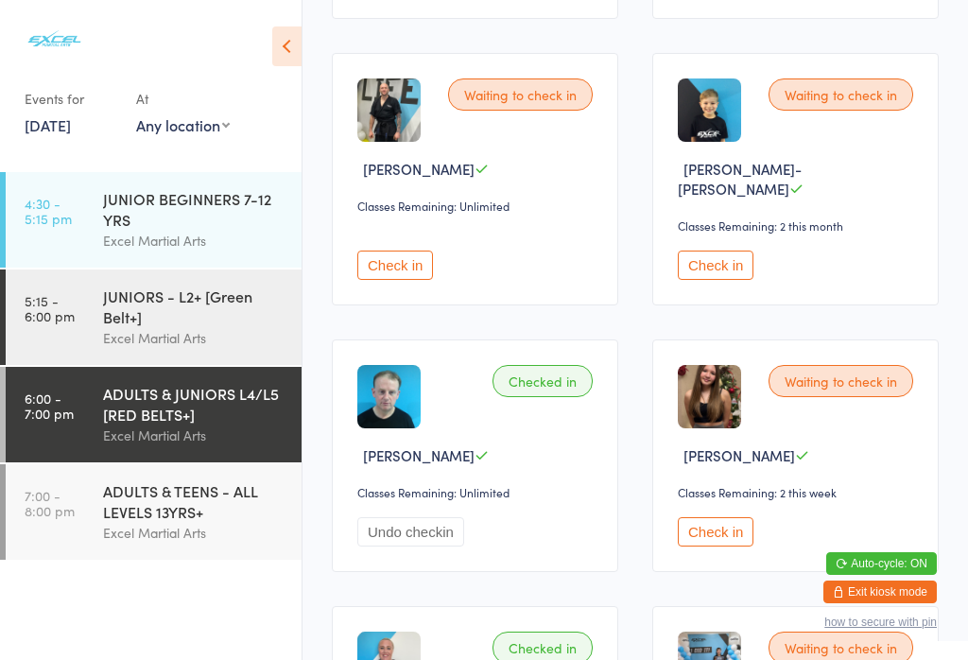
click at [398, 280] on button "Check in" at bounding box center [395, 264] width 76 height 29
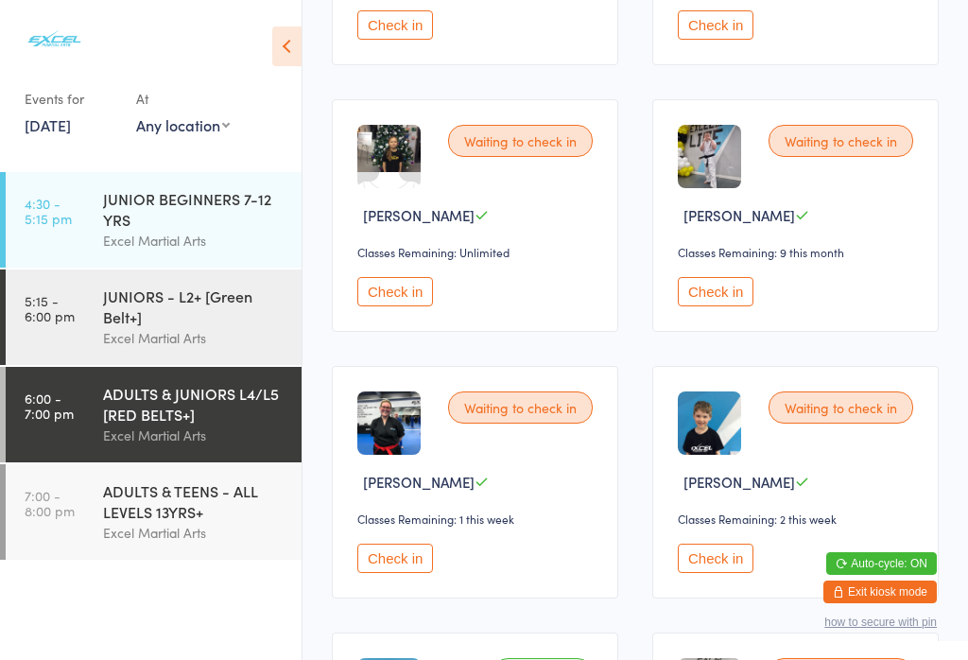
scroll to position [1281, 0]
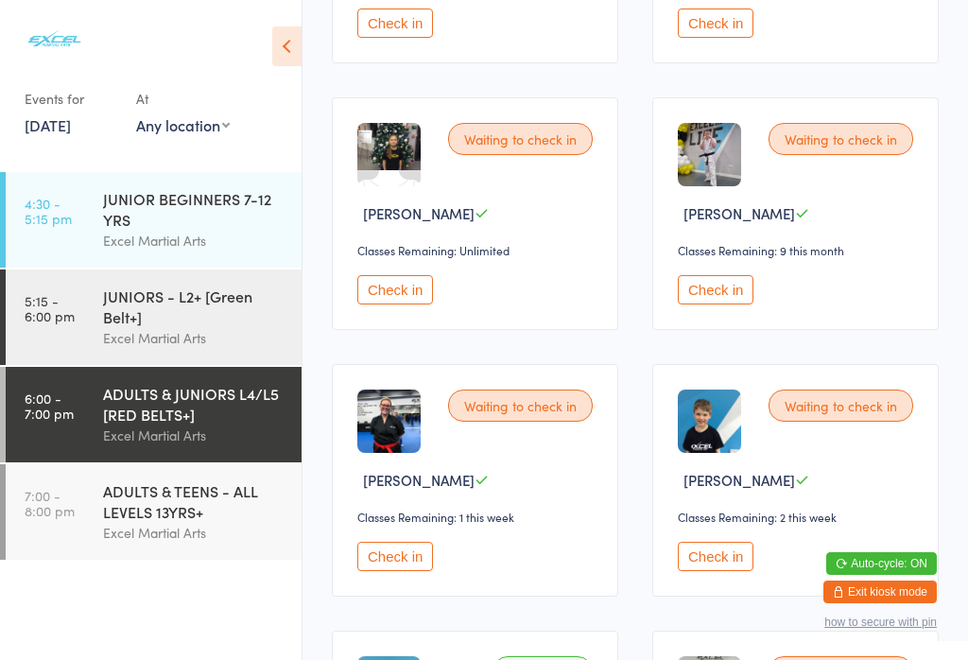
click at [720, 304] on button "Check in" at bounding box center [716, 289] width 76 height 29
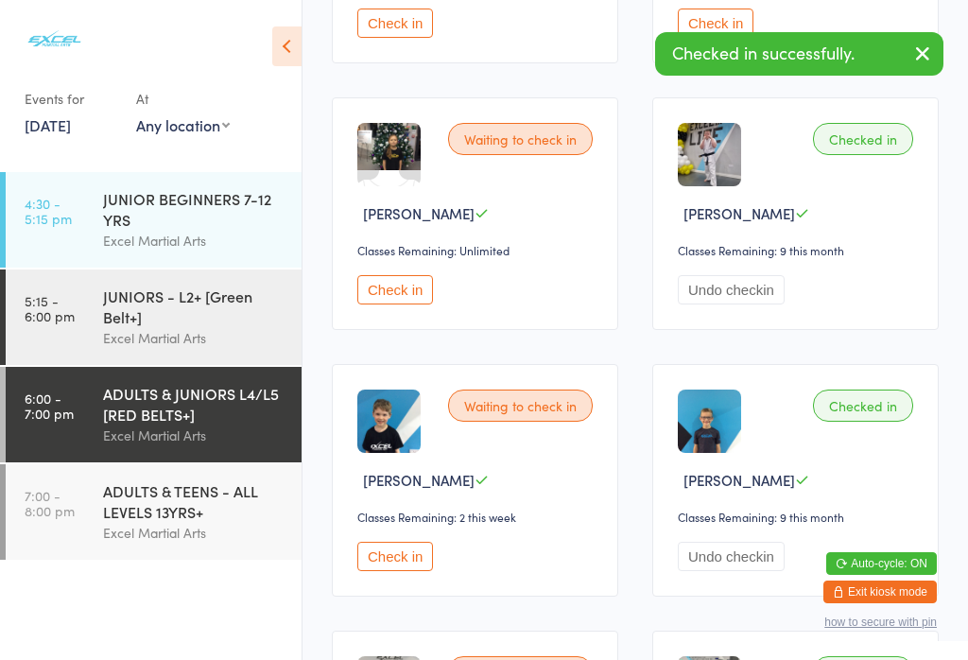
click at [153, 539] on div "Excel Martial Arts" at bounding box center [194, 533] width 182 height 22
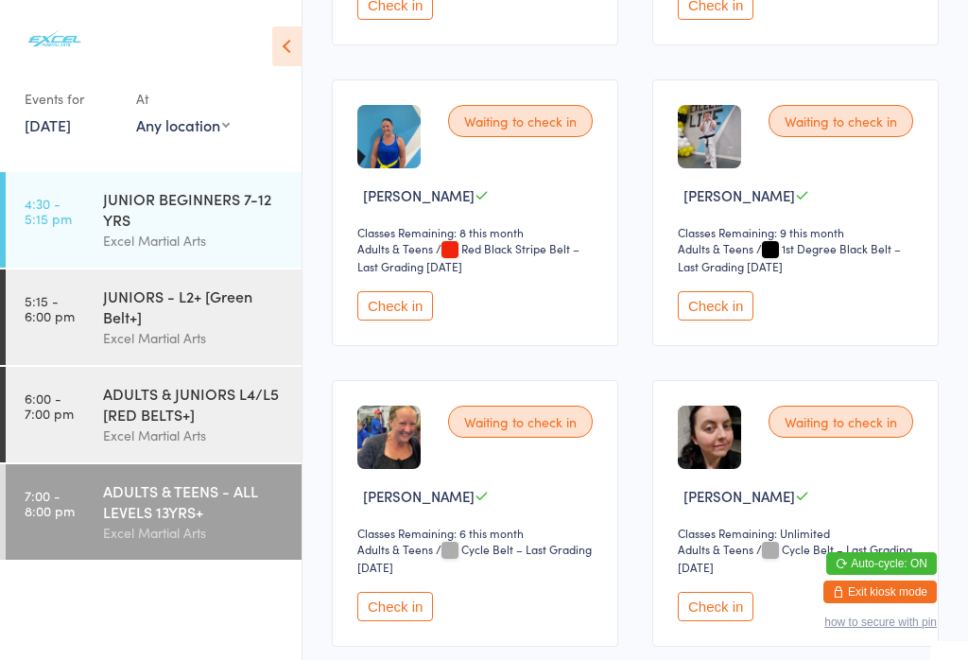
scroll to position [1436, 0]
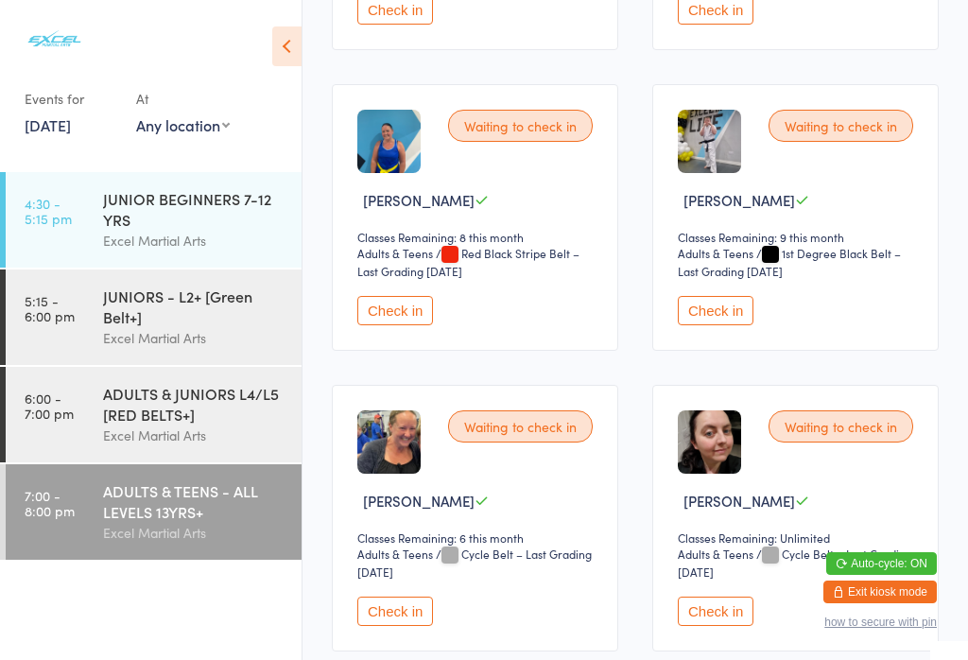
click at [718, 325] on button "Check in" at bounding box center [716, 310] width 76 height 29
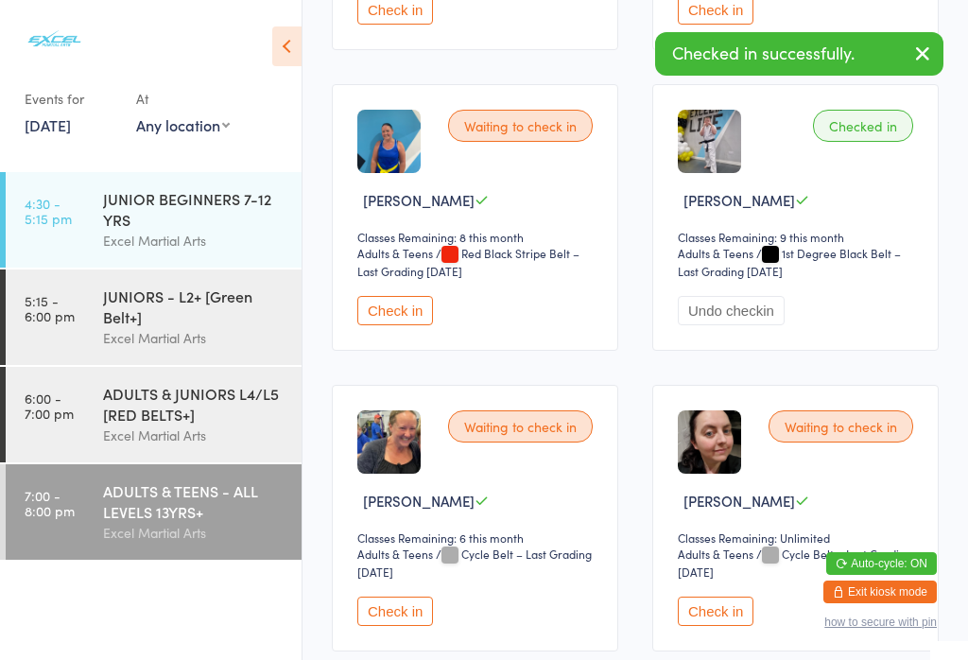
click at [400, 325] on button "Check in" at bounding box center [395, 310] width 76 height 29
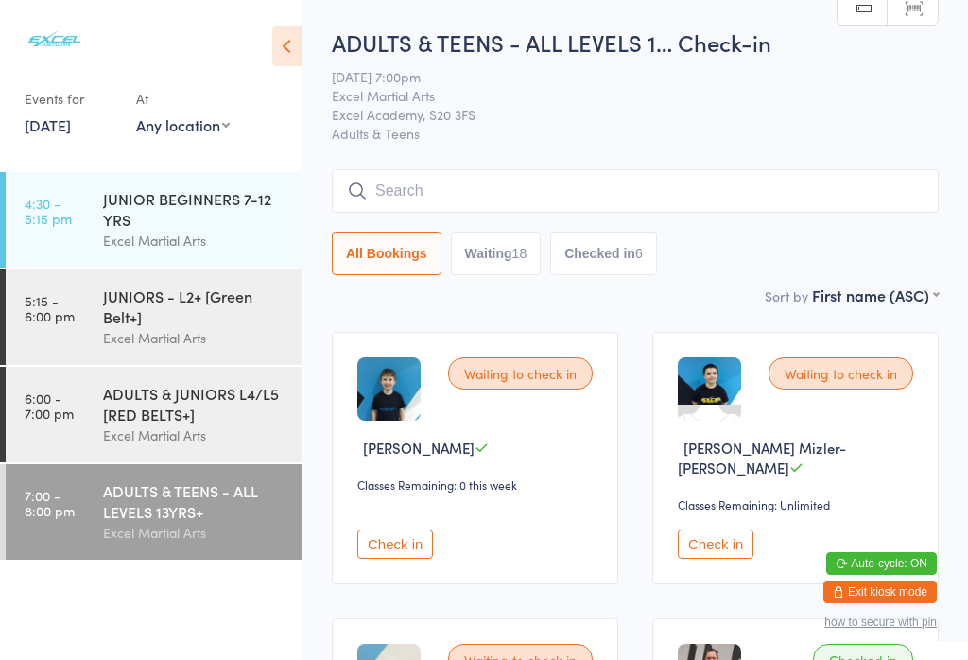
scroll to position [0, 0]
click at [235, 446] on div "Excel Martial Arts" at bounding box center [194, 435] width 182 height 22
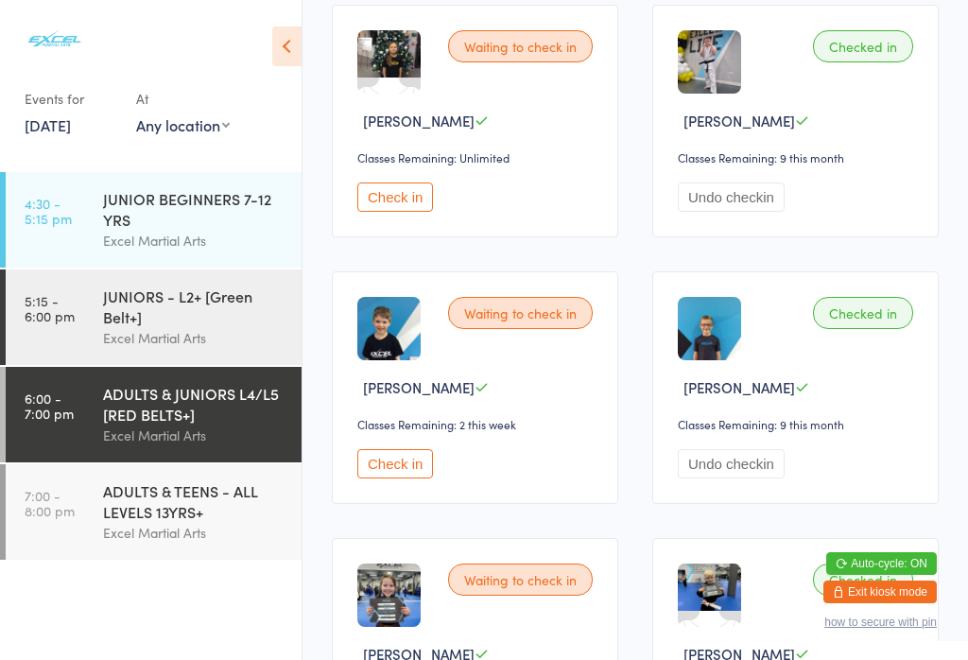
scroll to position [1386, 0]
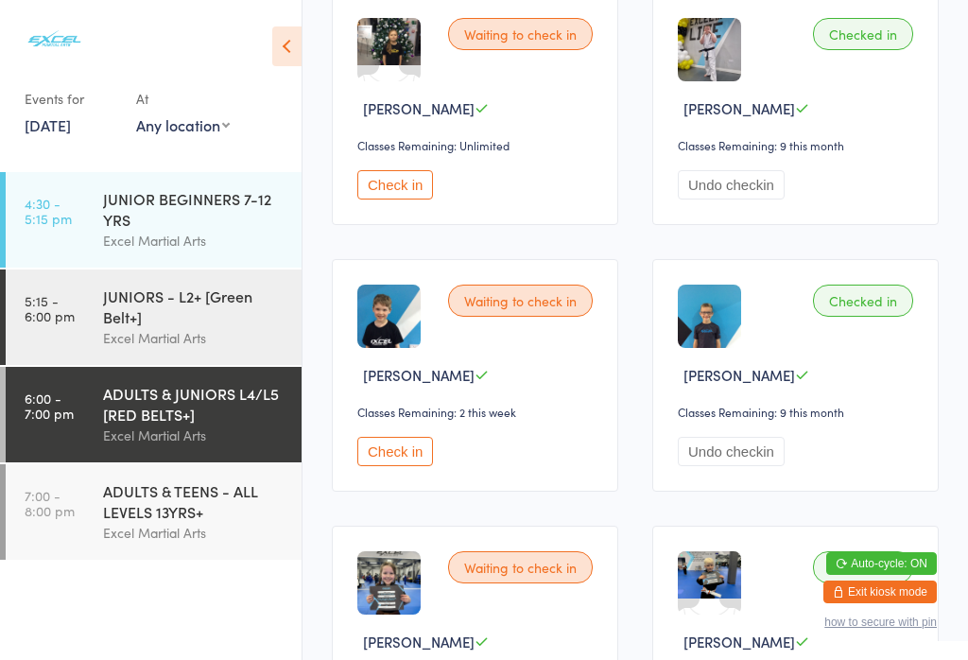
click at [721, 466] on button "Undo checkin" at bounding box center [731, 451] width 107 height 29
click at [723, 466] on button "Check in" at bounding box center [716, 451] width 76 height 29
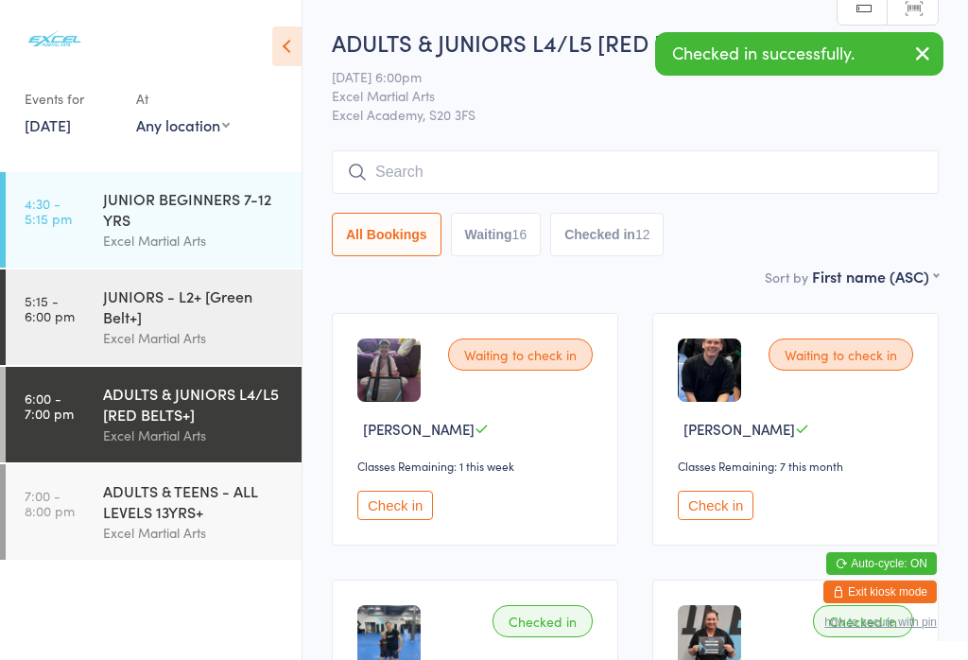
scroll to position [0, 0]
click at [417, 506] on button "Check in" at bounding box center [395, 504] width 76 height 29
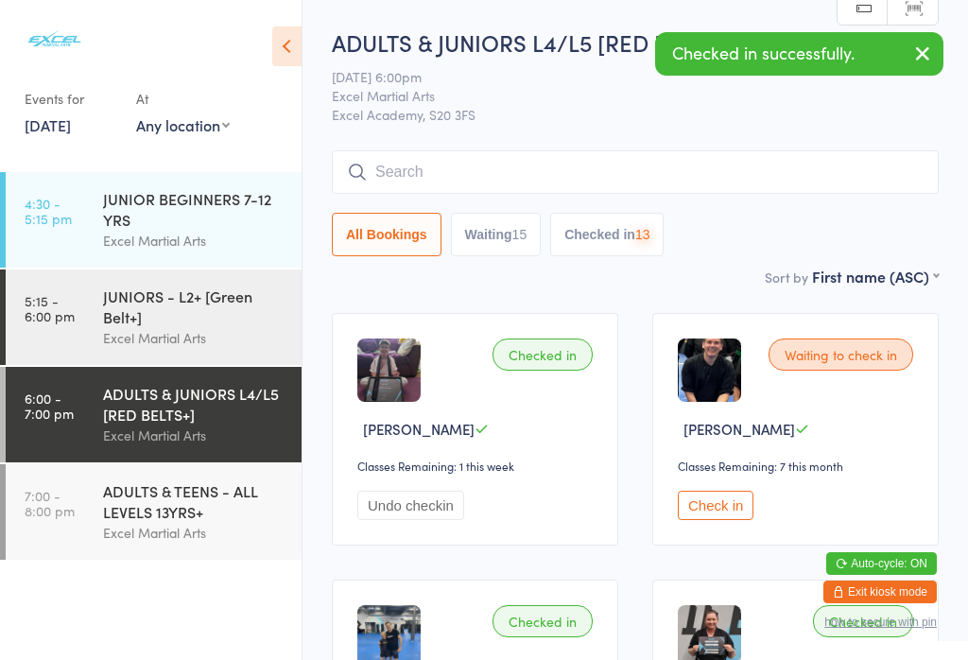
click at [376, 517] on button "Undo checkin" at bounding box center [410, 504] width 107 height 29
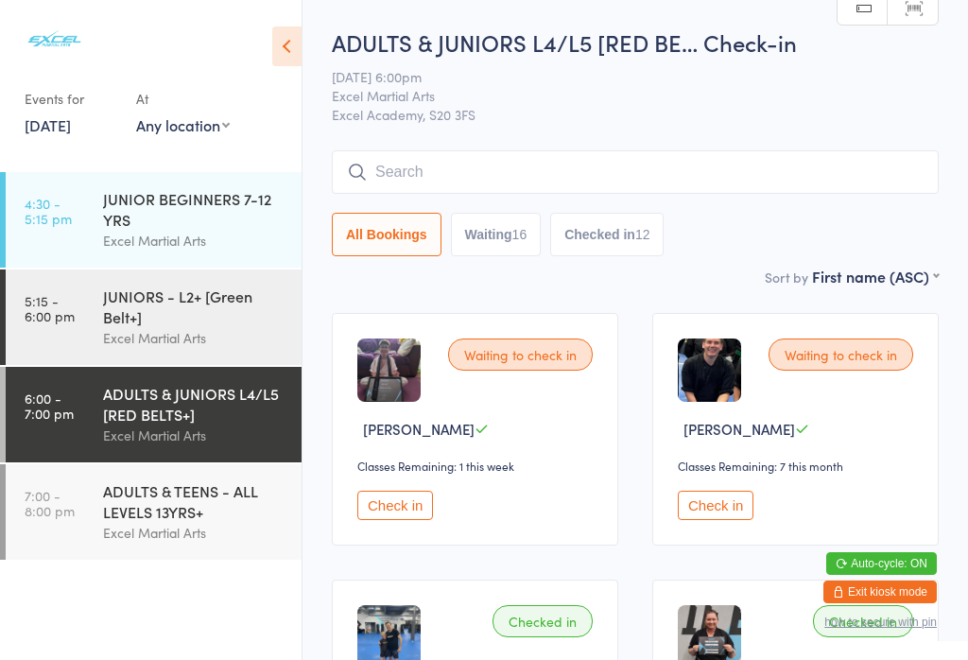
click at [398, 506] on button "Check in" at bounding box center [395, 504] width 76 height 29
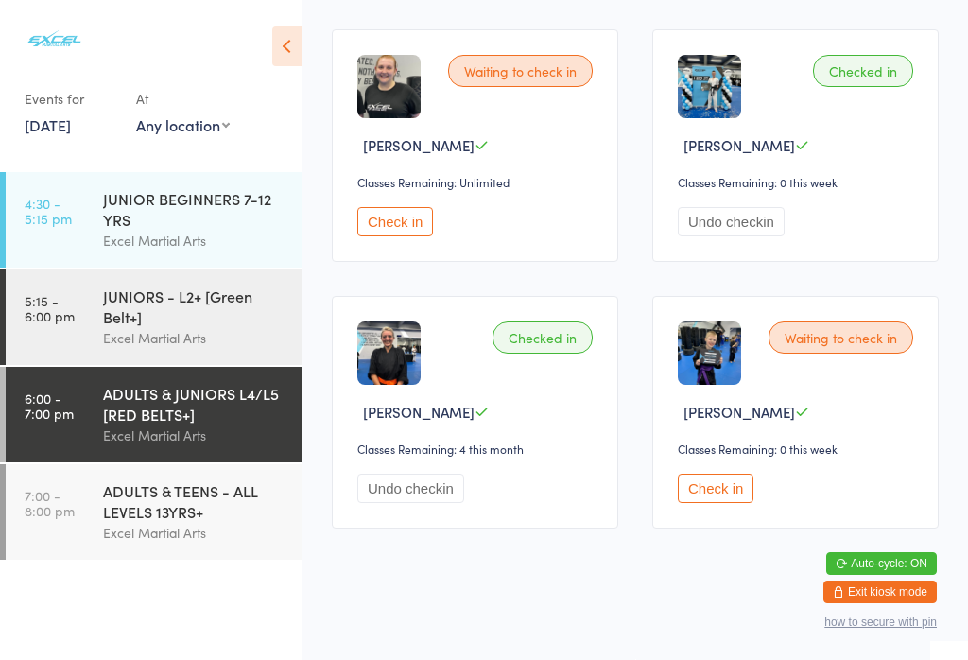
scroll to position [3568, 0]
click at [704, 503] on button "Check in" at bounding box center [716, 487] width 76 height 29
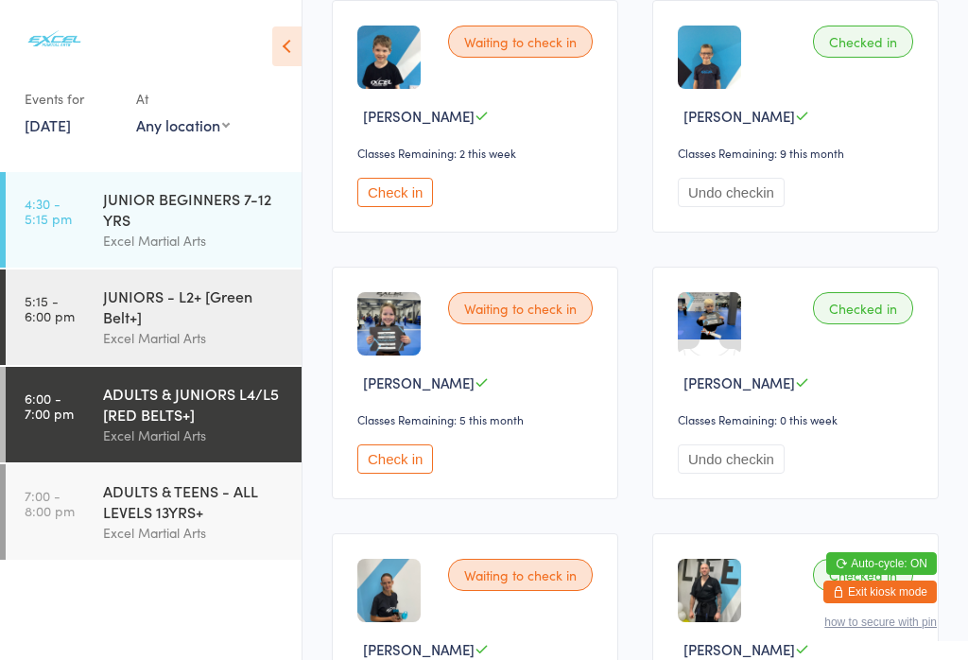
scroll to position [1644, 0]
click at [388, 474] on button "Check in" at bounding box center [395, 459] width 76 height 29
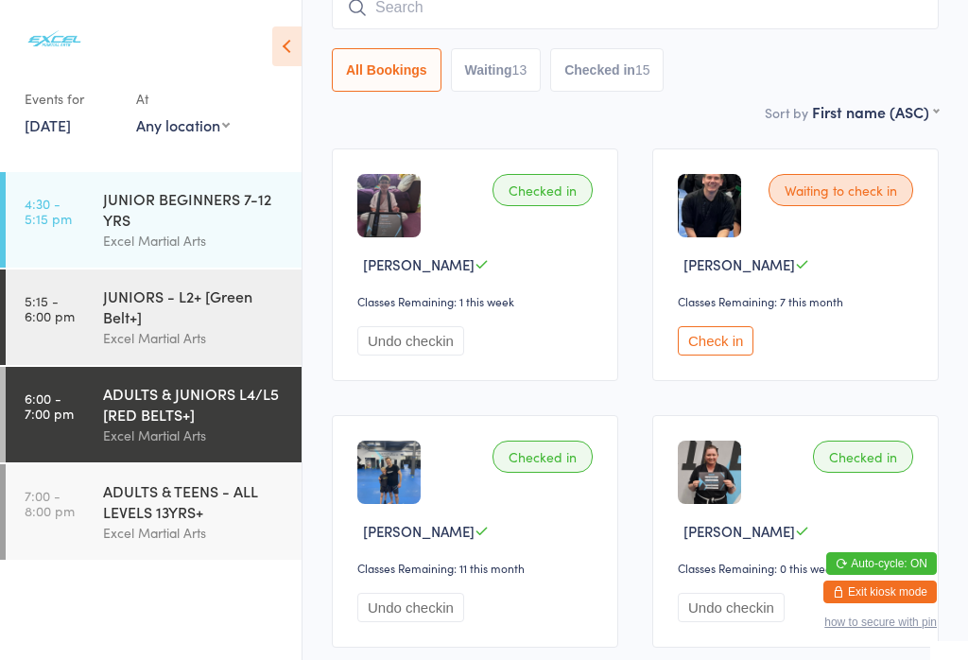
scroll to position [160, 0]
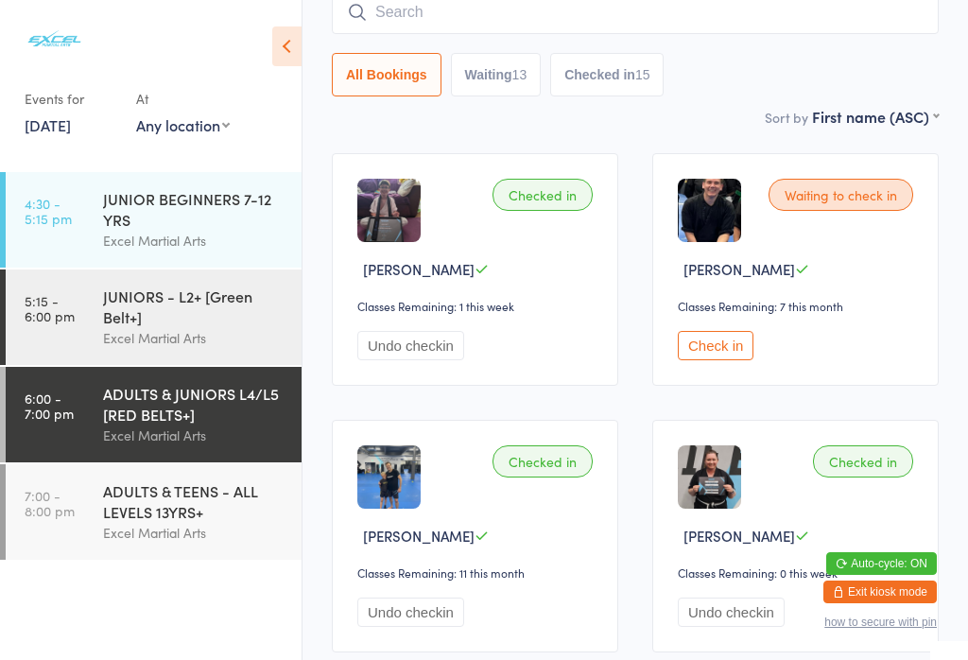
click at [723, 360] on button "Check in" at bounding box center [716, 345] width 76 height 29
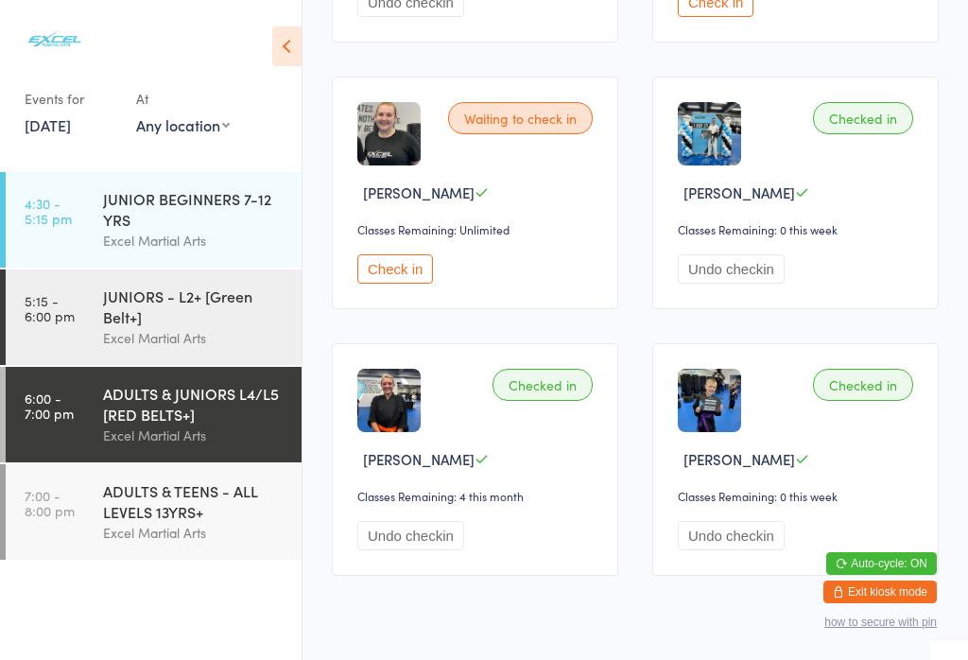
scroll to position [3450, 0]
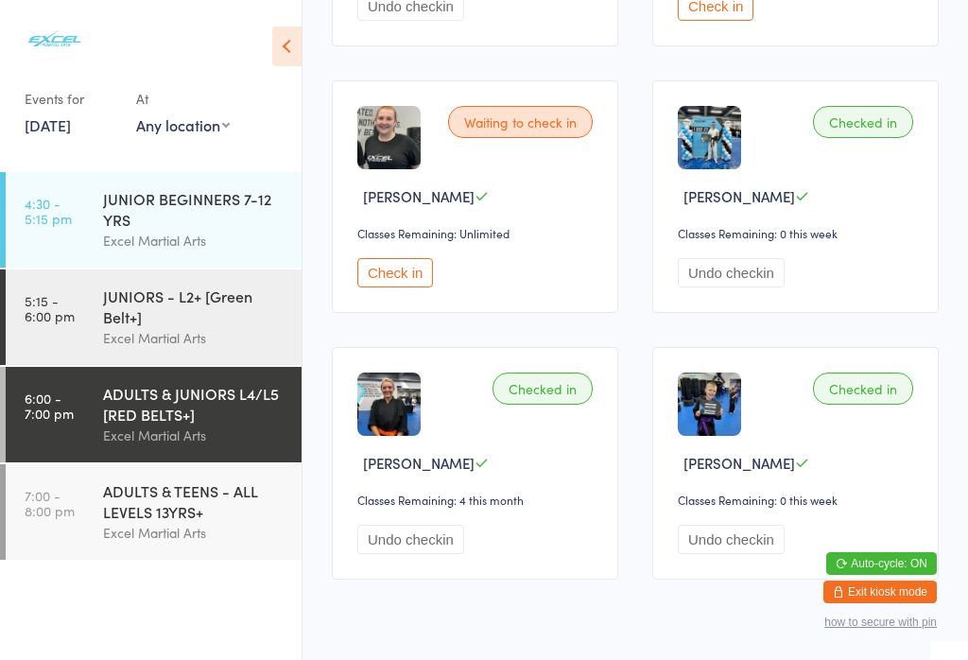
click at [198, 485] on div "ADULTS & TEENS - ALL LEVELS 13YRS+ Excel Martial Arts" at bounding box center [202, 511] width 198 height 95
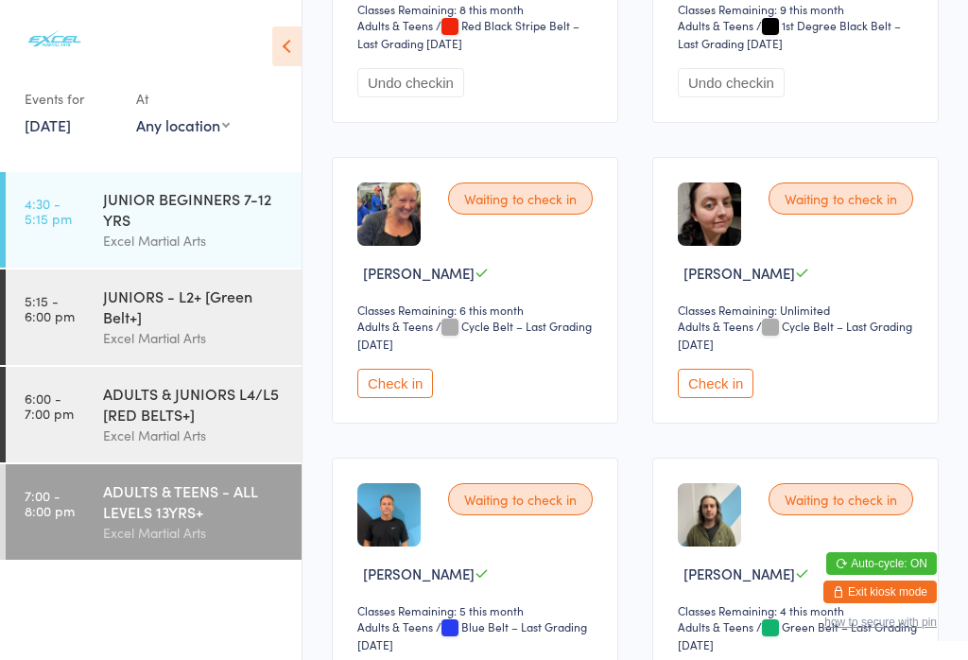
scroll to position [1609, 0]
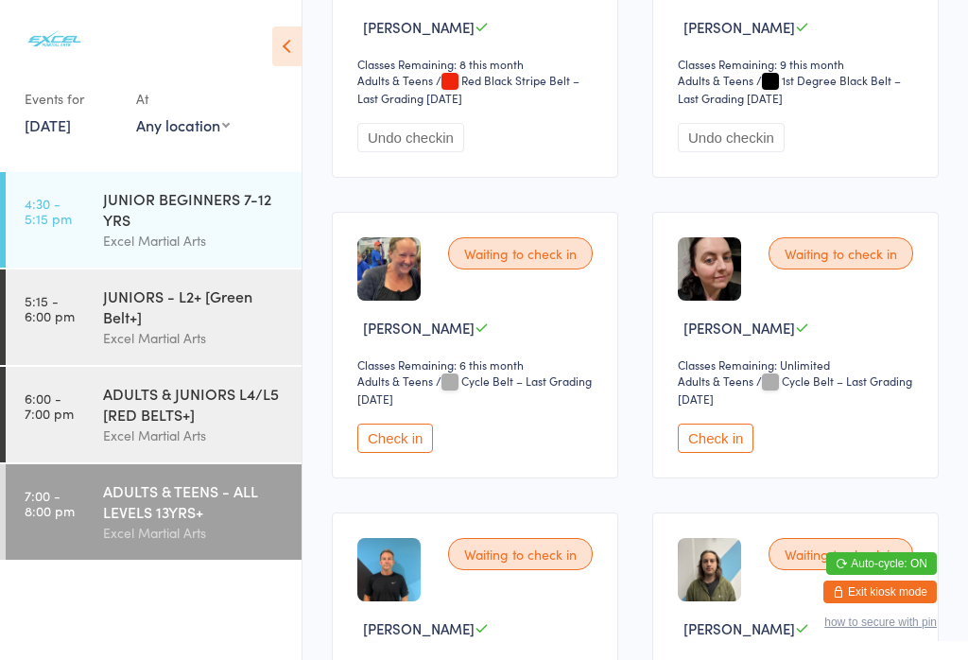
click at [164, 439] on div "Excel Martial Arts" at bounding box center [194, 435] width 182 height 22
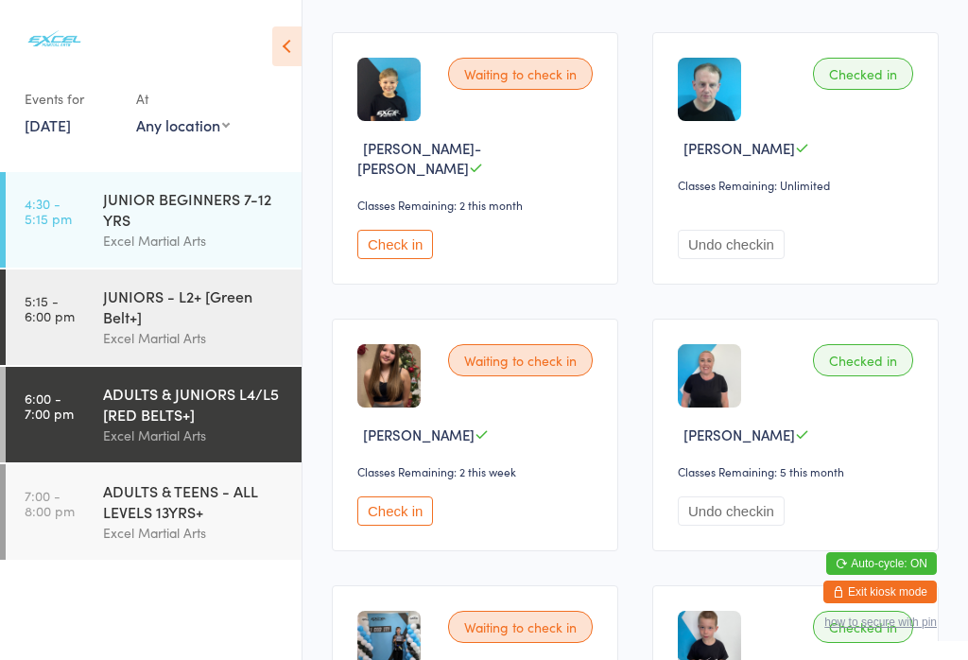
scroll to position [2538, 0]
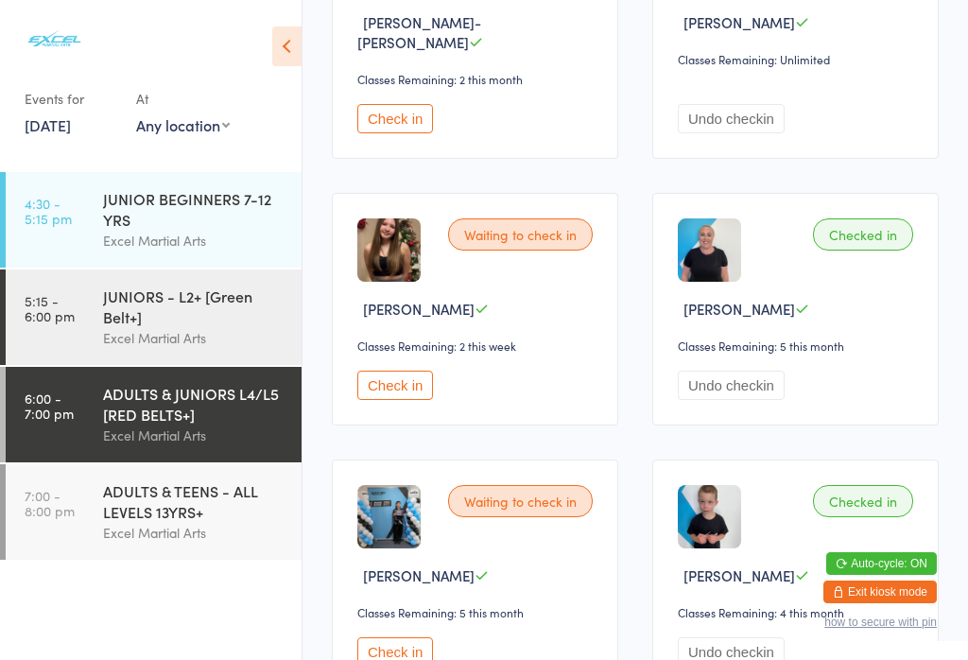
click at [377, 400] on button "Check in" at bounding box center [395, 384] width 76 height 29
click at [185, 522] on div "ADULTS & TEENS - ALL LEVELS 13YRS+" at bounding box center [194, 501] width 182 height 42
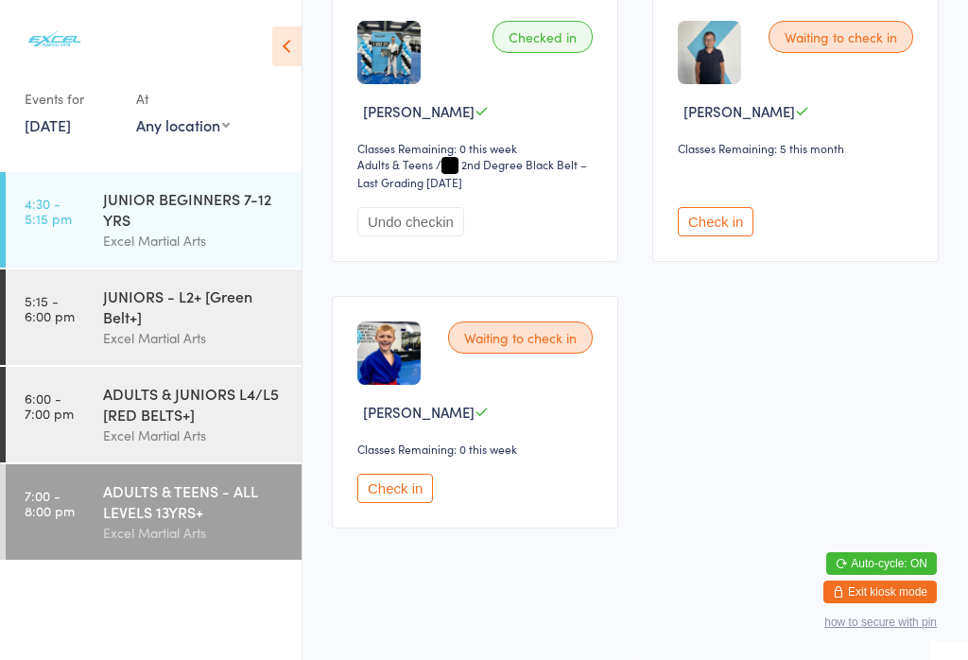
scroll to position [3677, 0]
click at [405, 503] on button "Check in" at bounding box center [395, 487] width 76 height 29
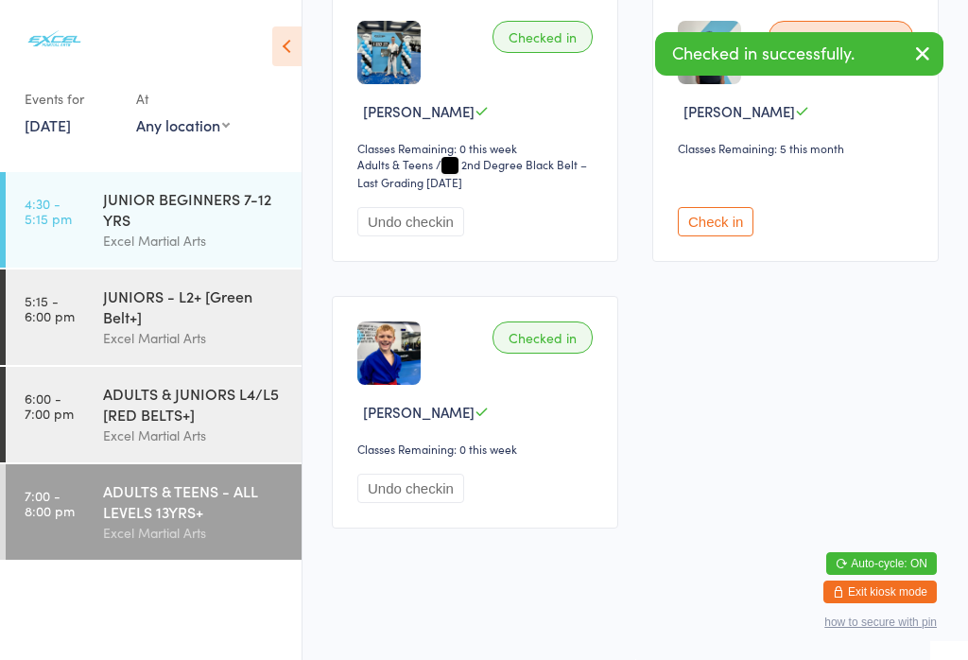
click at [222, 417] on div "ADULTS & JUNIORS L4/L5 [RED BELTS+]" at bounding box center [194, 404] width 182 height 42
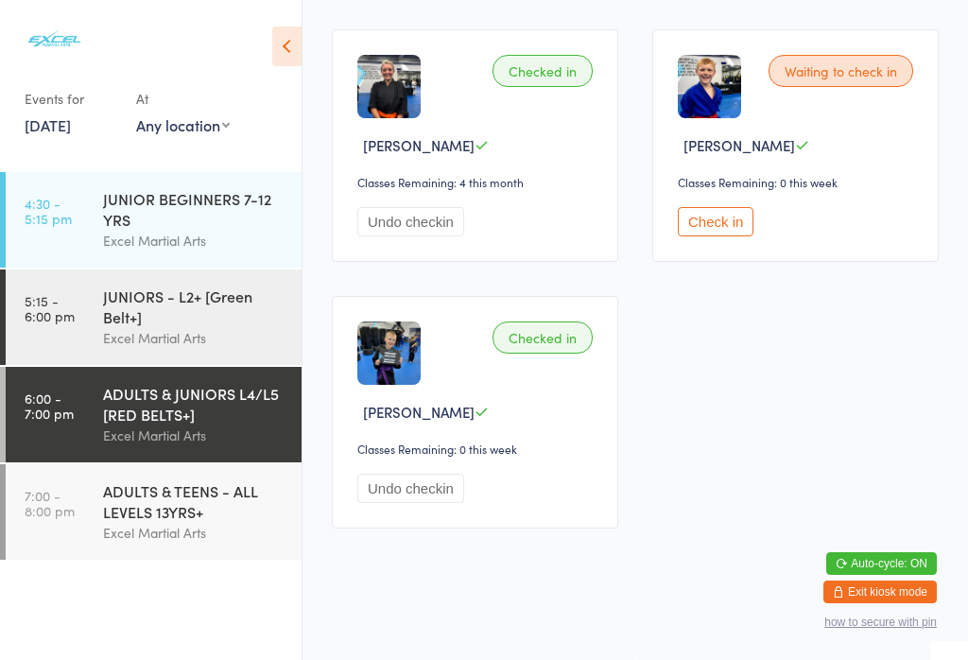
scroll to position [3842, 0]
click at [733, 234] on button "Check in" at bounding box center [716, 221] width 76 height 29
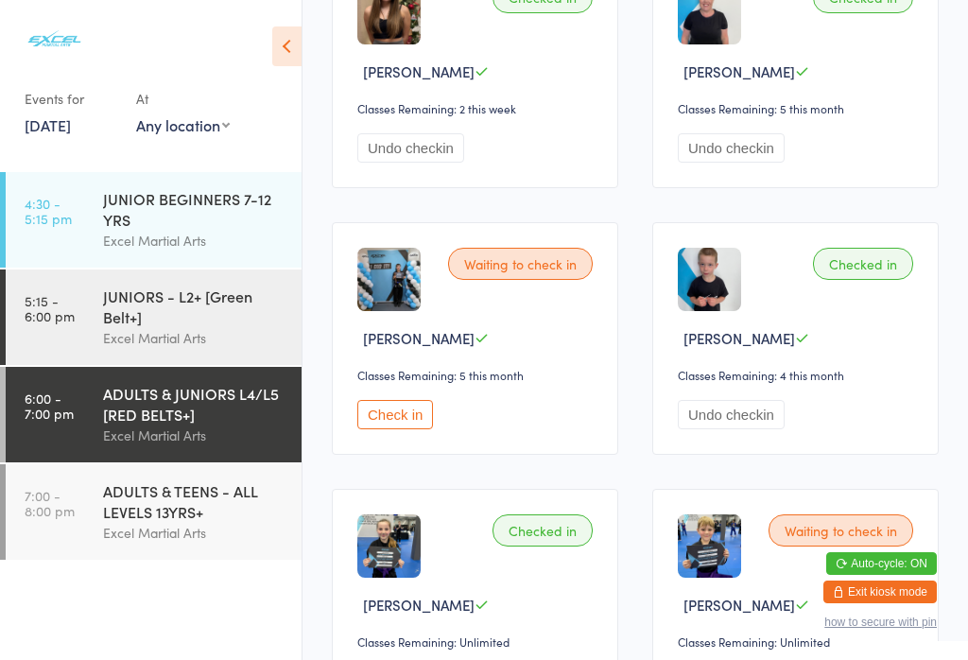
scroll to position [2746, 0]
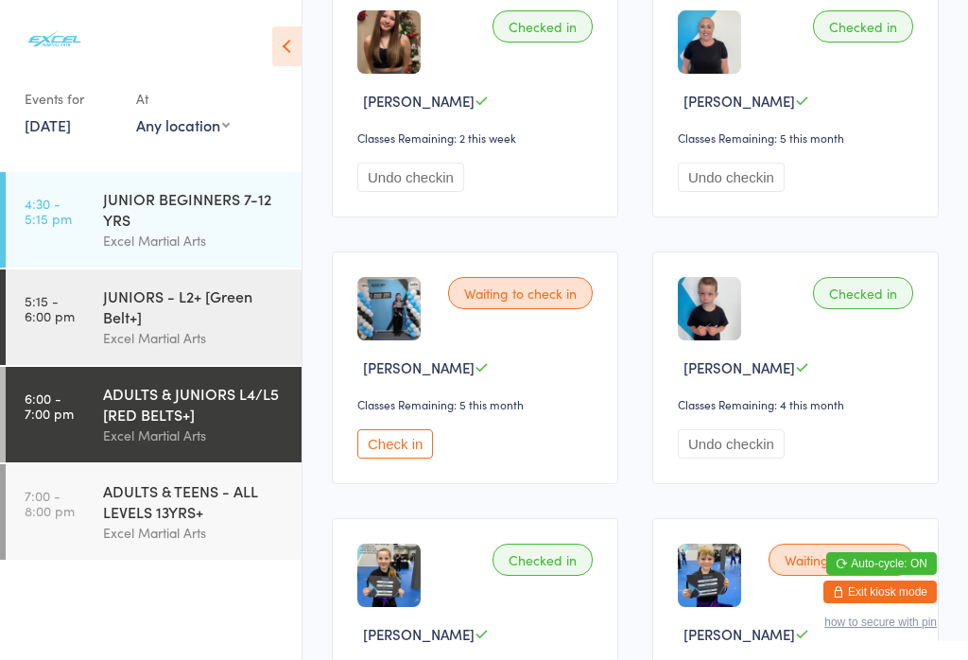
click at [380, 458] on button "Check in" at bounding box center [395, 443] width 76 height 29
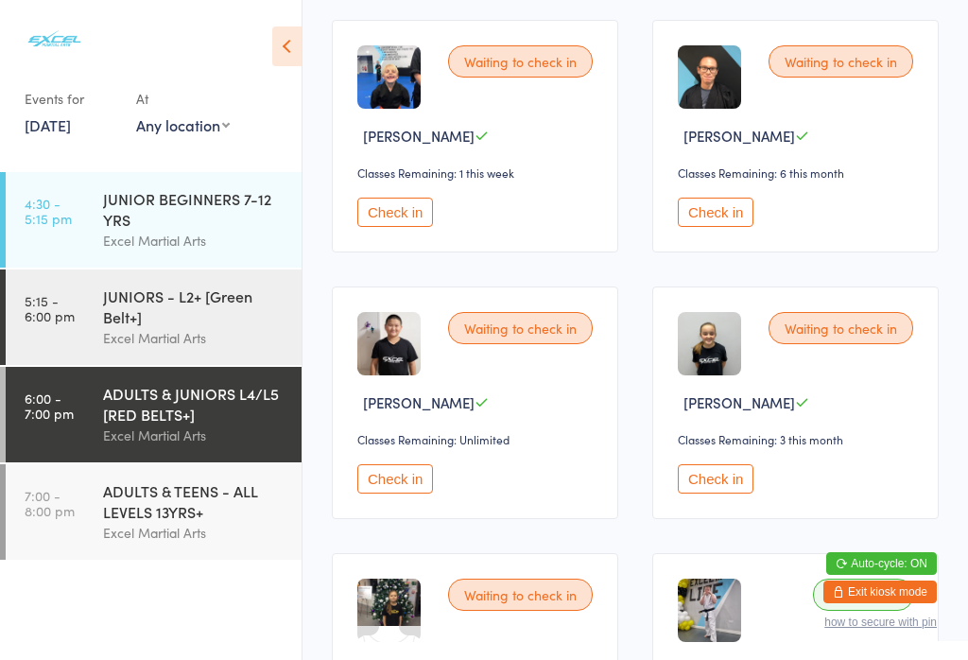
scroll to position [857, 0]
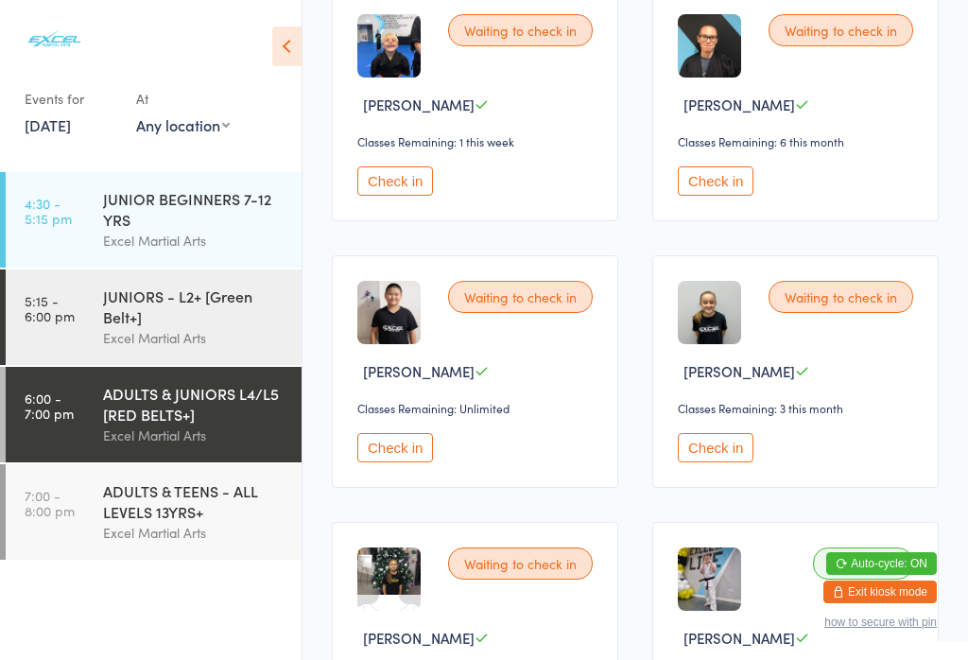
click at [700, 462] on button "Check in" at bounding box center [716, 447] width 76 height 29
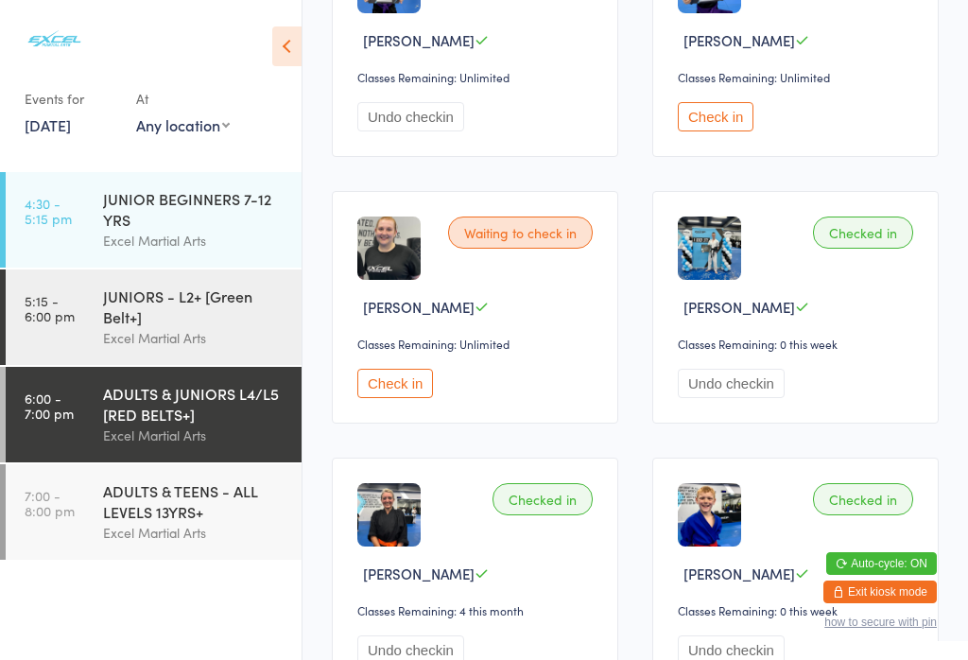
scroll to position [3371, 0]
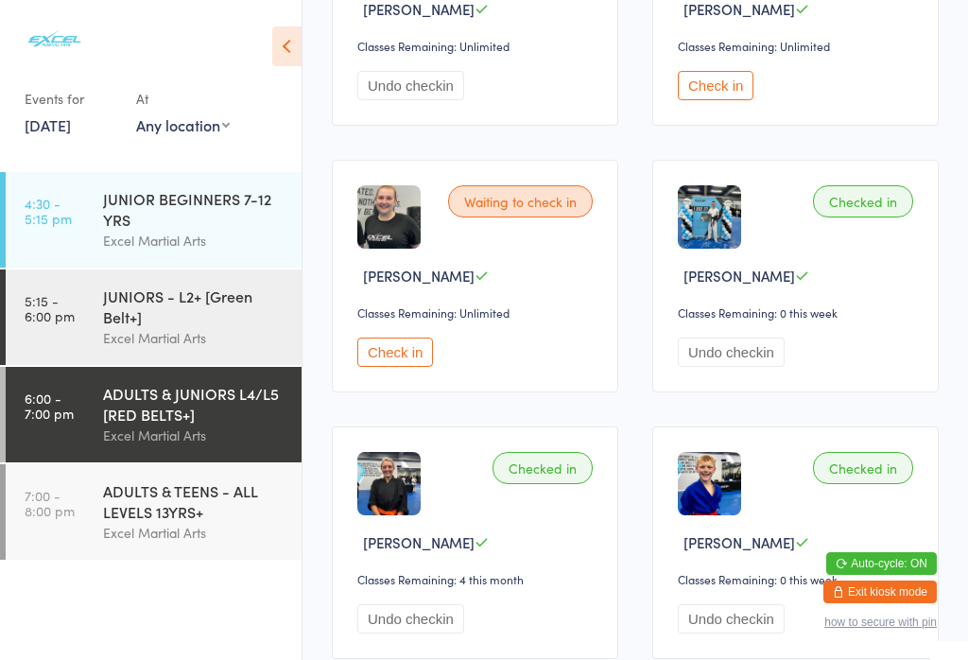
click at [397, 367] on button "Check in" at bounding box center [395, 351] width 76 height 29
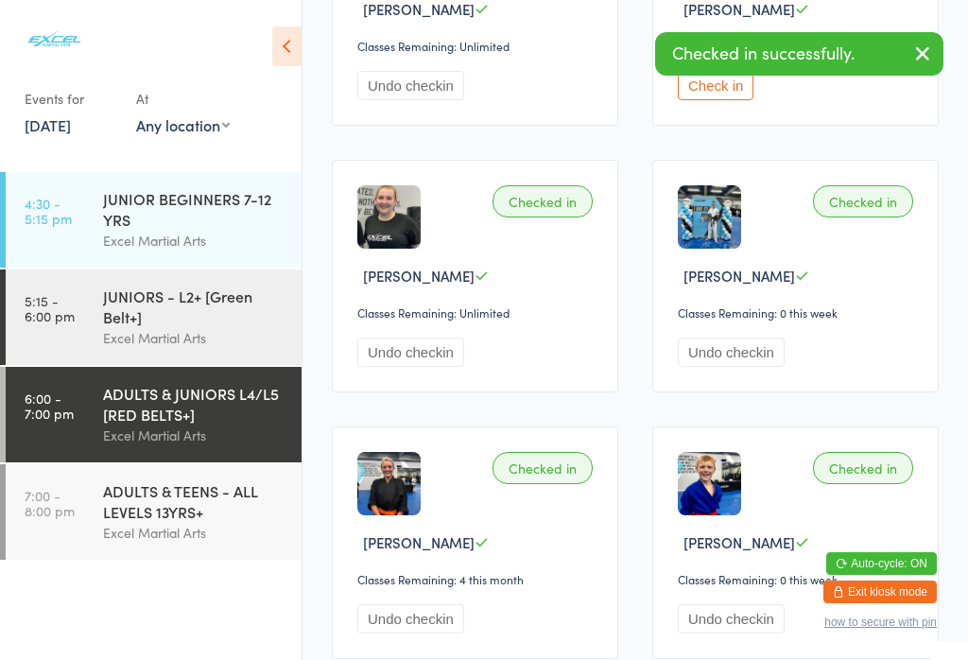
click at [154, 542] on div "Excel Martial Arts" at bounding box center [194, 533] width 182 height 22
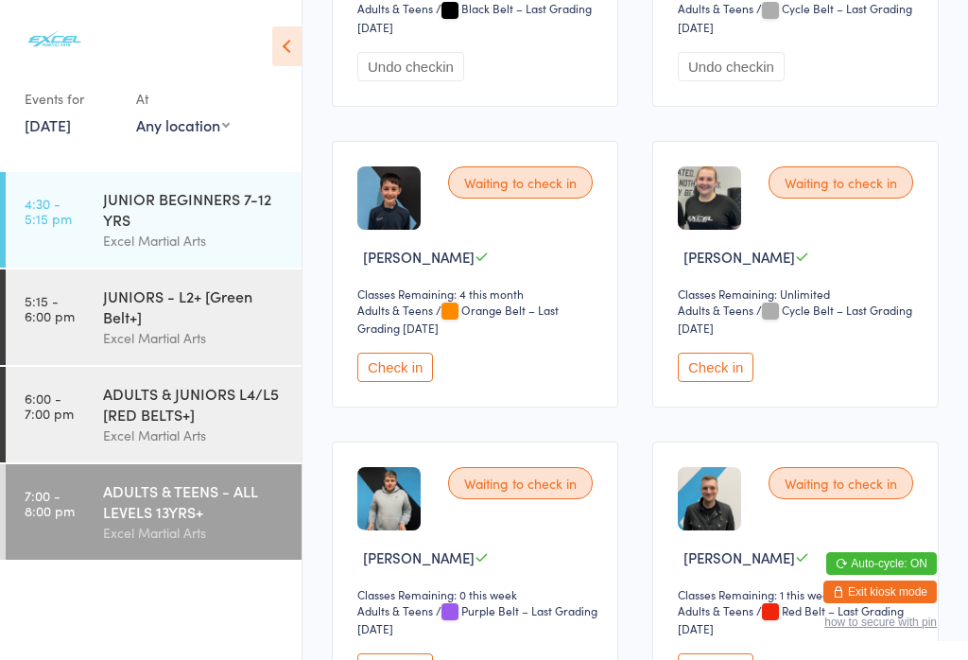
scroll to position [2888, 0]
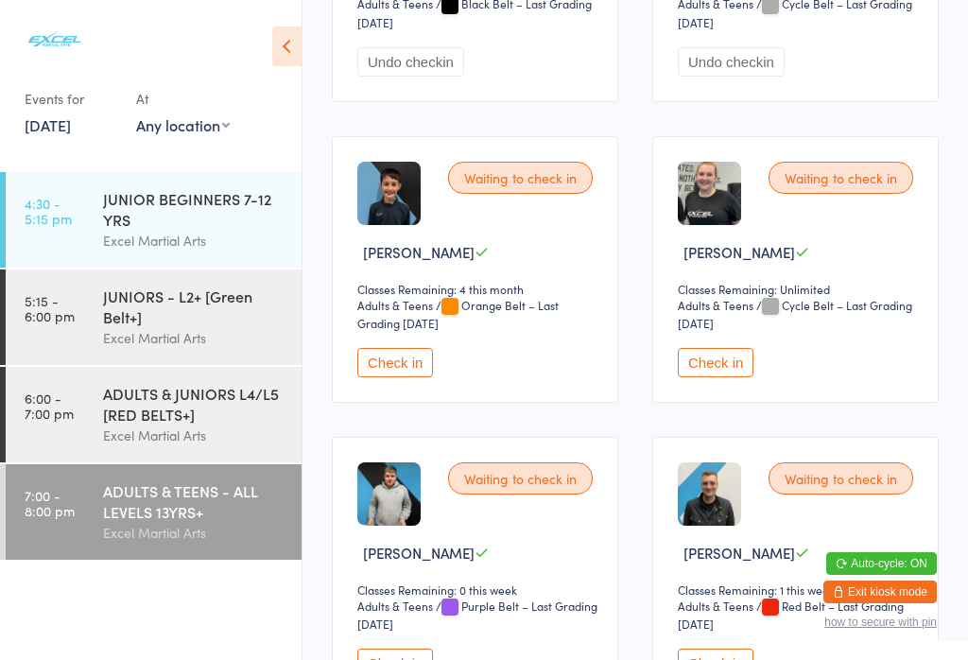
click at [722, 377] on button "Check in" at bounding box center [716, 362] width 76 height 29
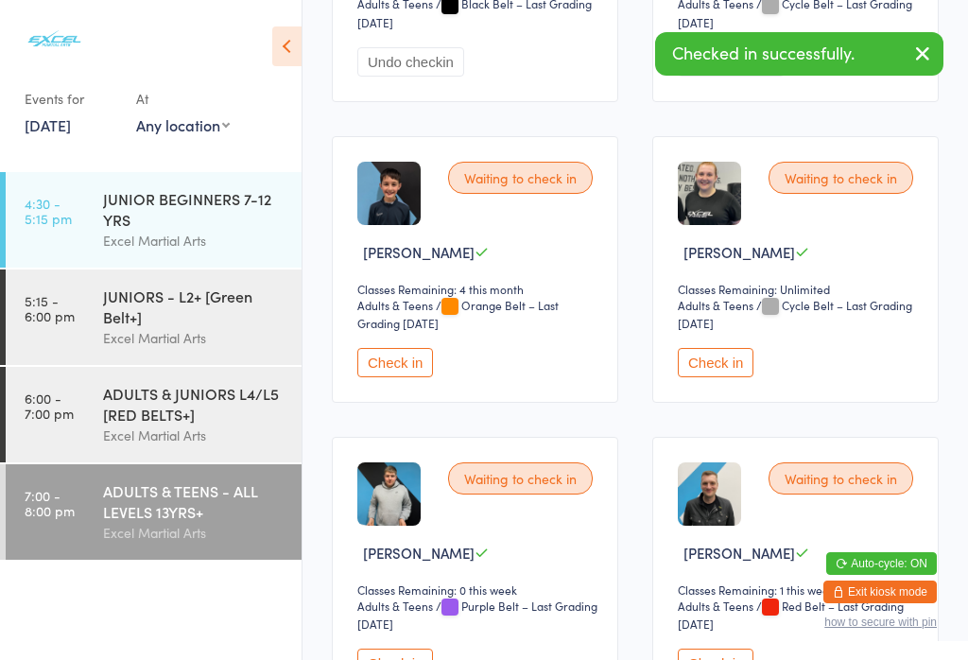
click at [161, 418] on div "ADULTS & JUNIORS L4/L5 [RED BELTS+]" at bounding box center [194, 404] width 182 height 42
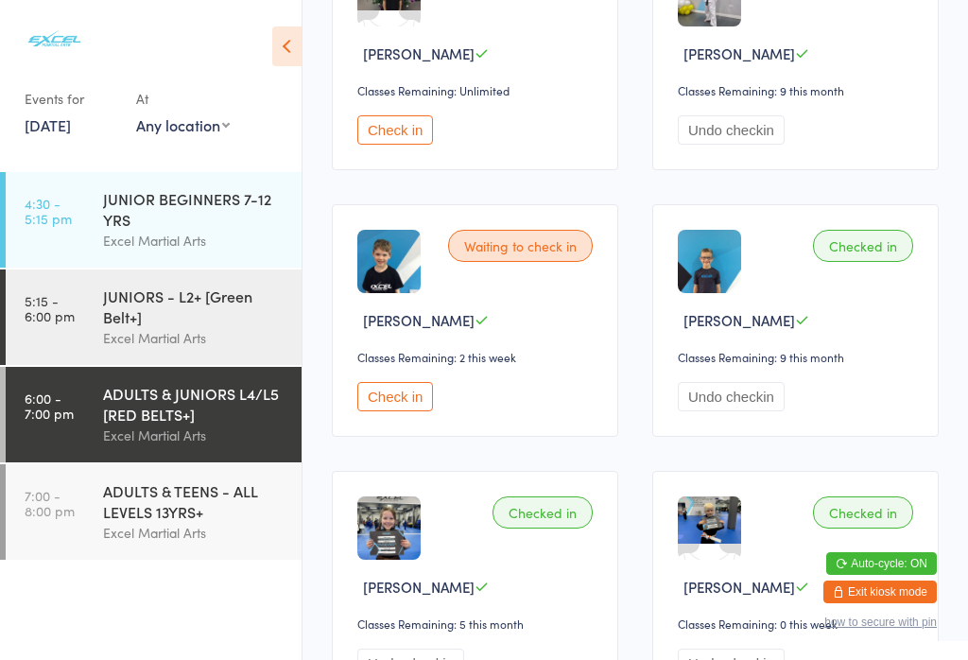
scroll to position [1440, 0]
click at [409, 412] on button "Check in" at bounding box center [395, 397] width 76 height 29
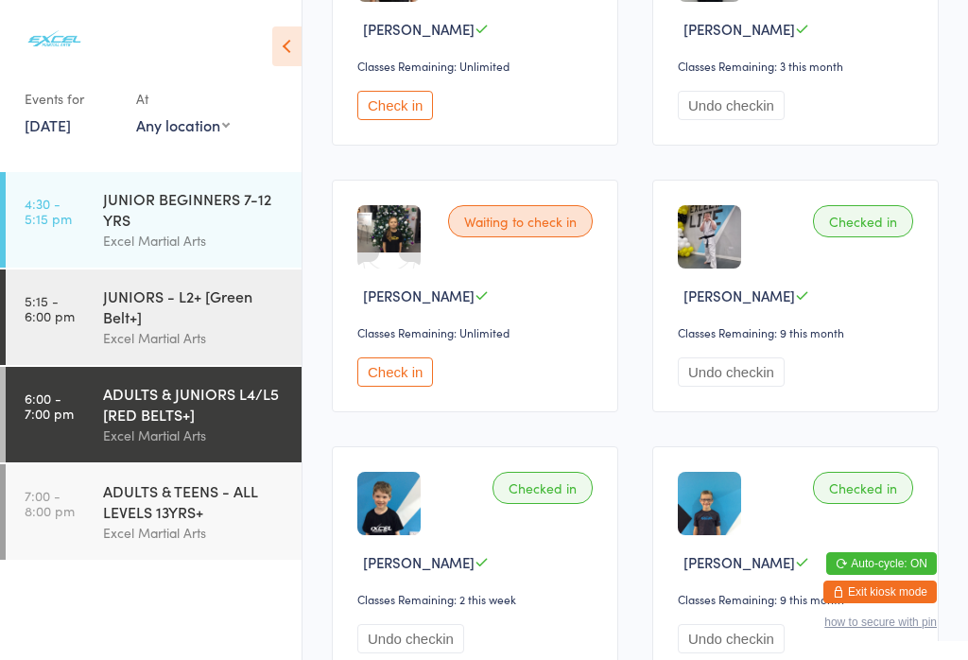
scroll to position [1194, 0]
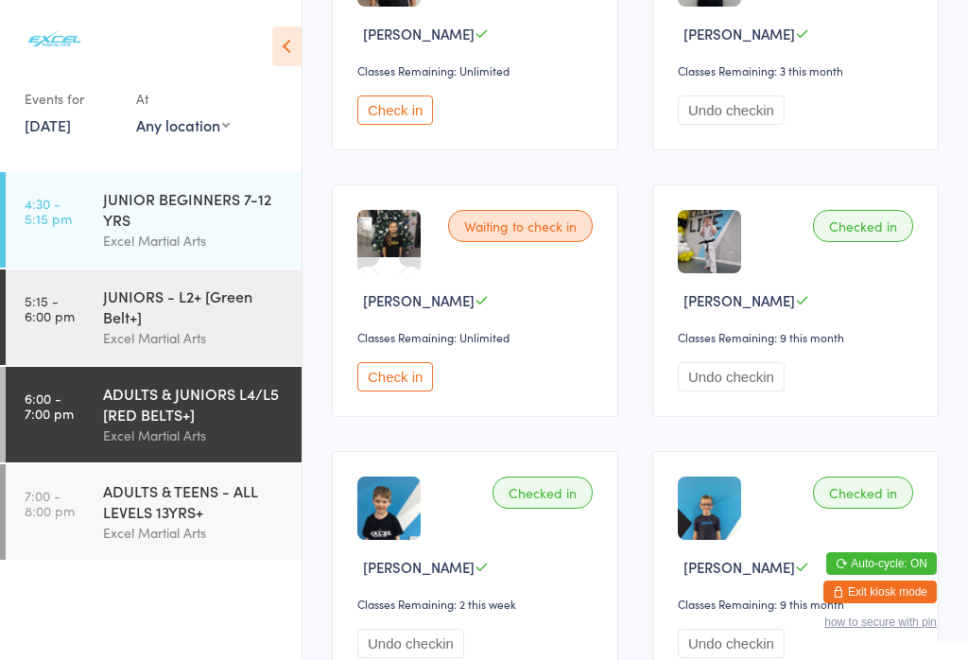
click at [398, 391] on button "Check in" at bounding box center [395, 376] width 76 height 29
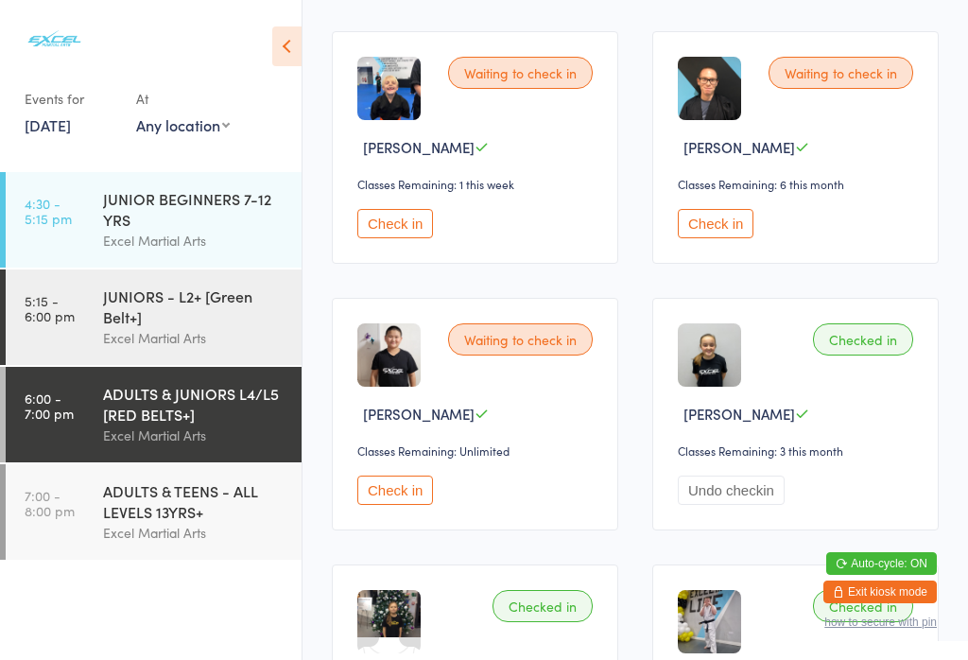
scroll to position [809, 0]
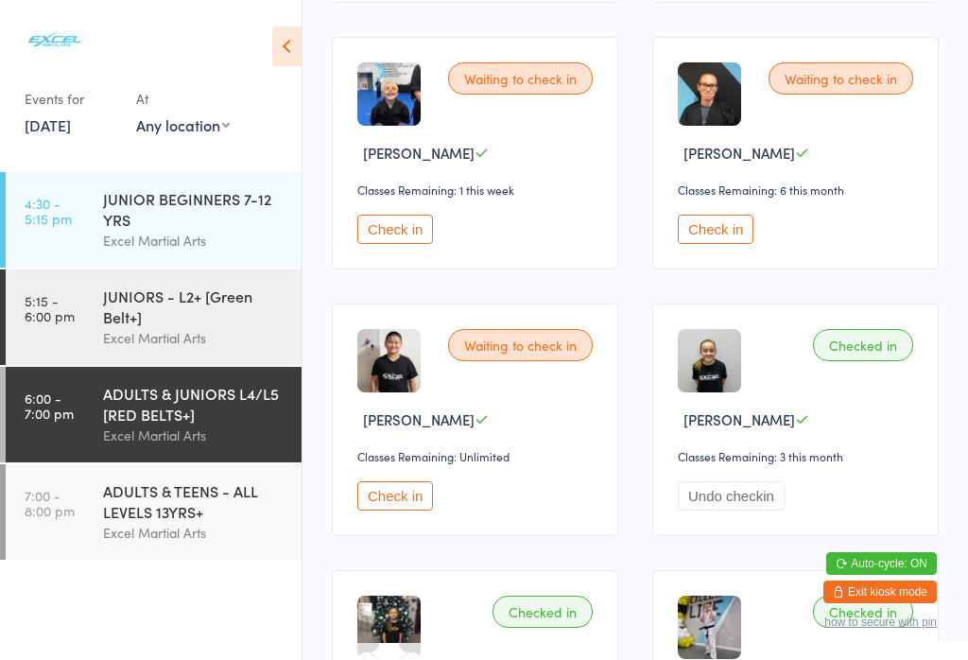
click at [722, 244] on button "Check in" at bounding box center [716, 229] width 76 height 29
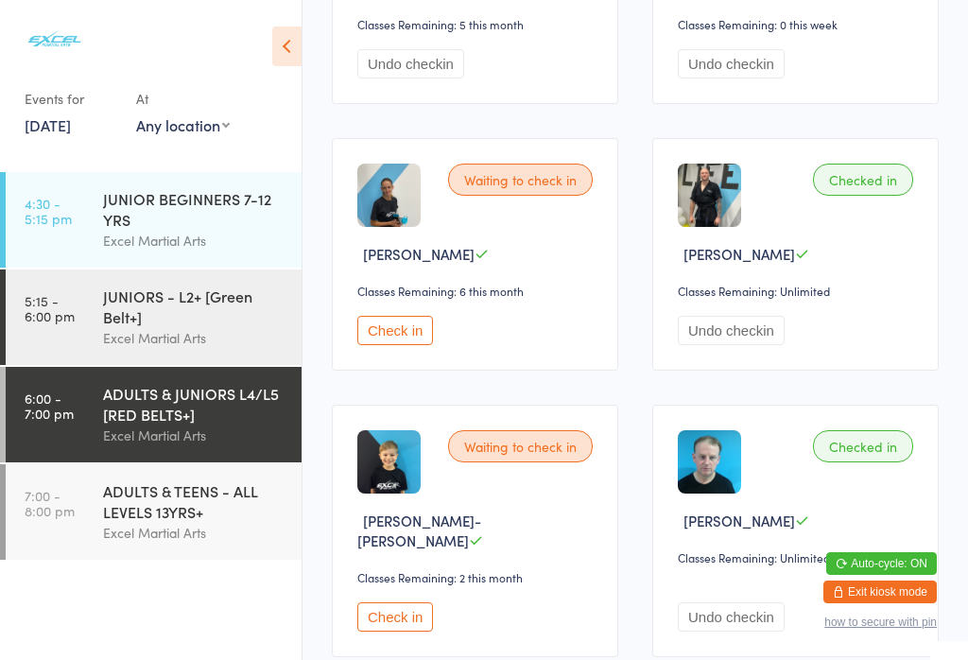
scroll to position [2045, 0]
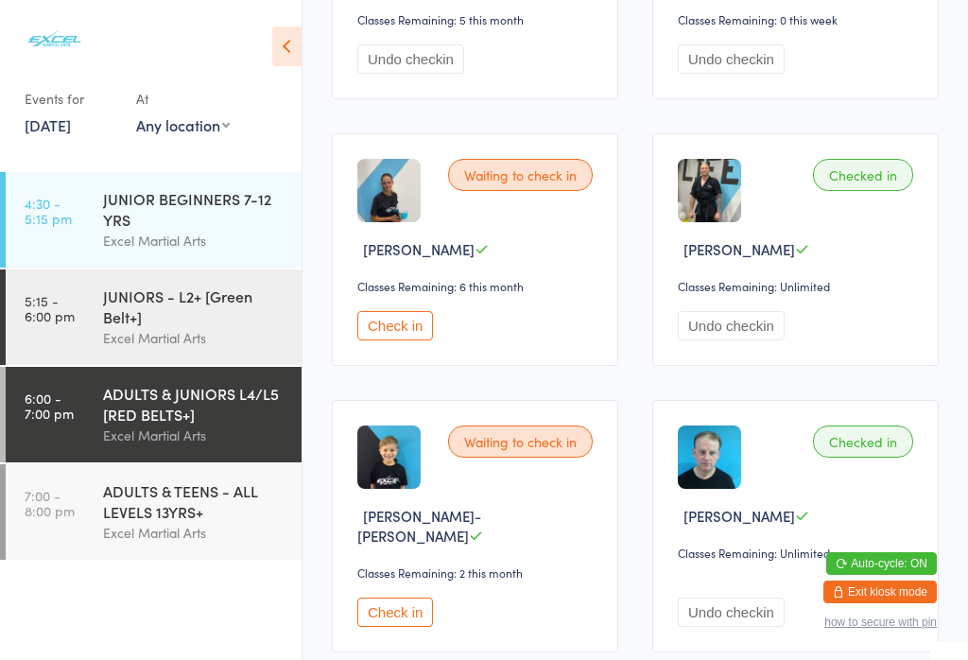
click at [420, 340] on button "Check in" at bounding box center [395, 325] width 76 height 29
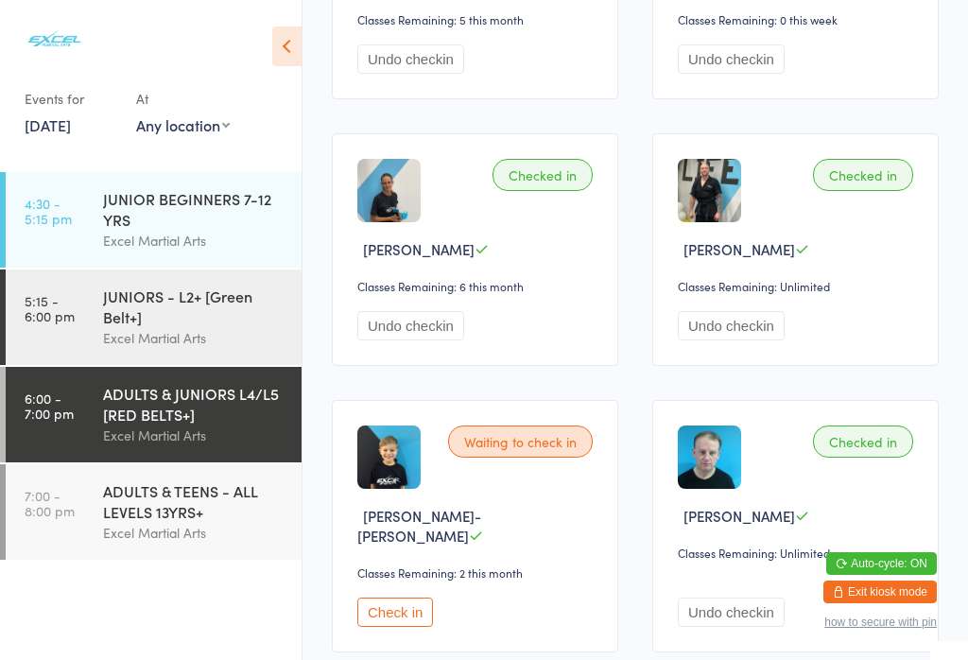
click at [218, 541] on div "Excel Martial Arts" at bounding box center [194, 533] width 182 height 22
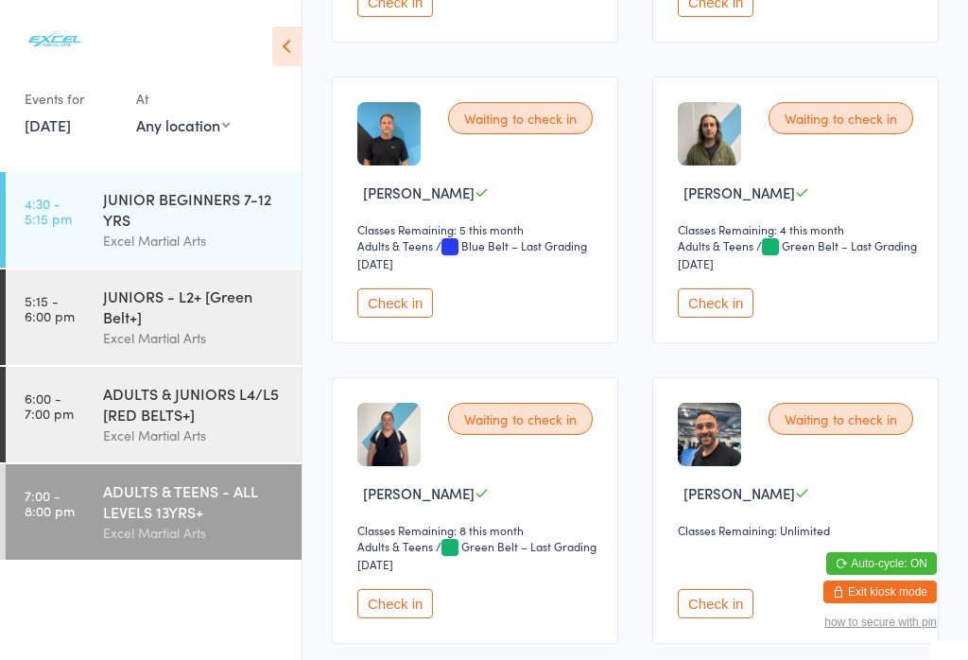
click at [211, 246] on div "Excel Martial Arts" at bounding box center [194, 241] width 182 height 22
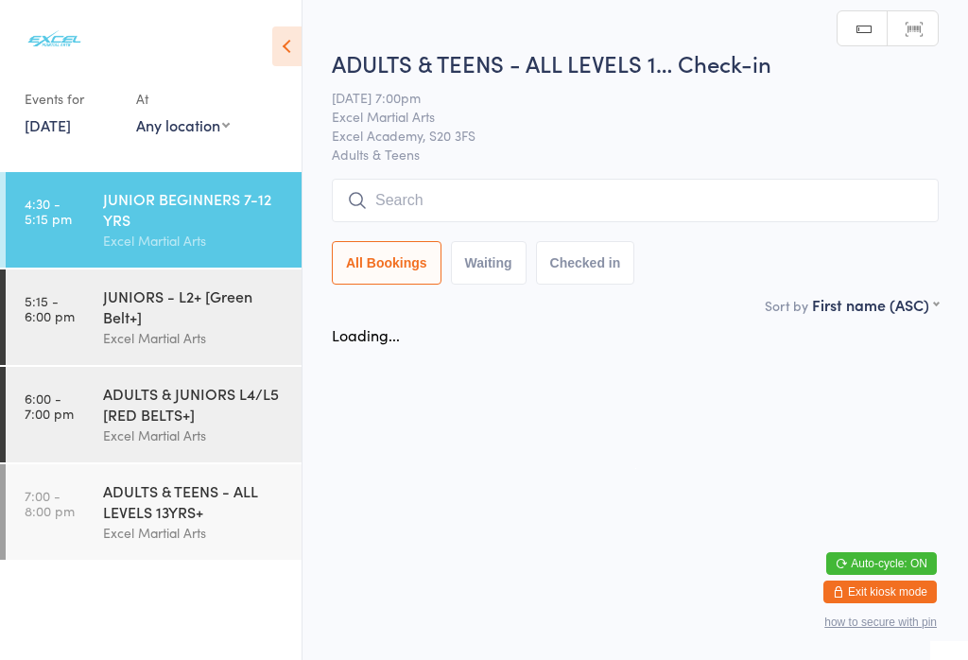
click at [215, 266] on div "JUNIOR BEGINNERS 7-12 YRS Excel Martial Arts" at bounding box center [202, 219] width 198 height 95
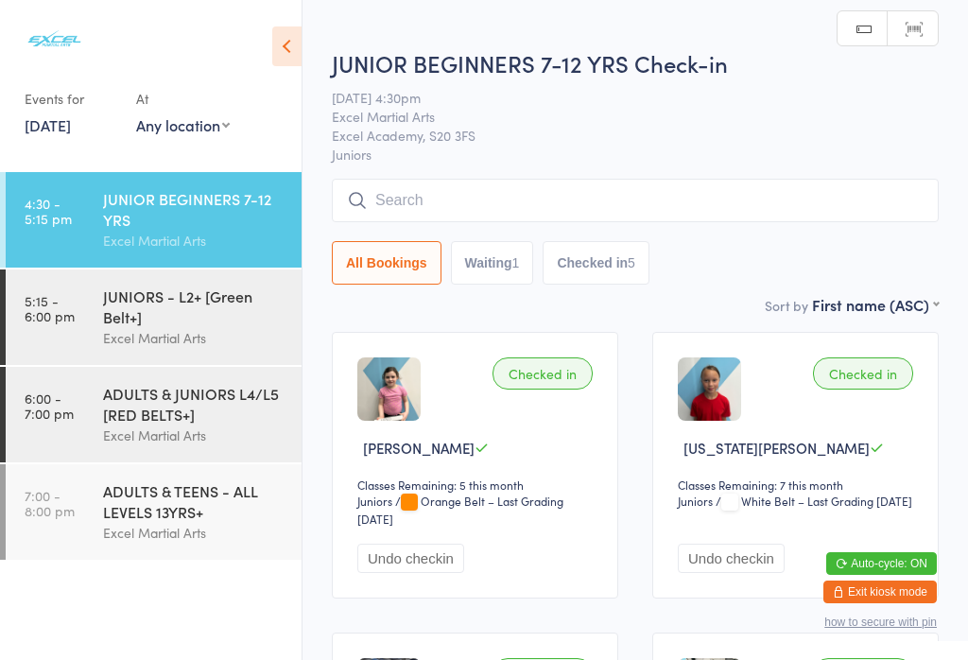
click at [520, 282] on button "Waiting 1" at bounding box center [492, 262] width 83 height 43
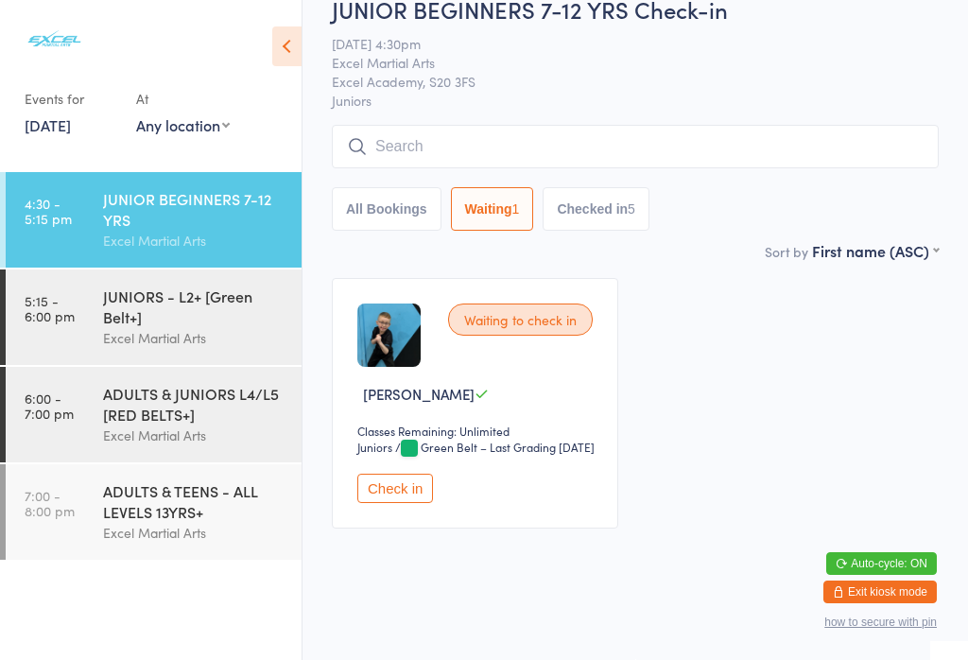
scroll to position [58, 0]
click at [389, 503] on button "Check in" at bounding box center [395, 487] width 76 height 29
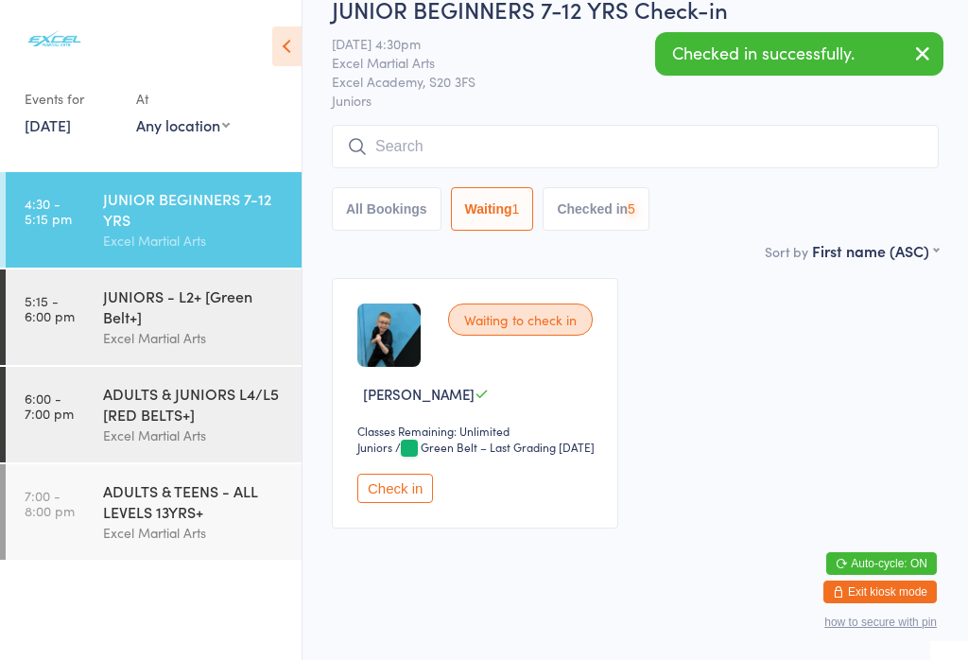
click at [217, 323] on div "JUNIORS - L2+ [Green Belt+]" at bounding box center [194, 306] width 182 height 42
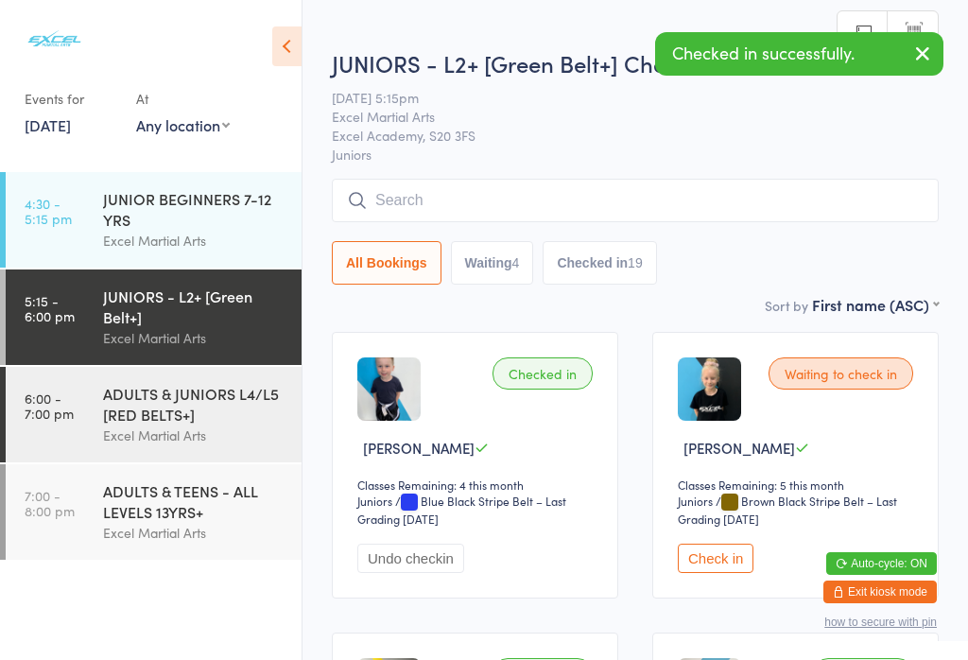
click at [509, 267] on button "Waiting 4" at bounding box center [492, 262] width 83 height 43
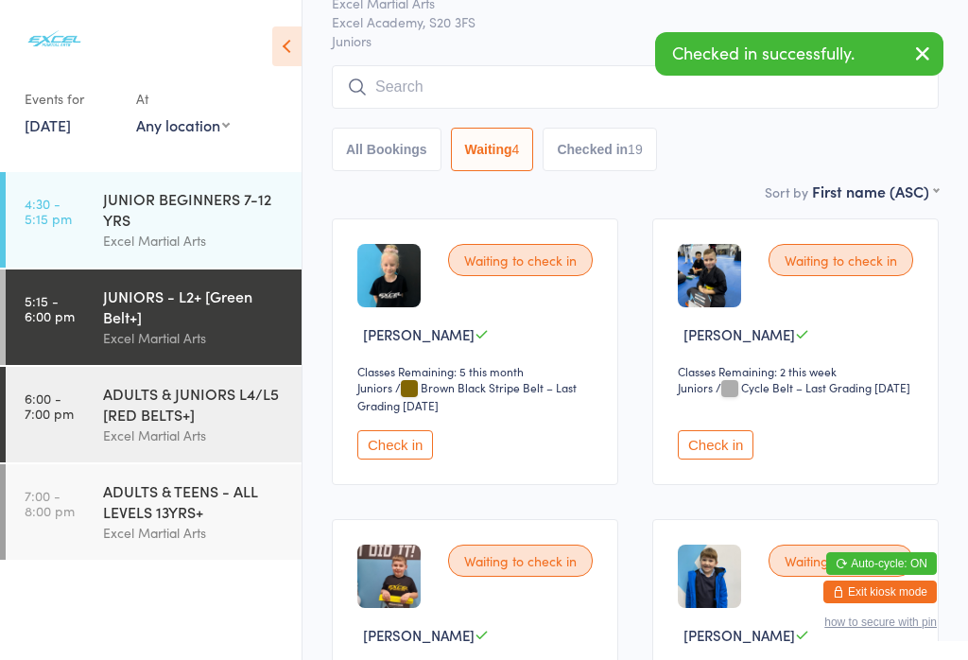
scroll to position [115, 0]
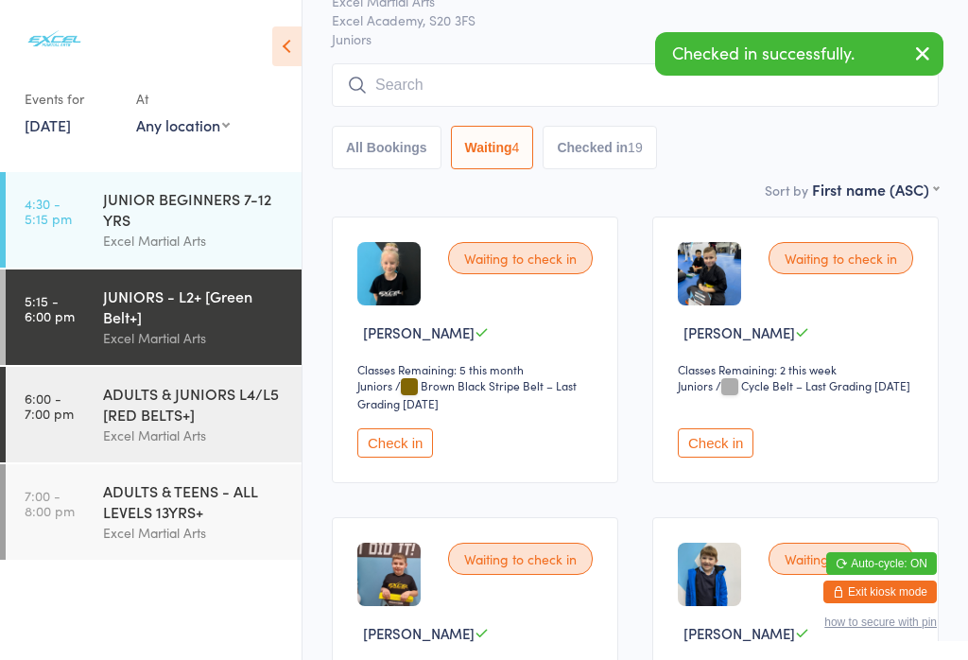
click at [401, 452] on button "Check in" at bounding box center [395, 442] width 76 height 29
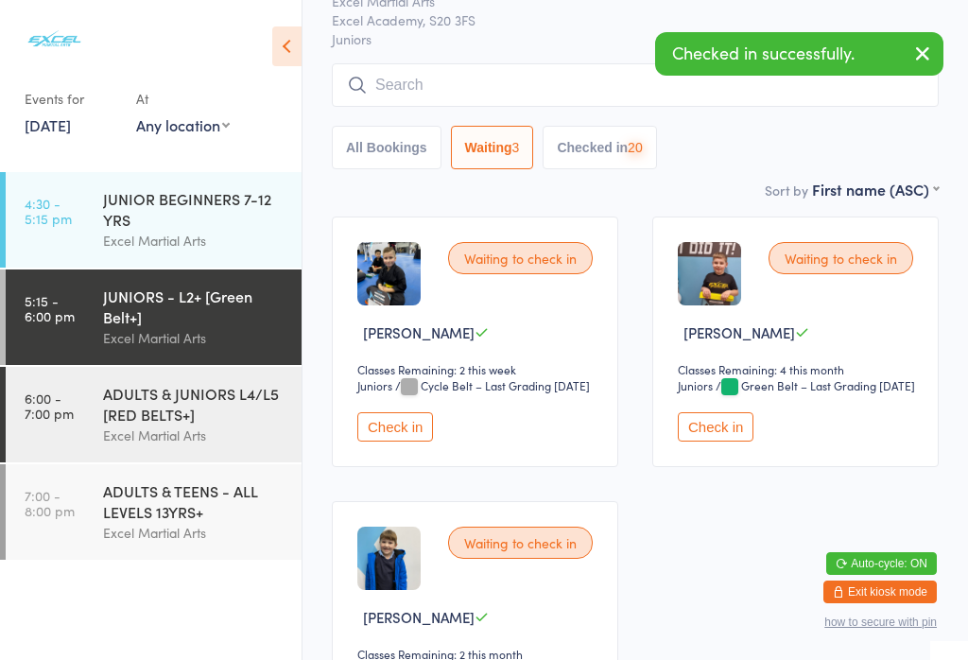
click at [396, 441] on button "Check in" at bounding box center [395, 426] width 76 height 29
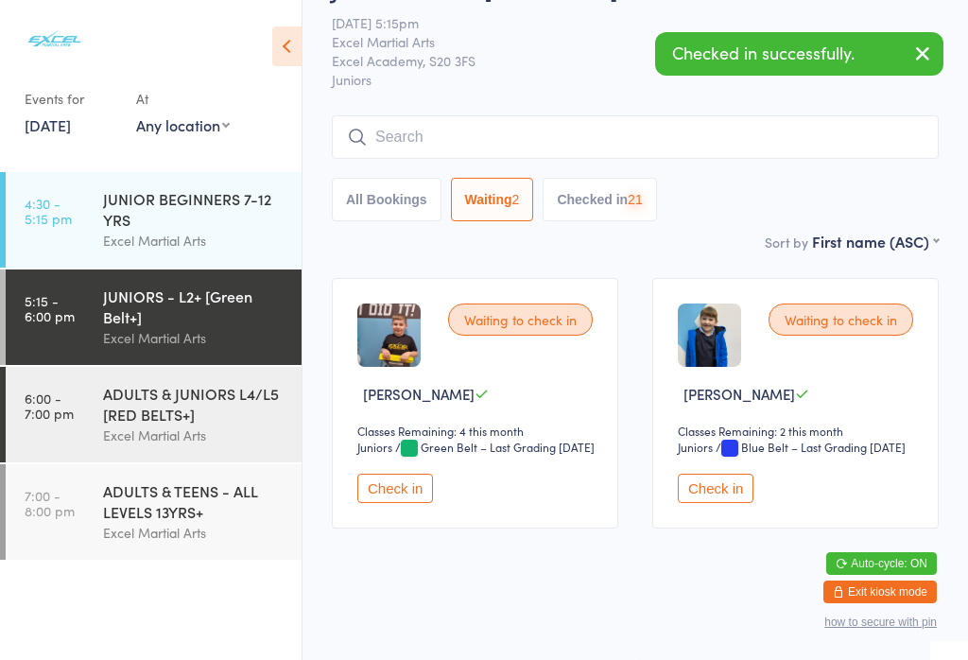
click at [374, 456] on select "Juniors" at bounding box center [387, 447] width 61 height 18
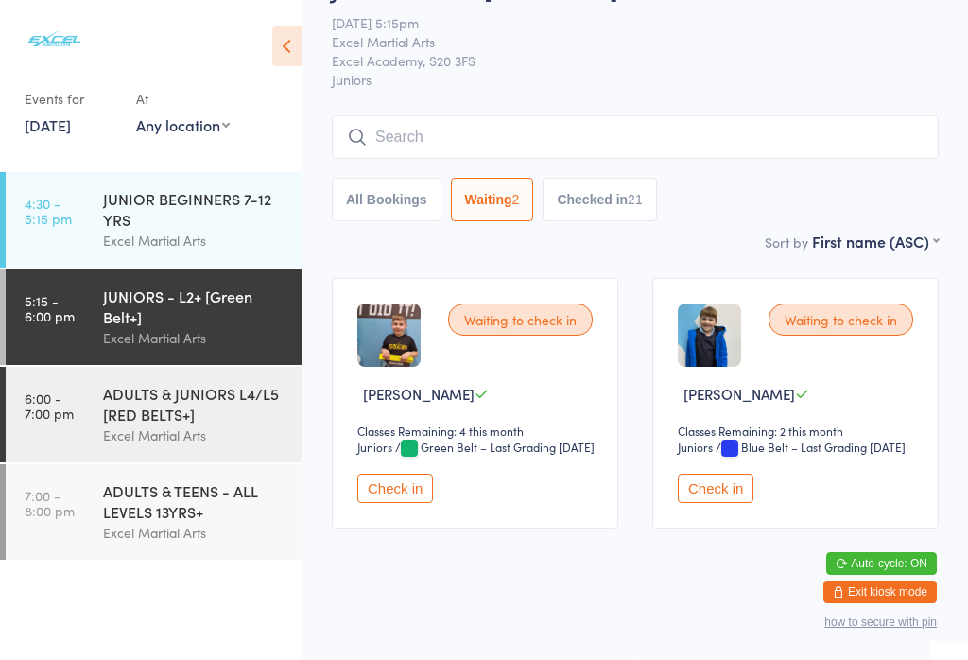
click at [386, 503] on button "Check in" at bounding box center [395, 487] width 76 height 29
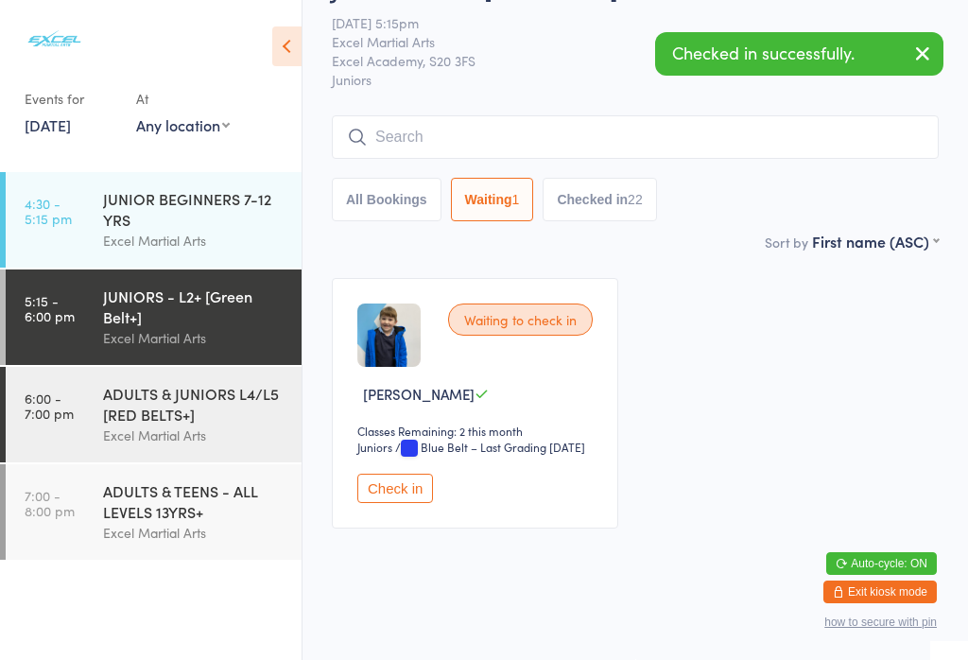
click at [249, 424] on div "ADULTS & JUNIORS L4/L5 [RED BELTS+]" at bounding box center [194, 404] width 182 height 42
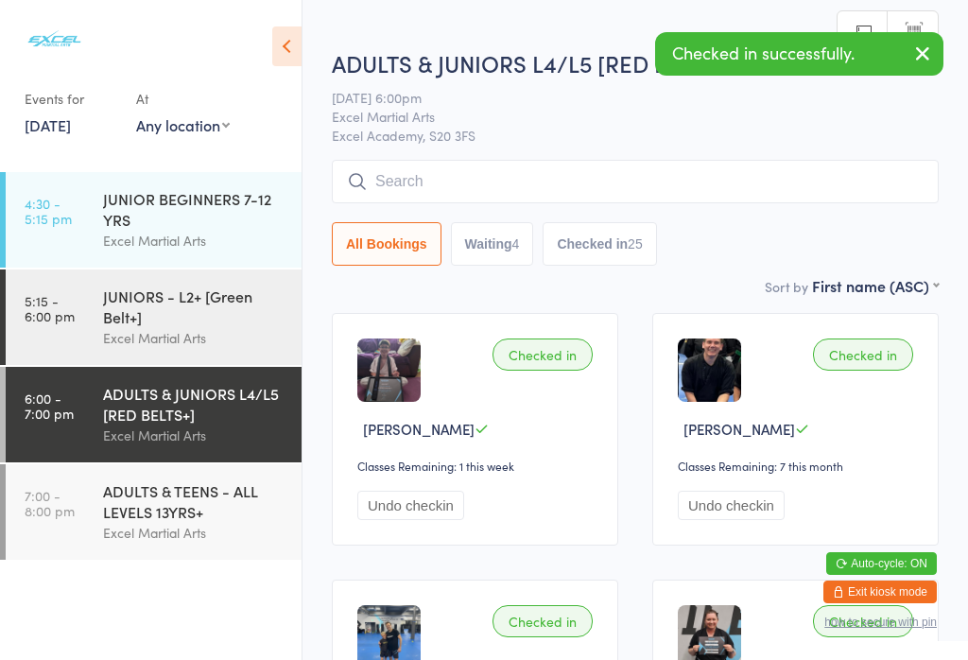
click at [506, 254] on button "Waiting 4" at bounding box center [492, 243] width 83 height 43
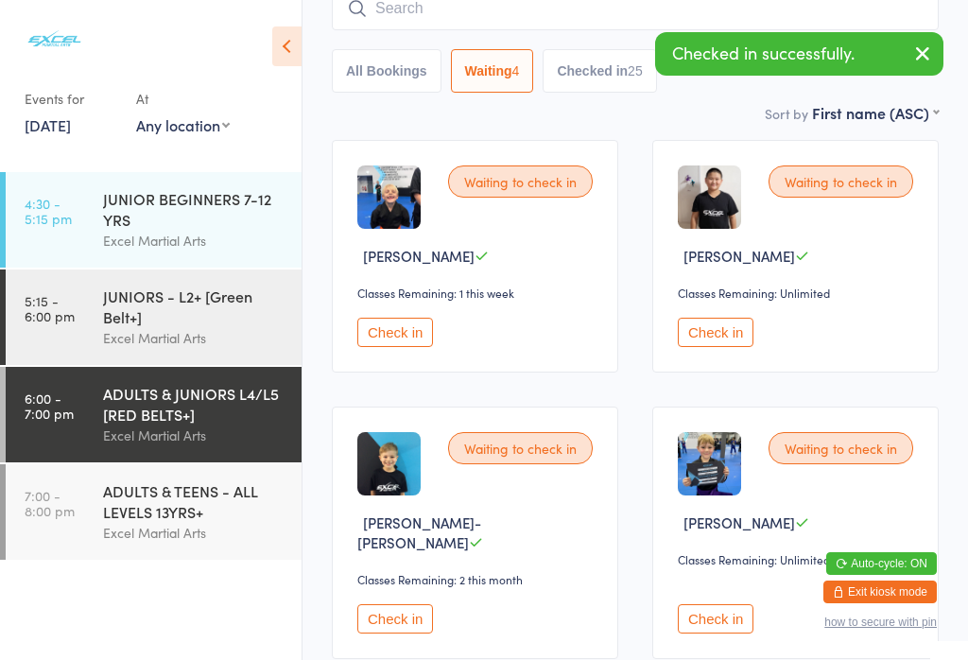
scroll to position [178, 0]
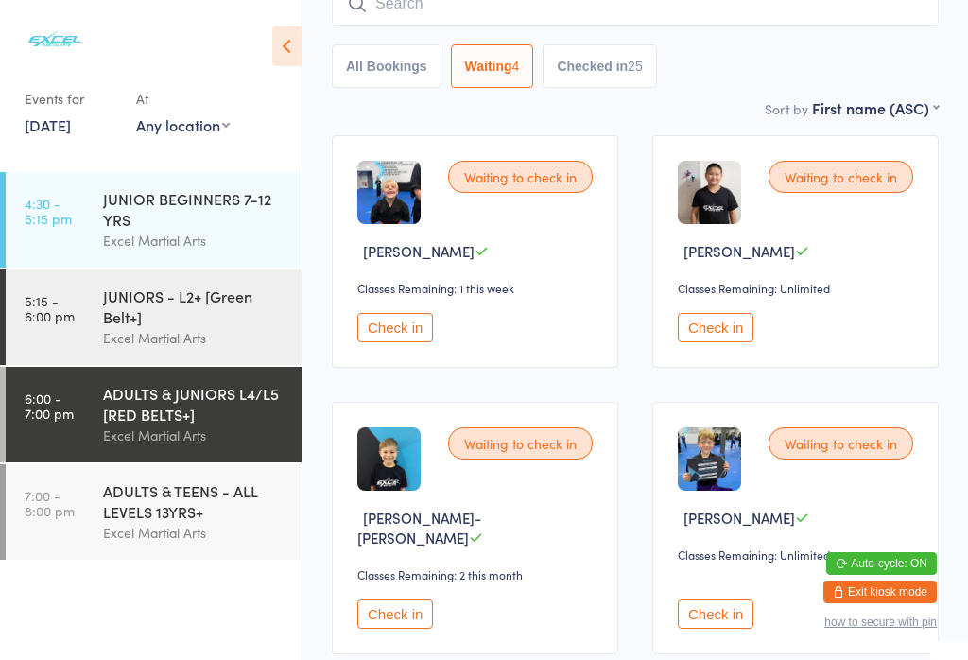
click at [731, 337] on button "Check in" at bounding box center [716, 327] width 76 height 29
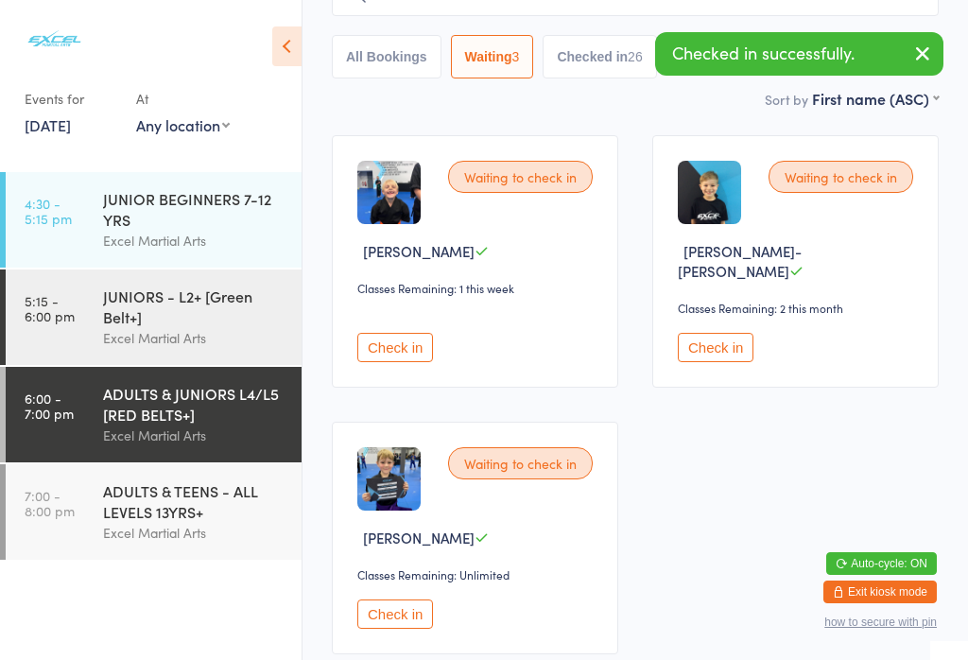
click at [703, 333] on button "Check in" at bounding box center [716, 347] width 76 height 29
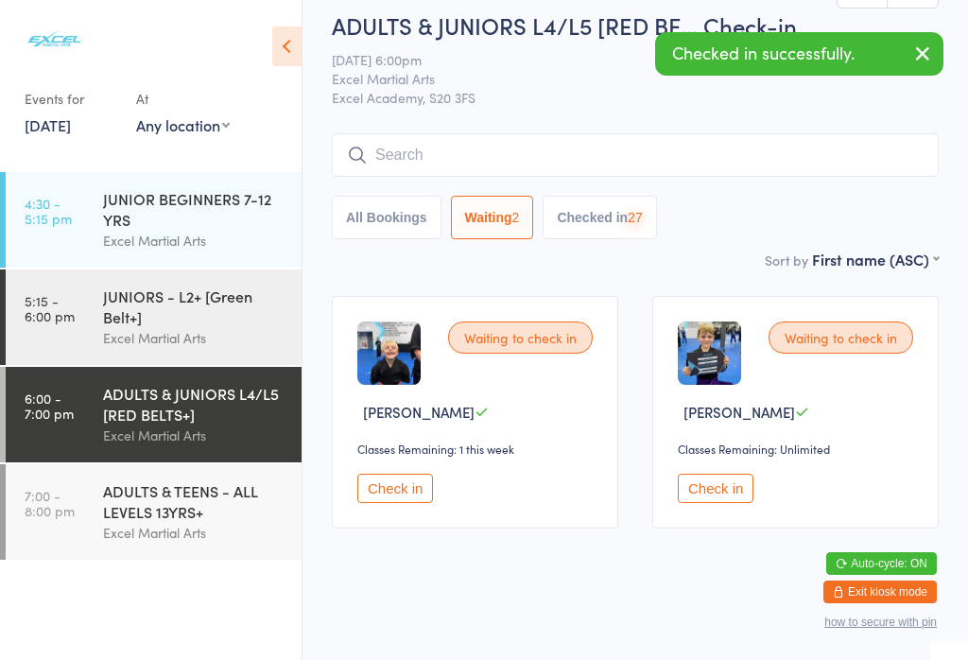
scroll to position [6, 0]
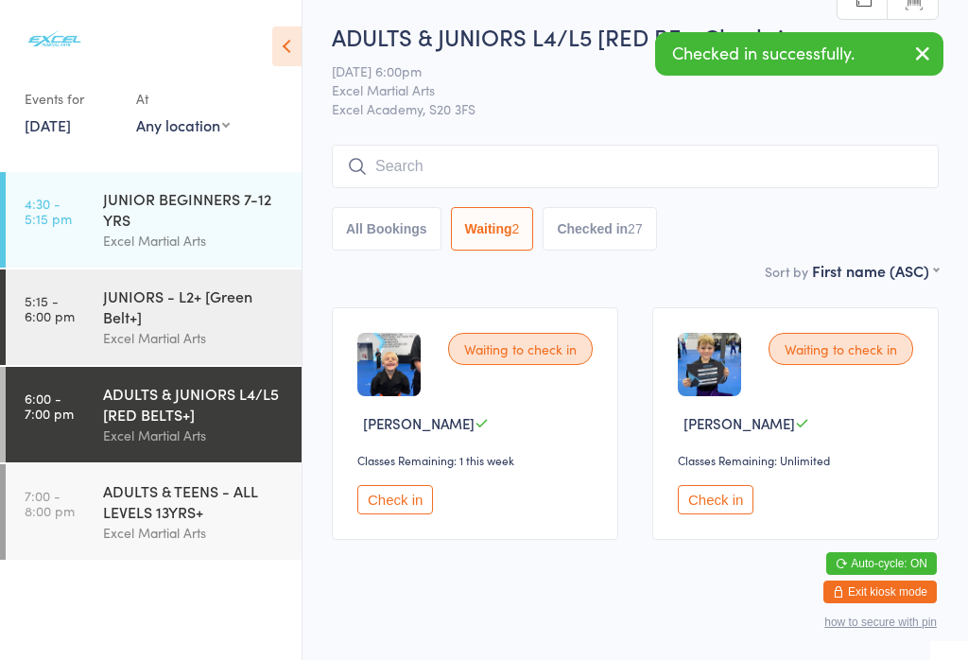
click at [693, 514] on button "Check in" at bounding box center [716, 499] width 76 height 29
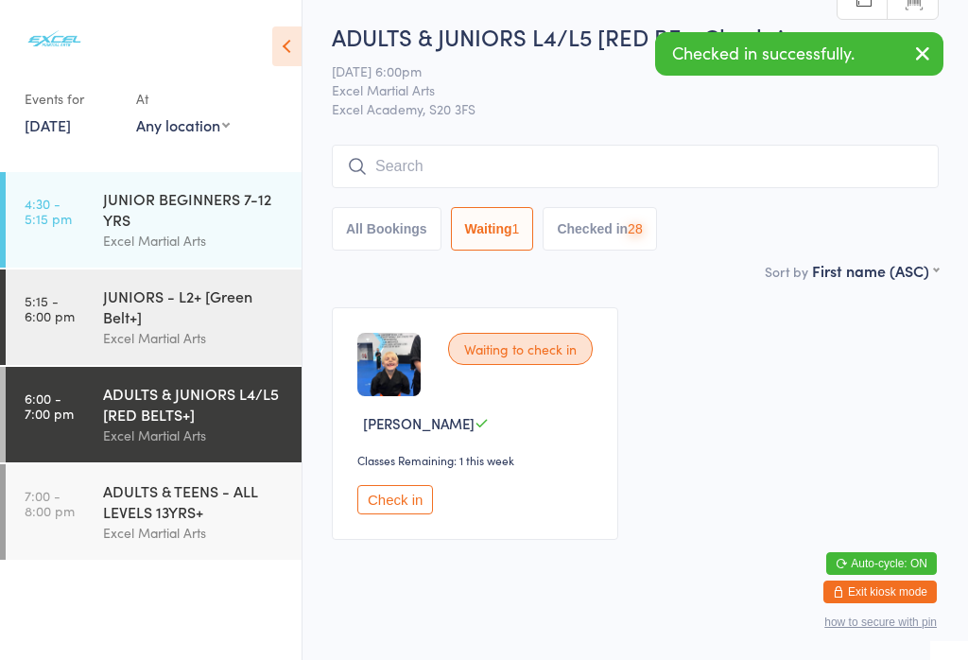
click at [217, 543] on div "Excel Martial Arts" at bounding box center [194, 533] width 182 height 22
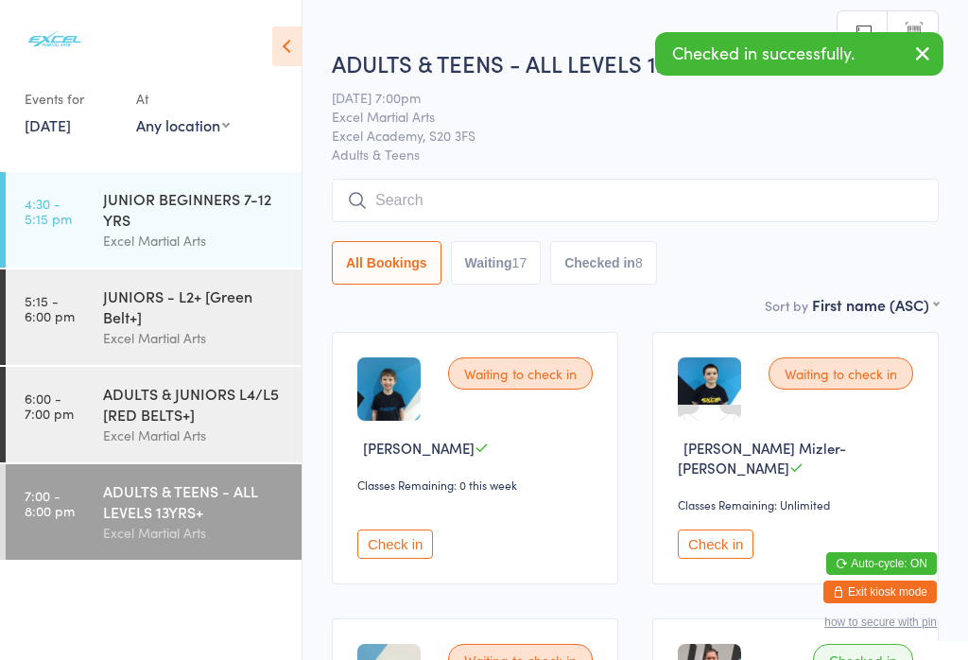
click at [513, 271] on button "Waiting 17" at bounding box center [496, 262] width 91 height 43
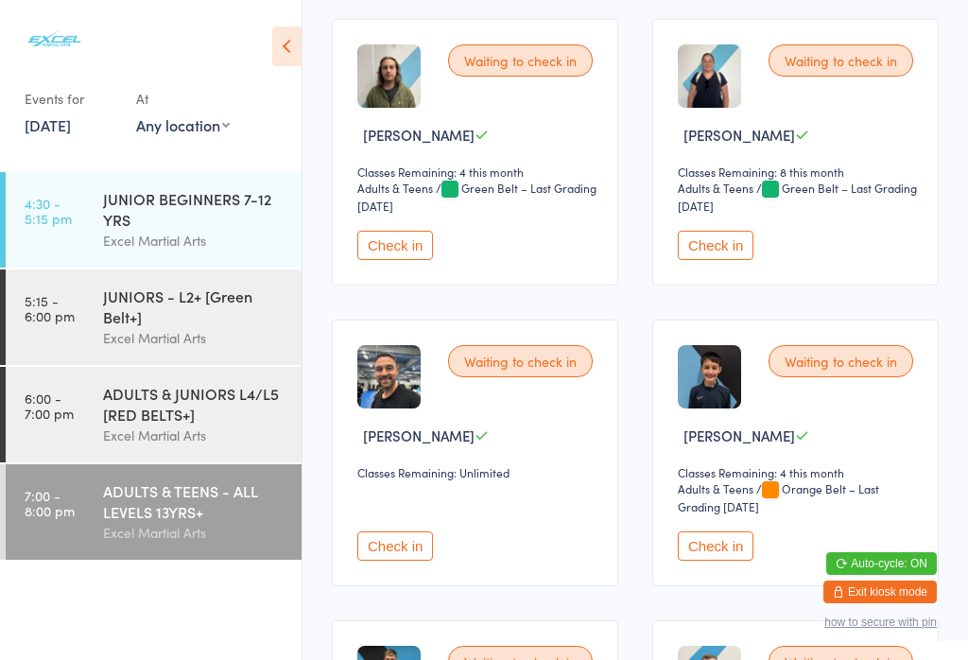
scroll to position [1722, 0]
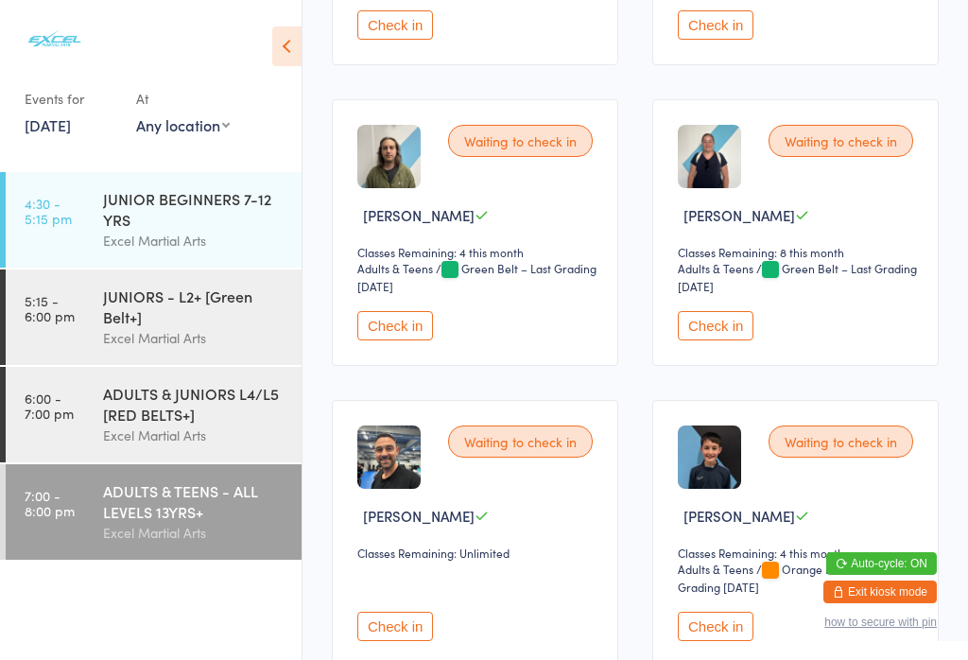
click at [285, 38] on icon at bounding box center [286, 46] width 29 height 40
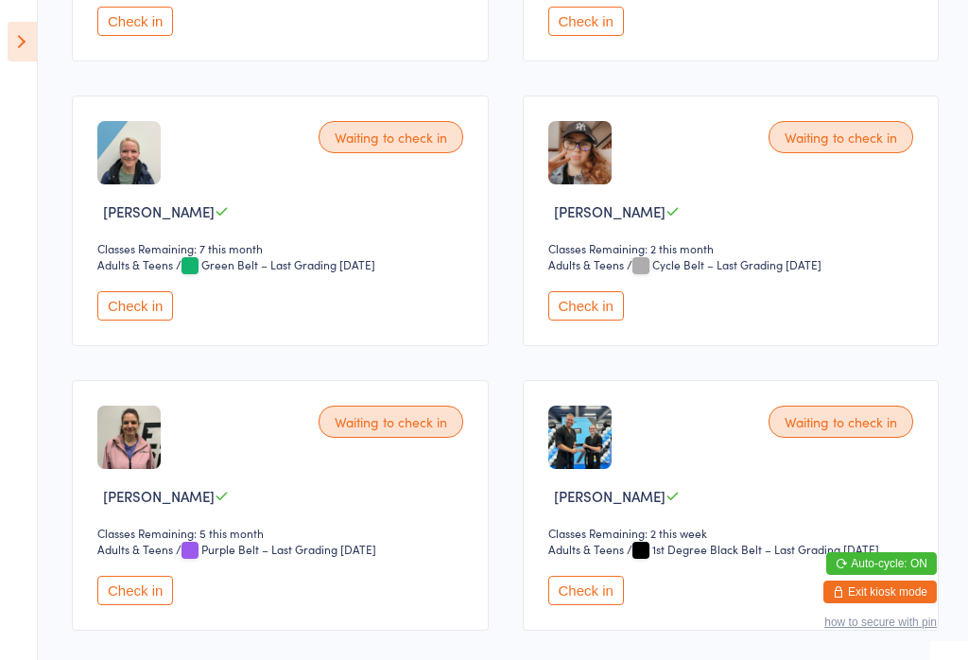
scroll to position [502, 0]
